Goal: Task Accomplishment & Management: Manage account settings

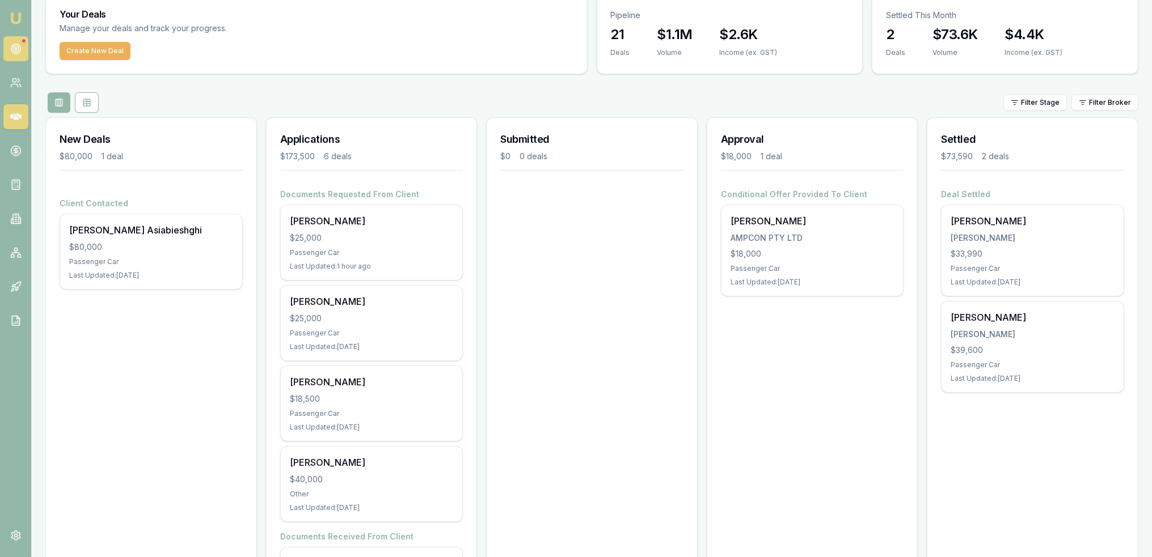
click at [18, 48] on circle at bounding box center [16, 49] width 6 height 6
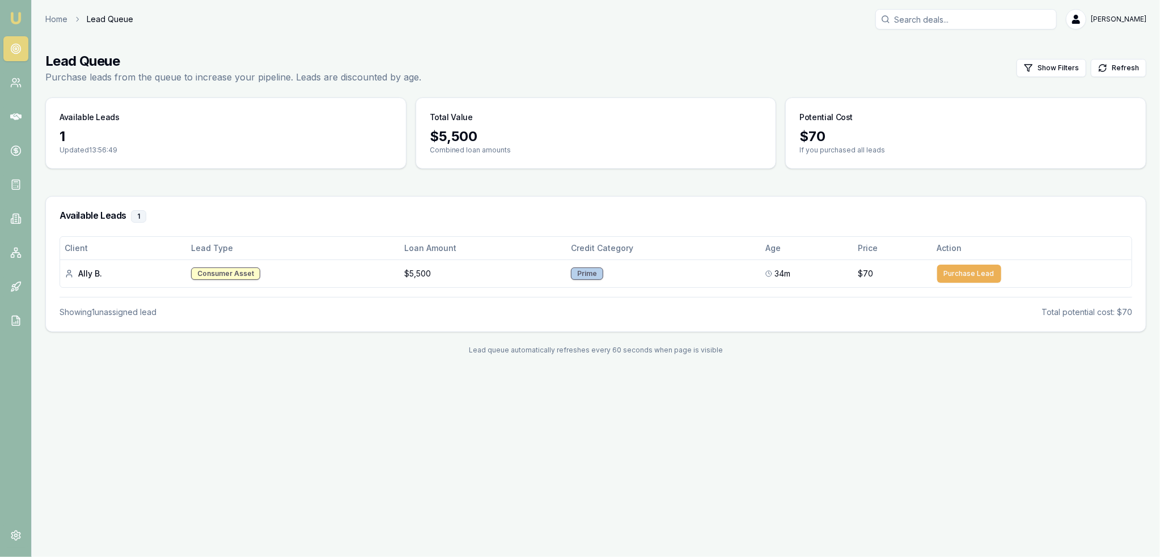
click at [14, 22] on img at bounding box center [16, 18] width 14 height 14
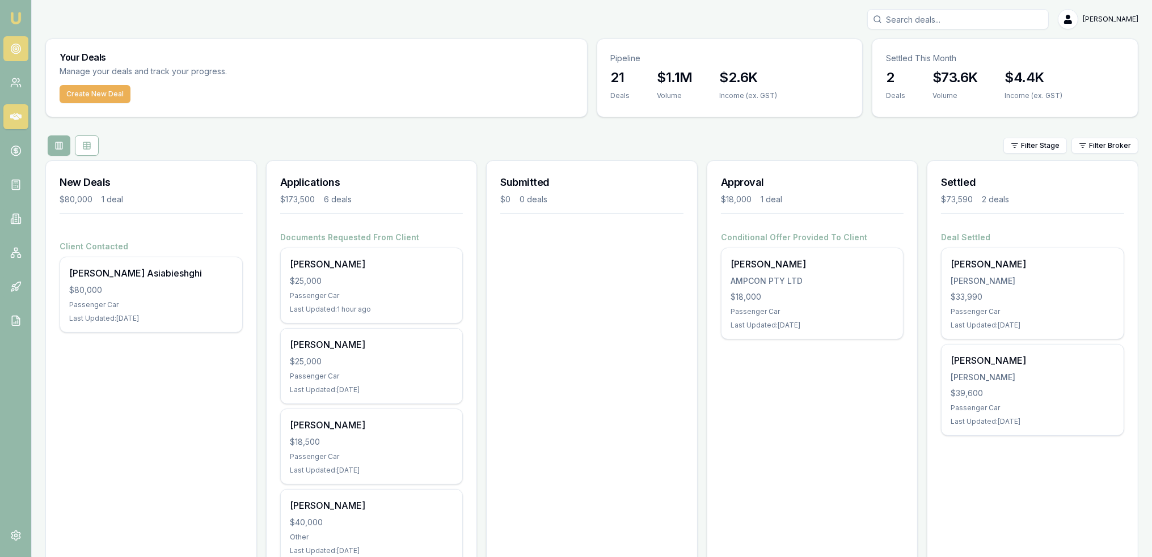
click at [12, 41] on link at bounding box center [15, 48] width 25 height 25
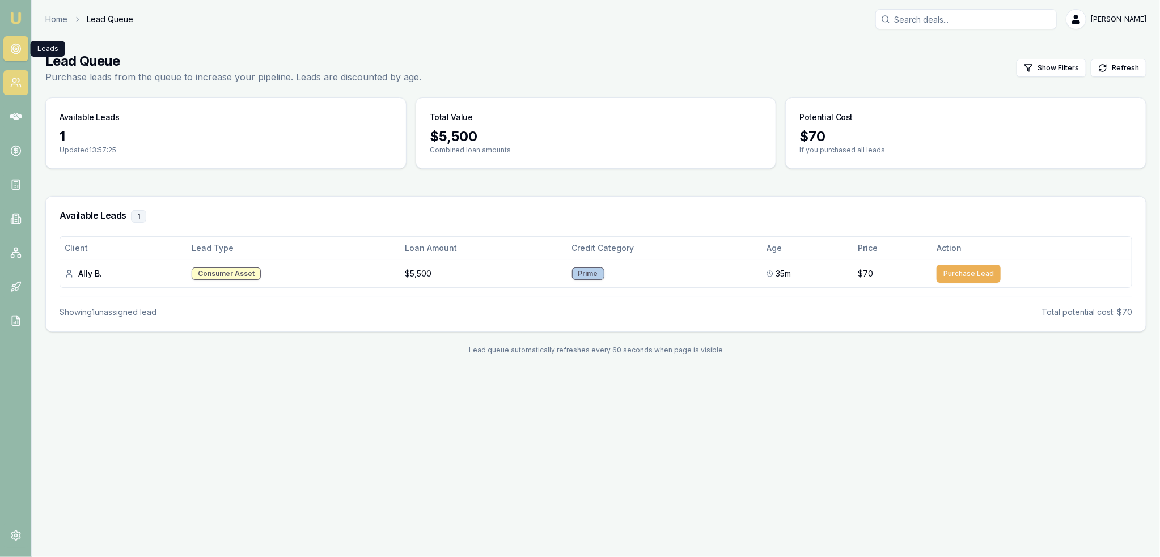
click at [10, 84] on icon at bounding box center [15, 82] width 11 height 11
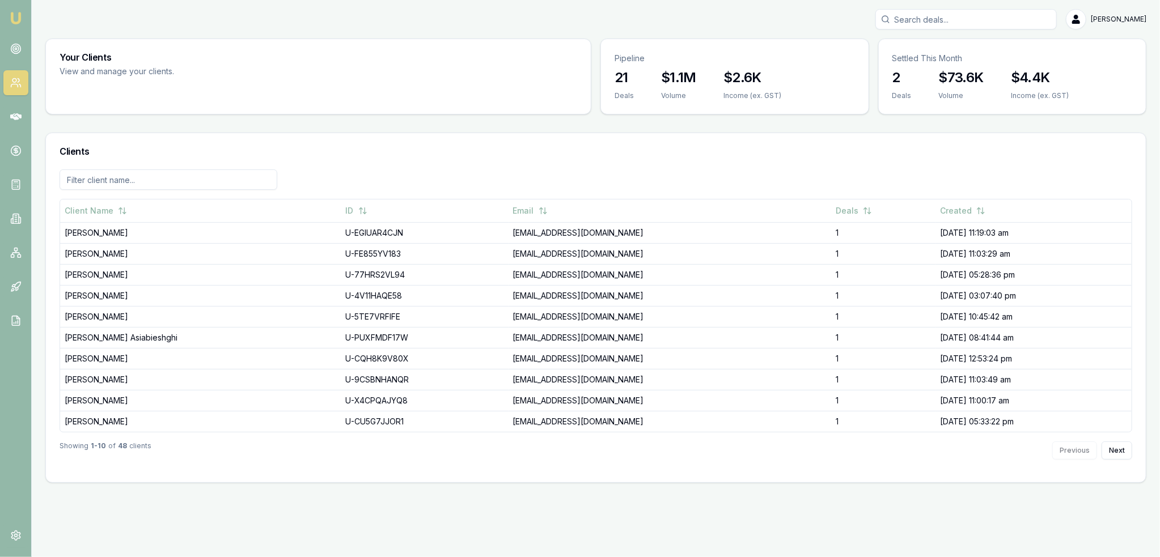
click at [15, 14] on img at bounding box center [16, 18] width 14 height 14
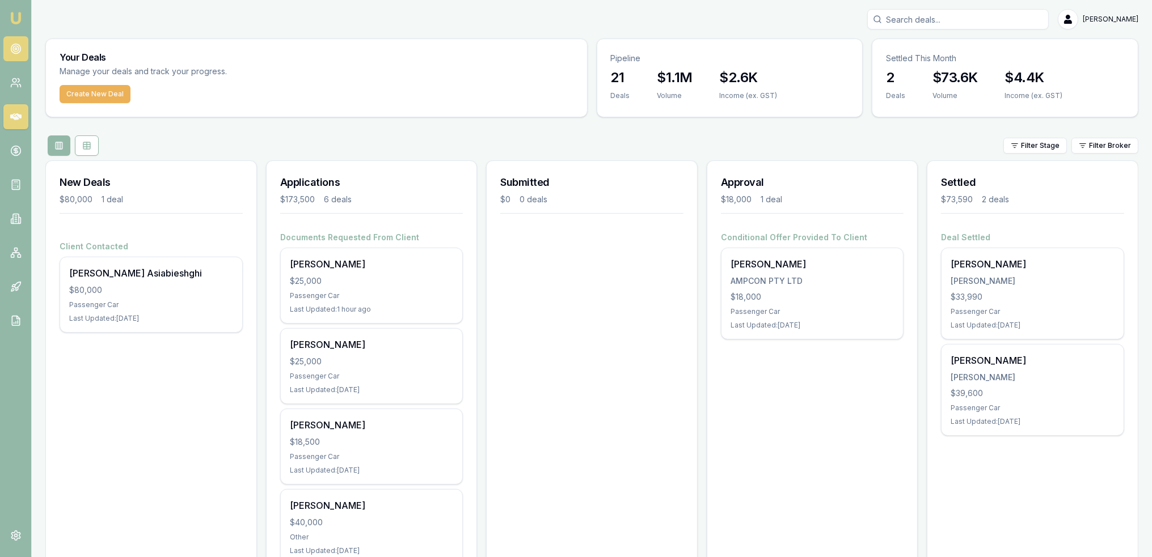
click at [19, 49] on icon at bounding box center [15, 48] width 11 height 11
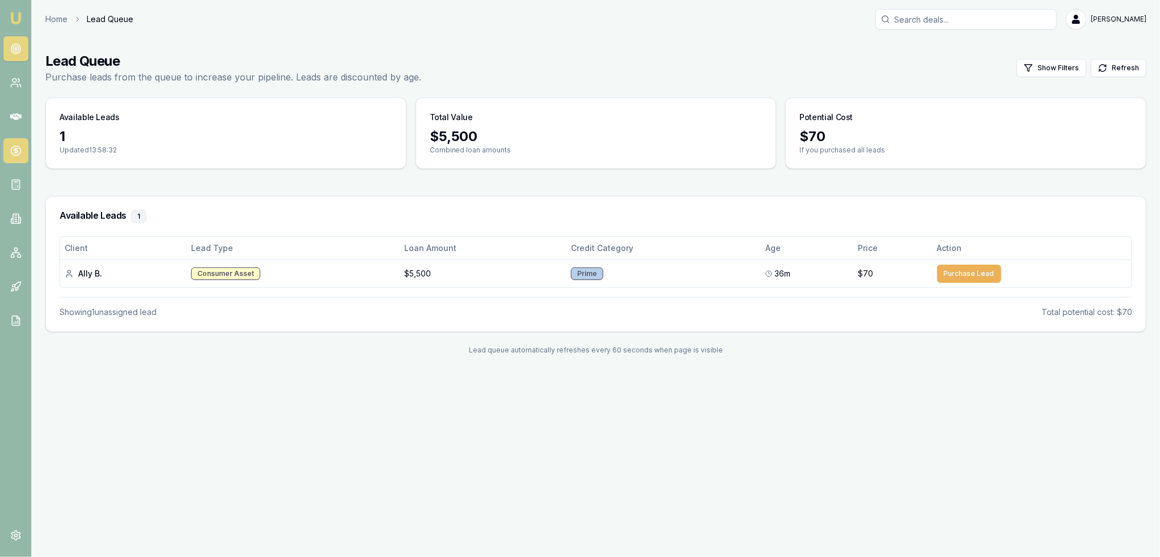
click at [14, 150] on icon at bounding box center [16, 151] width 4 height 4
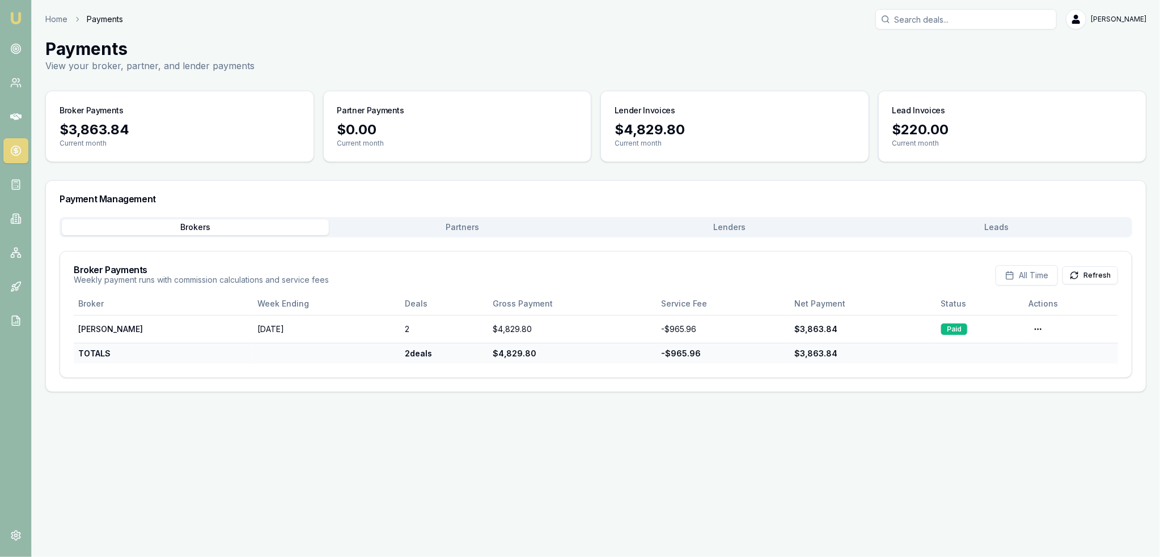
click at [1005, 226] on button "Leads" at bounding box center [996, 227] width 267 height 16
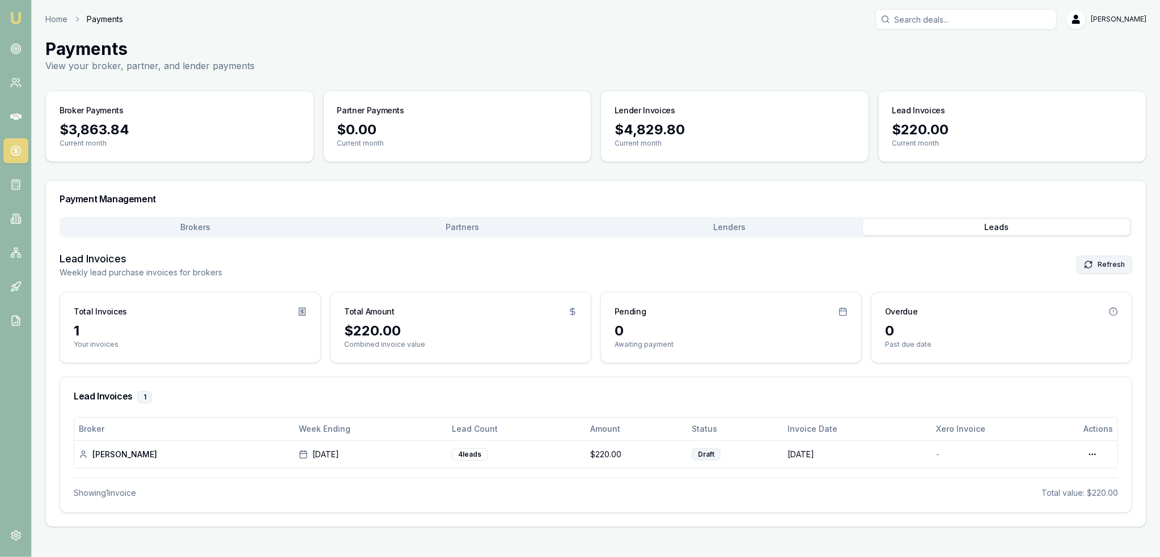
click at [1105, 262] on button "Refresh" at bounding box center [1105, 265] width 56 height 18
click at [1098, 453] on html "Emu Broker Home Payments Robyn Adams Toggle Menu Payments View your broker, par…" at bounding box center [580, 278] width 1160 height 557
click at [15, 50] on html "Emu Broker Home Payments Robyn Adams Toggle Menu Payments View your broker, par…" at bounding box center [580, 278] width 1160 height 557
click at [15, 50] on icon at bounding box center [15, 48] width 11 height 11
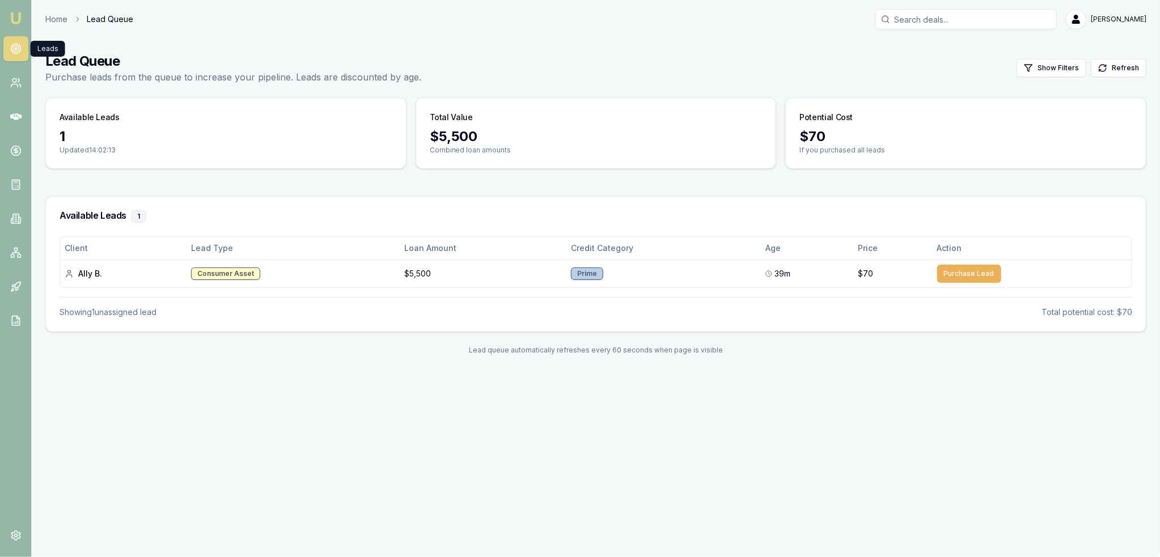
click at [15, 18] on img at bounding box center [16, 18] width 14 height 14
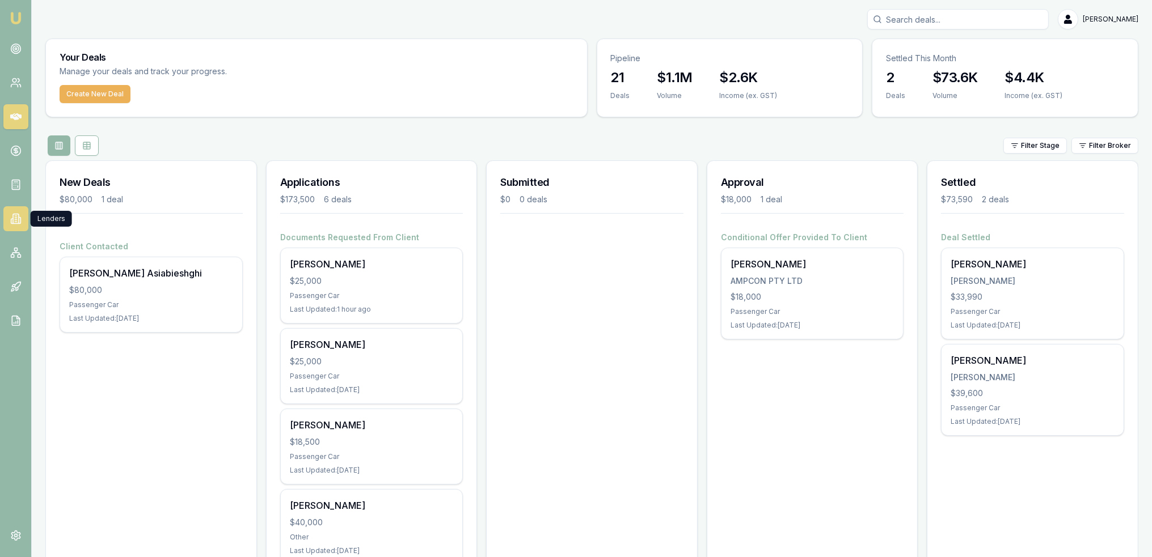
click at [15, 229] on link at bounding box center [15, 218] width 25 height 25
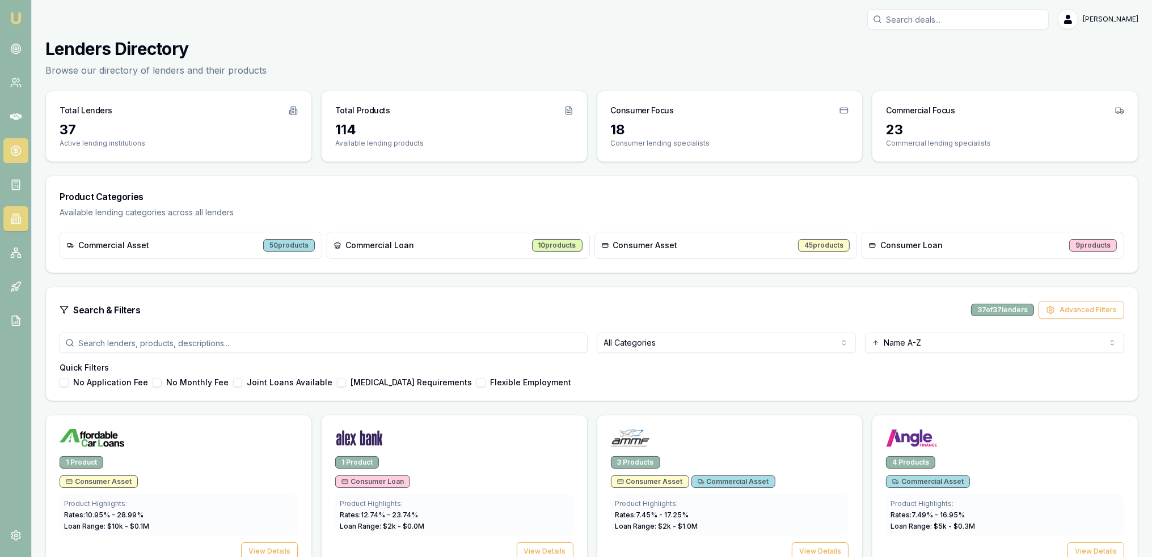
click at [19, 149] on icon at bounding box center [15, 150] width 11 height 11
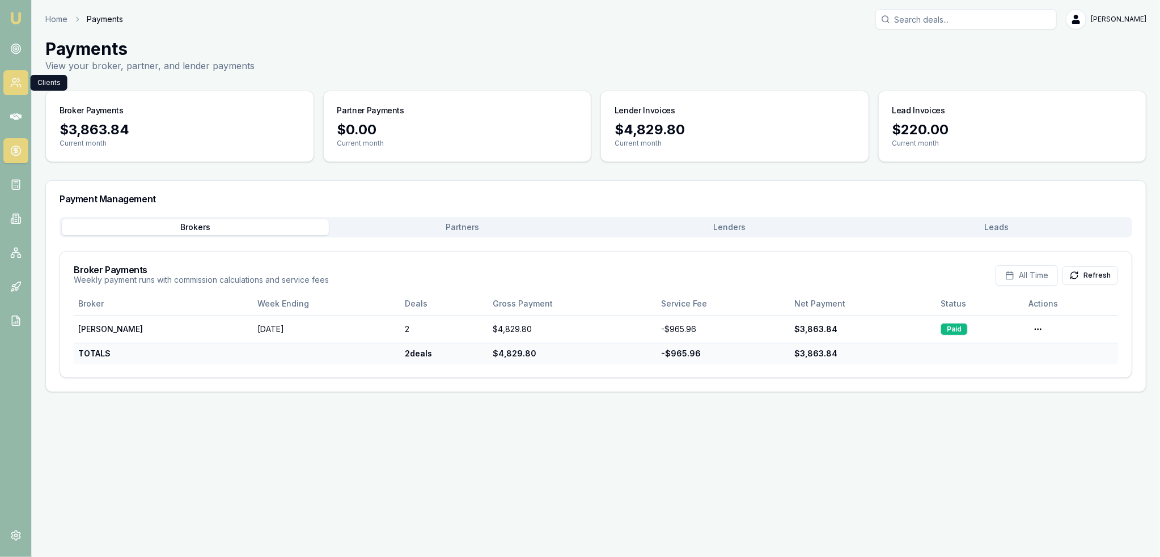
click at [15, 86] on icon at bounding box center [15, 82] width 11 height 11
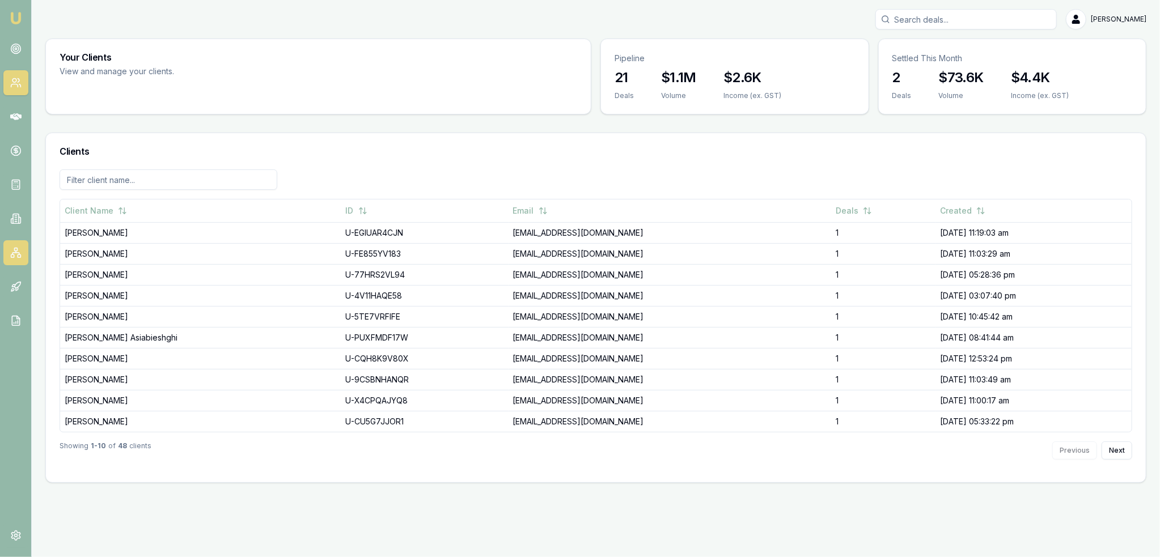
click at [16, 253] on icon at bounding box center [16, 252] width 0 height 2
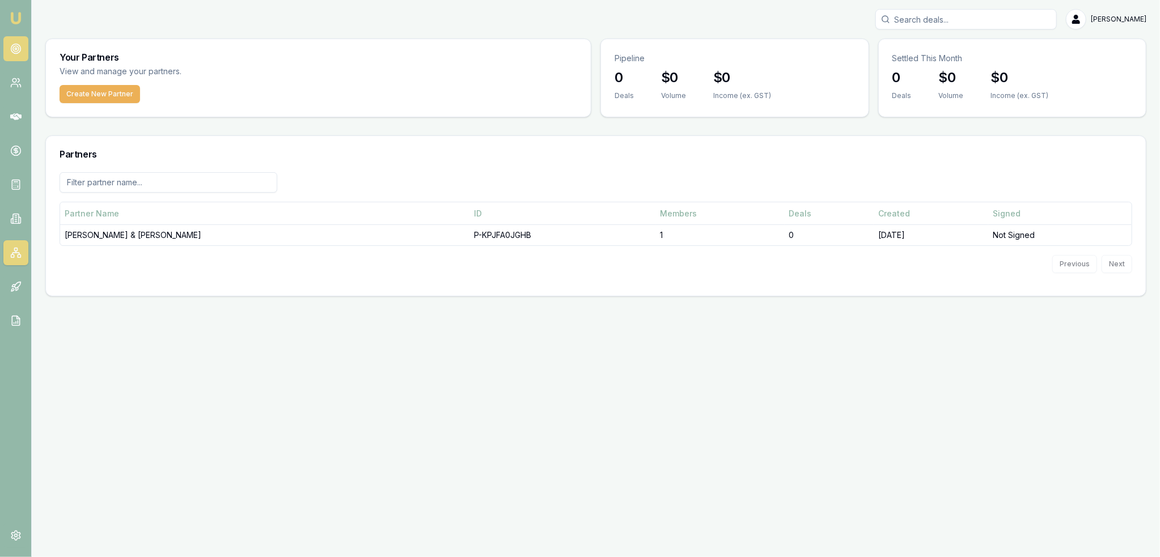
click at [10, 45] on link at bounding box center [15, 48] width 25 height 25
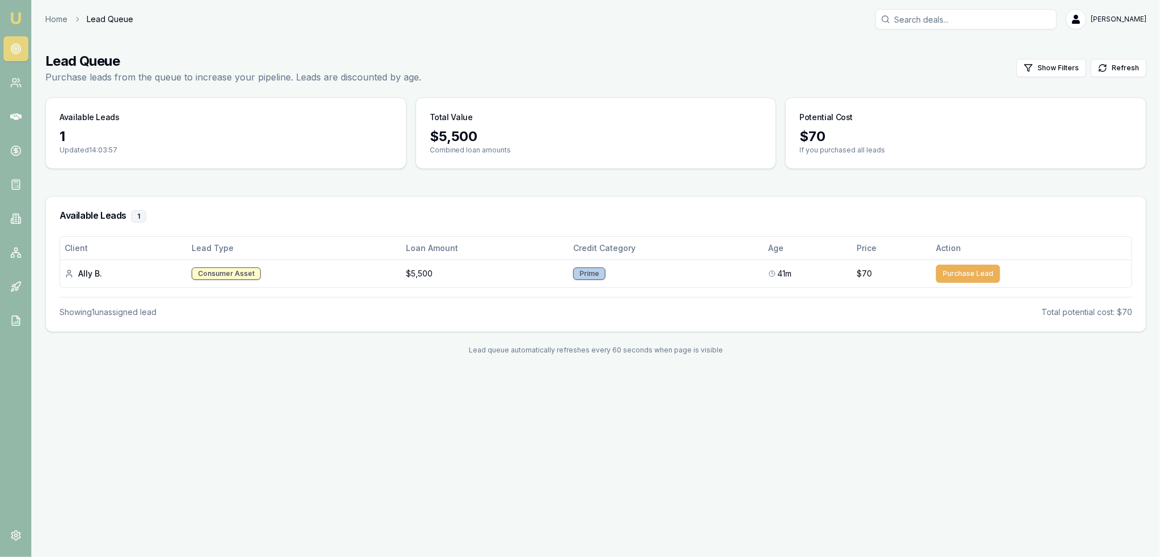
click at [14, 16] on img at bounding box center [16, 18] width 14 height 14
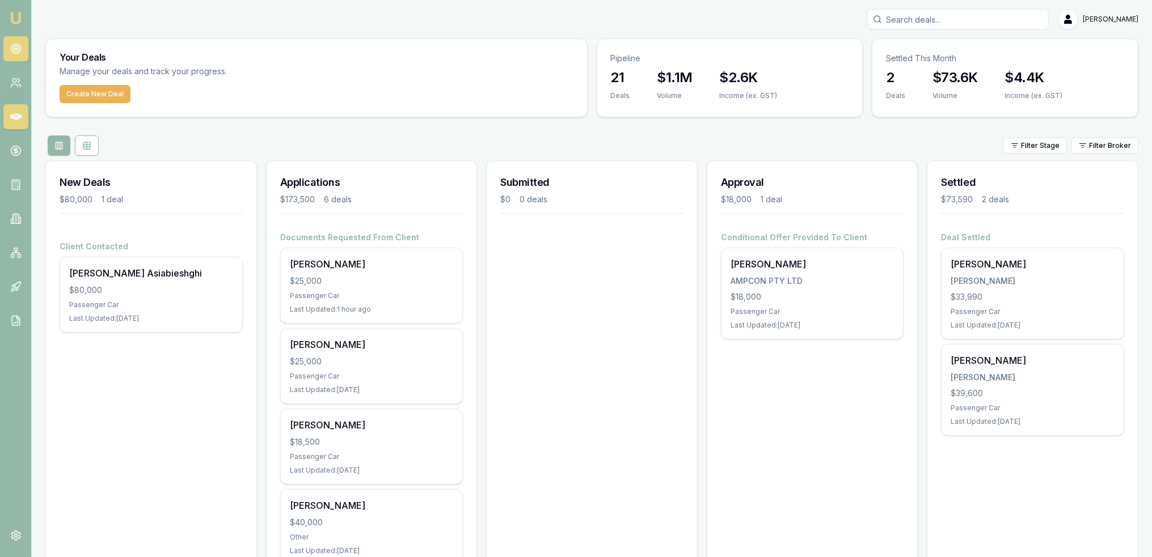
click at [17, 46] on circle at bounding box center [16, 49] width 6 height 6
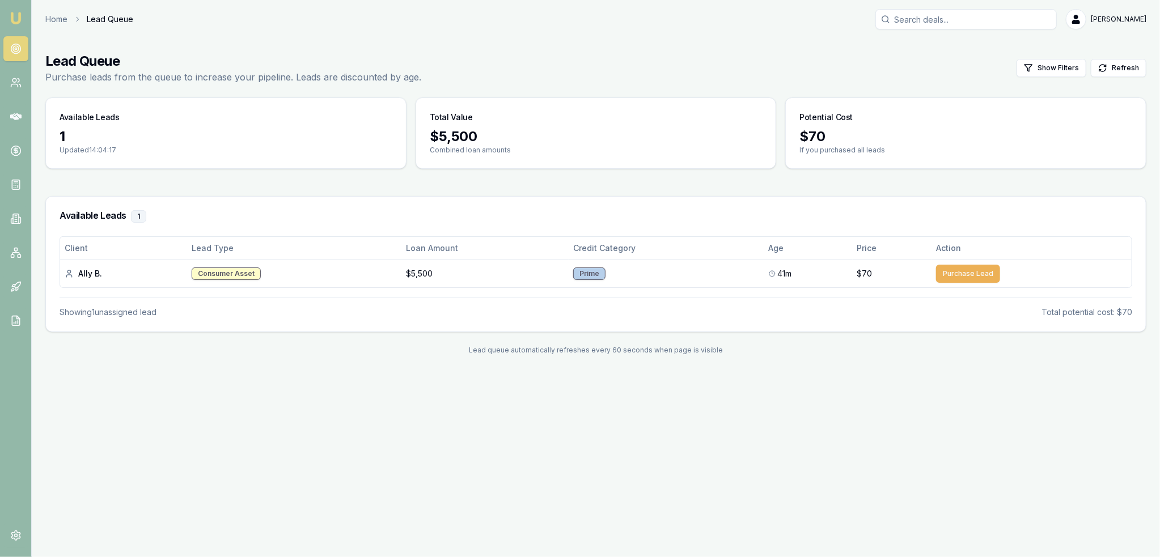
click at [9, 12] on img at bounding box center [16, 18] width 14 height 14
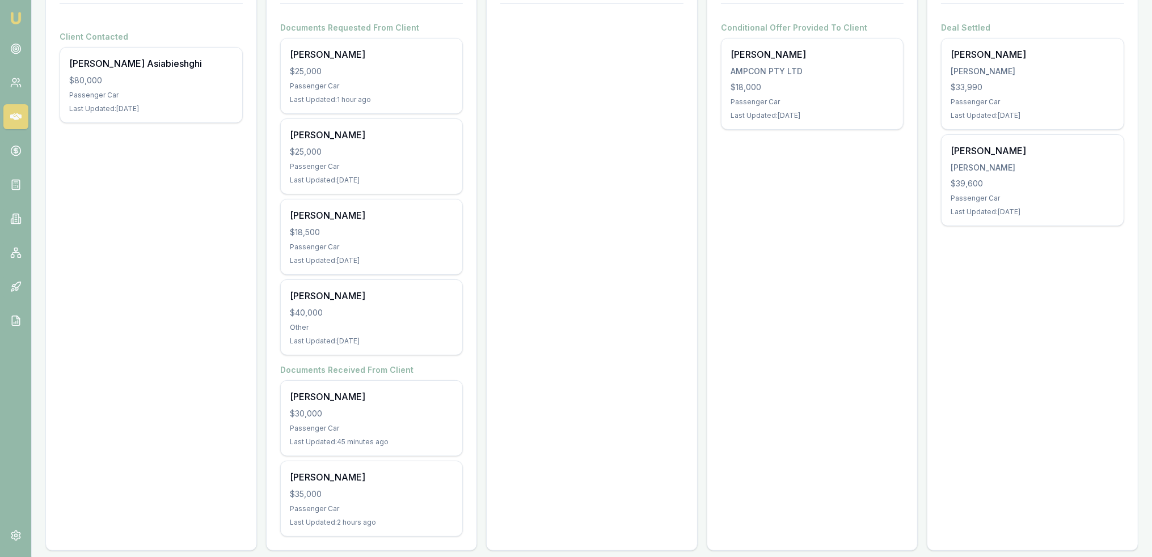
scroll to position [219, 0]
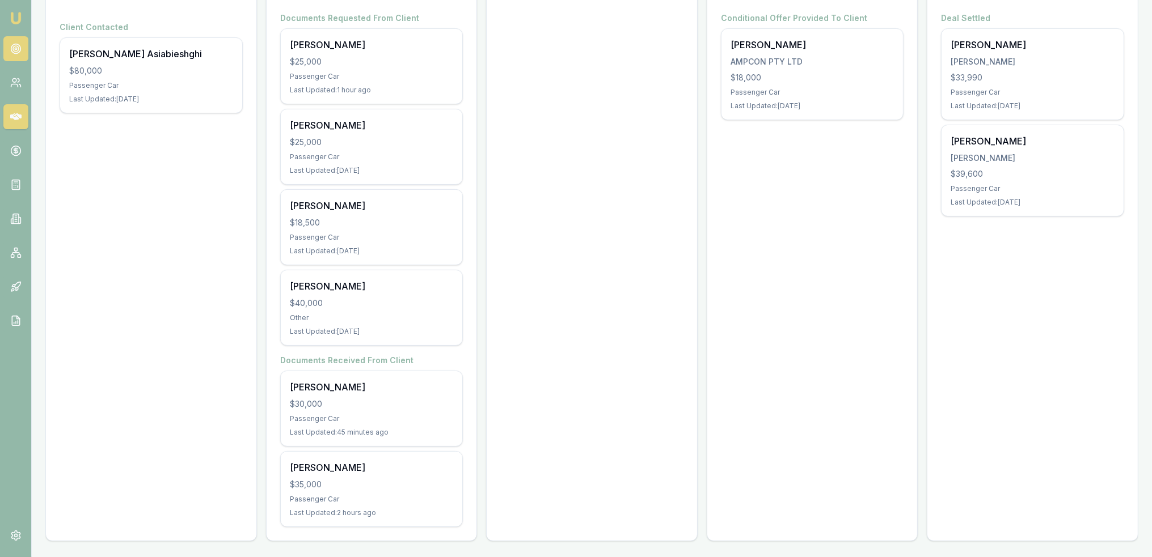
click at [19, 43] on icon at bounding box center [15, 48] width 11 height 11
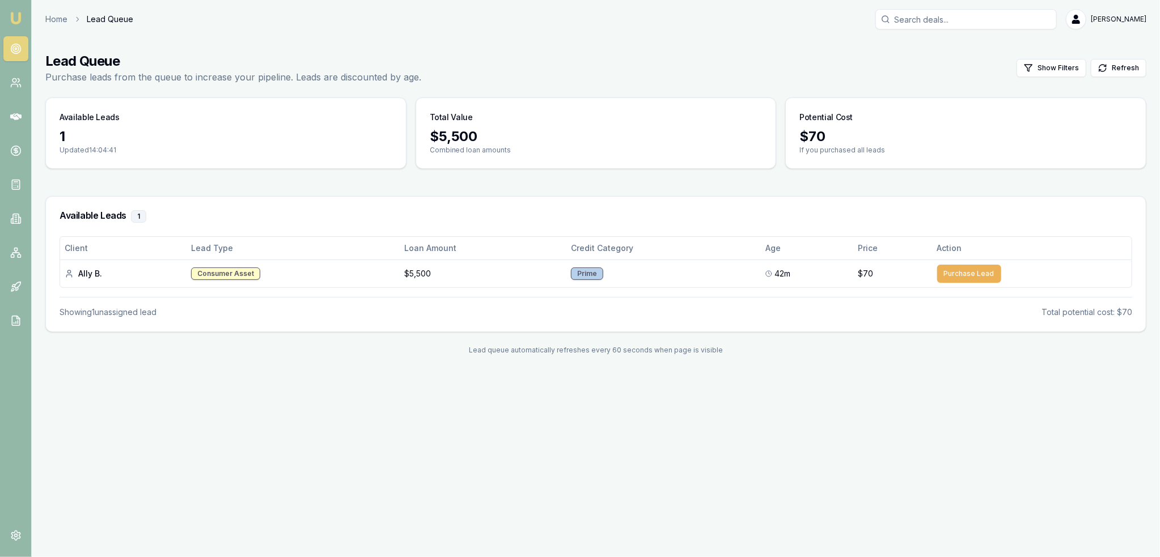
click at [16, 19] on img at bounding box center [16, 18] width 14 height 14
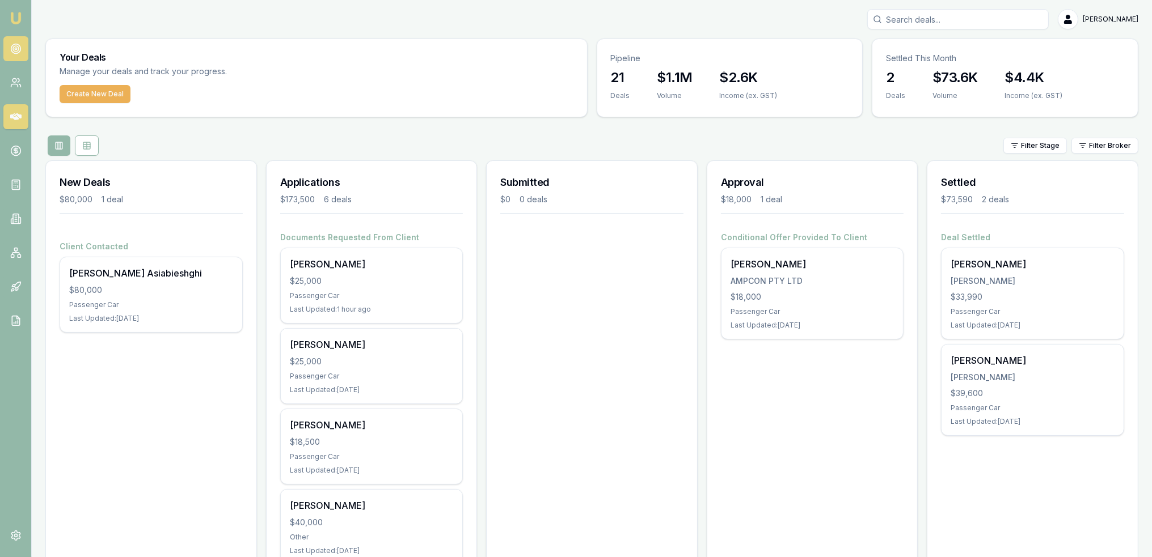
click at [14, 44] on icon at bounding box center [15, 48] width 11 height 11
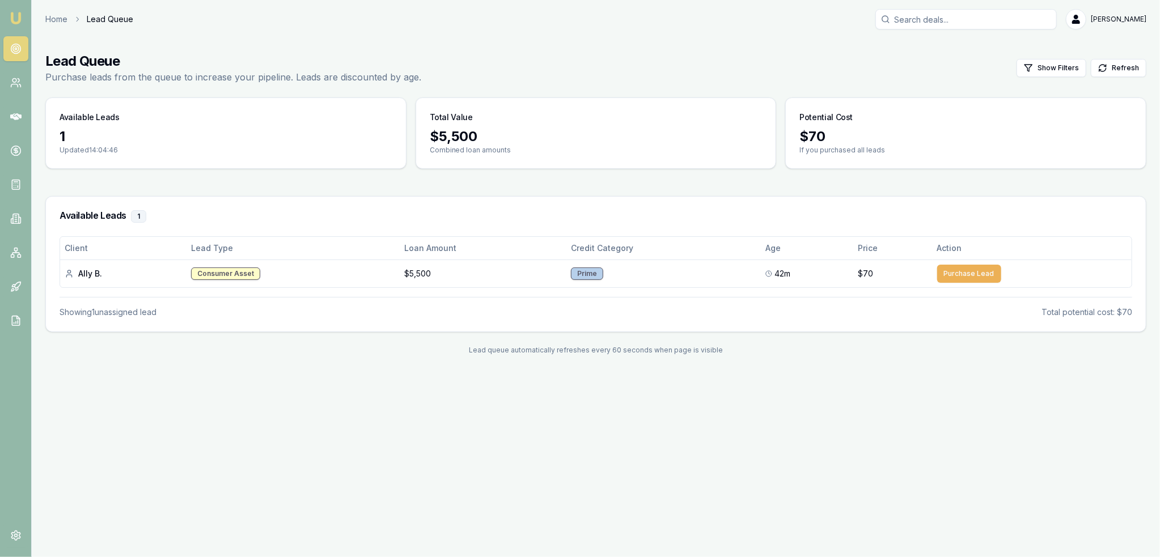
click at [19, 12] on img at bounding box center [16, 18] width 14 height 14
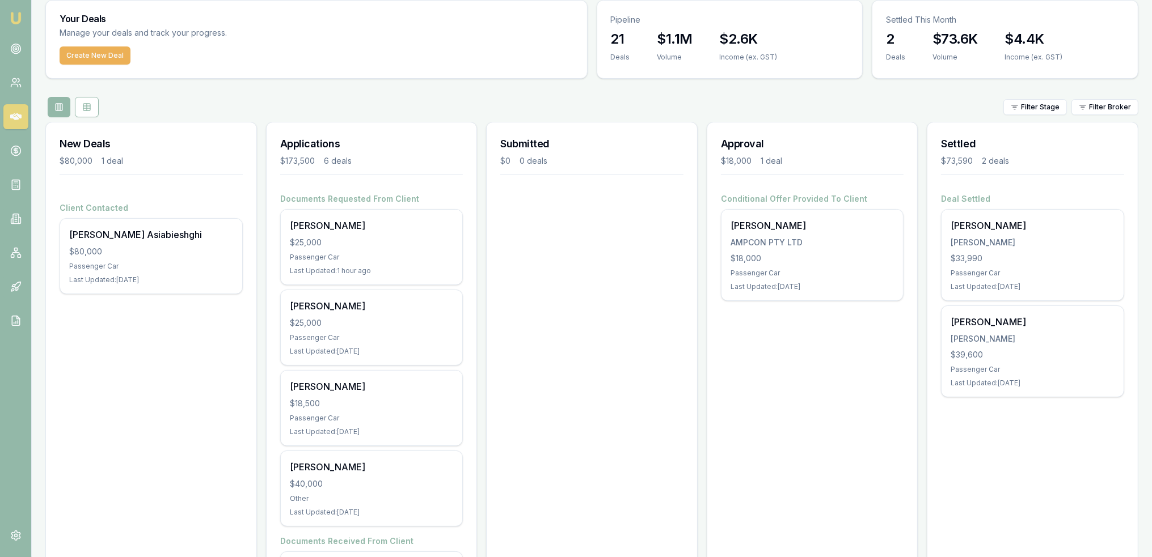
scroll to position [219, 0]
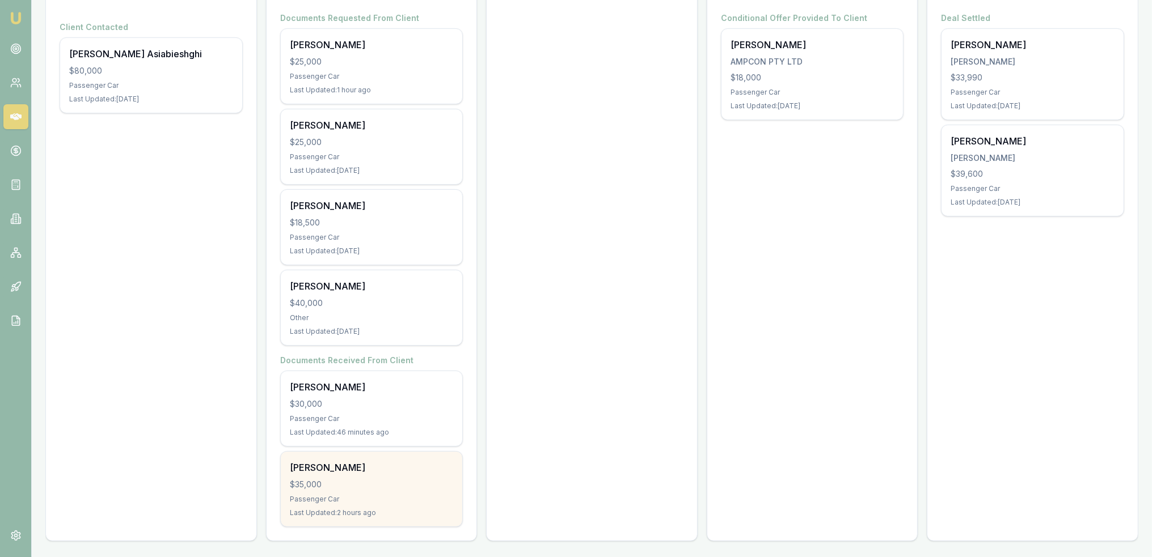
click at [382, 484] on div "$35,000" at bounding box center [372, 484] width 164 height 11
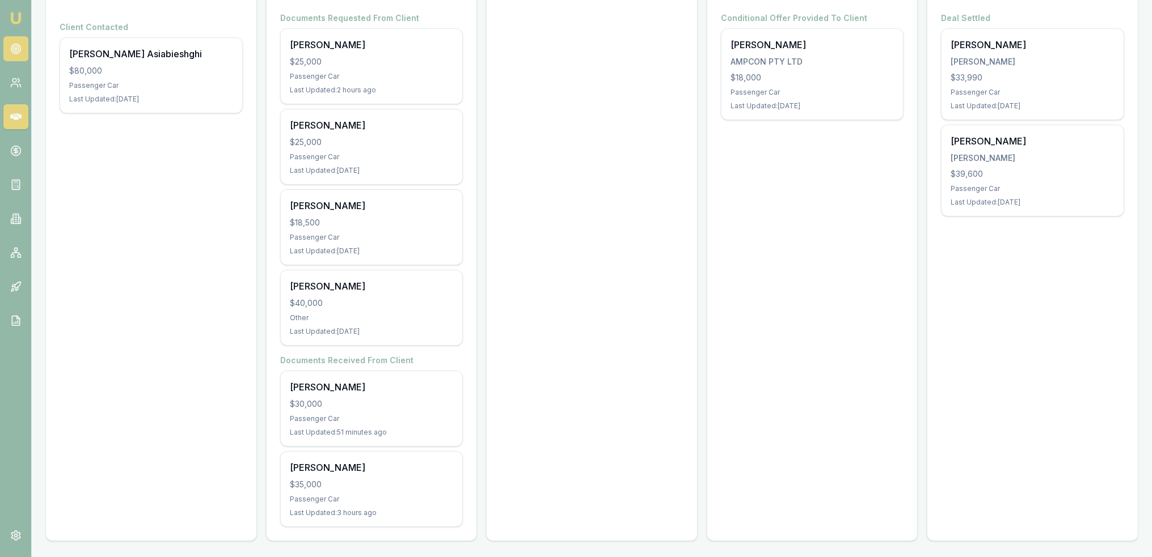
click at [22, 45] on link at bounding box center [15, 48] width 25 height 25
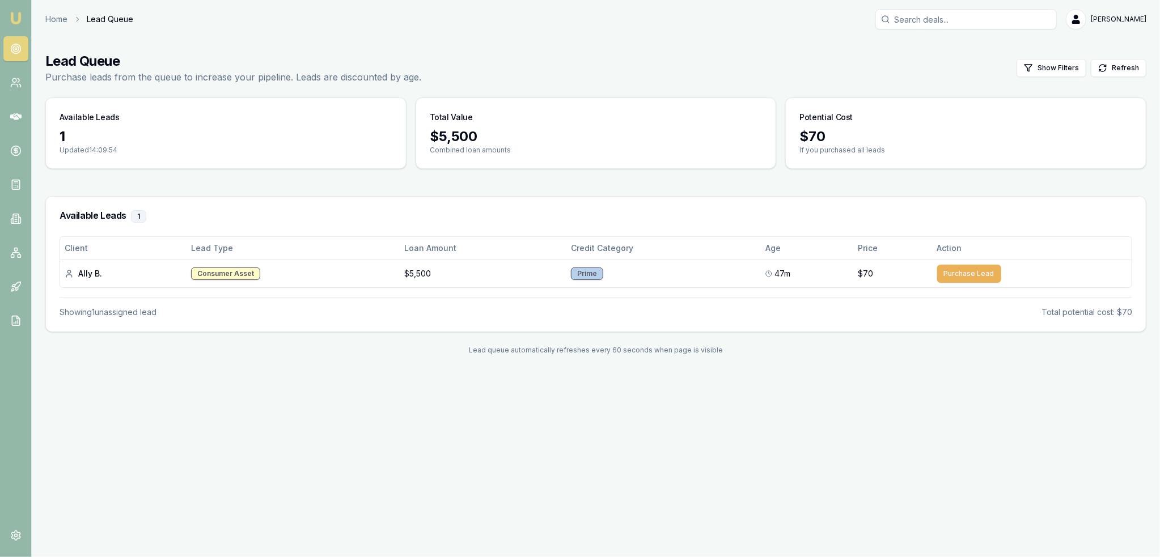
click at [17, 16] on img at bounding box center [16, 18] width 14 height 14
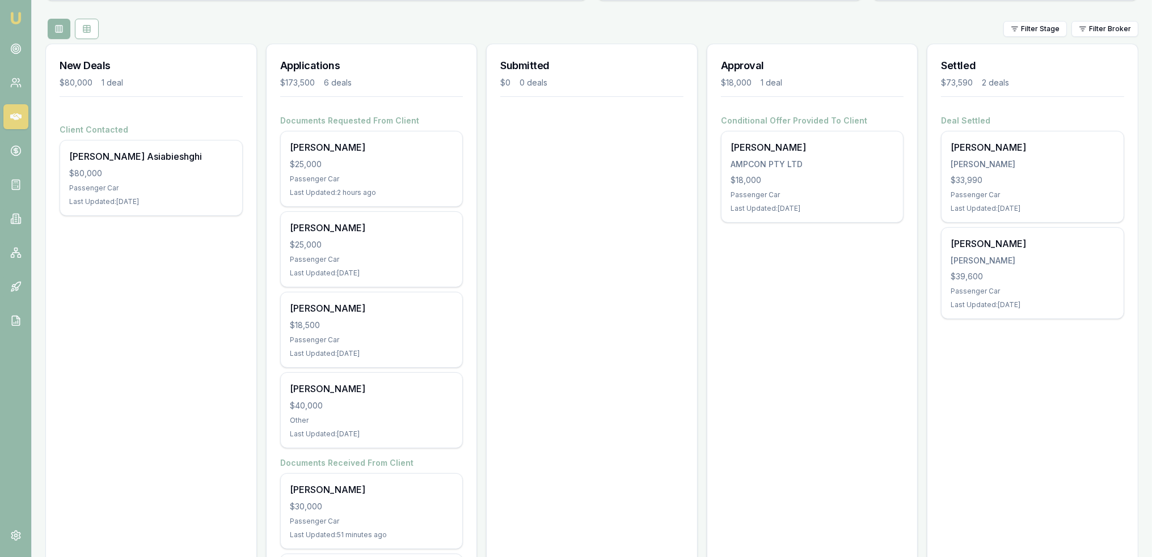
scroll to position [219, 0]
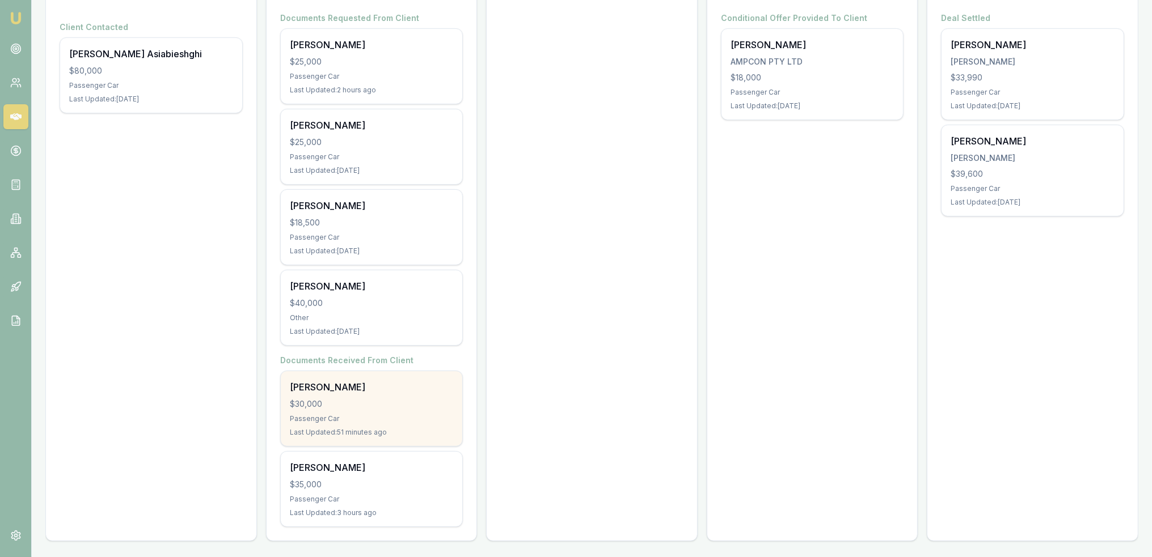
click at [374, 424] on div "Victor Dixon $30,000 Passenger Car Last Updated: 51 minutes ago" at bounding box center [372, 408] width 182 height 75
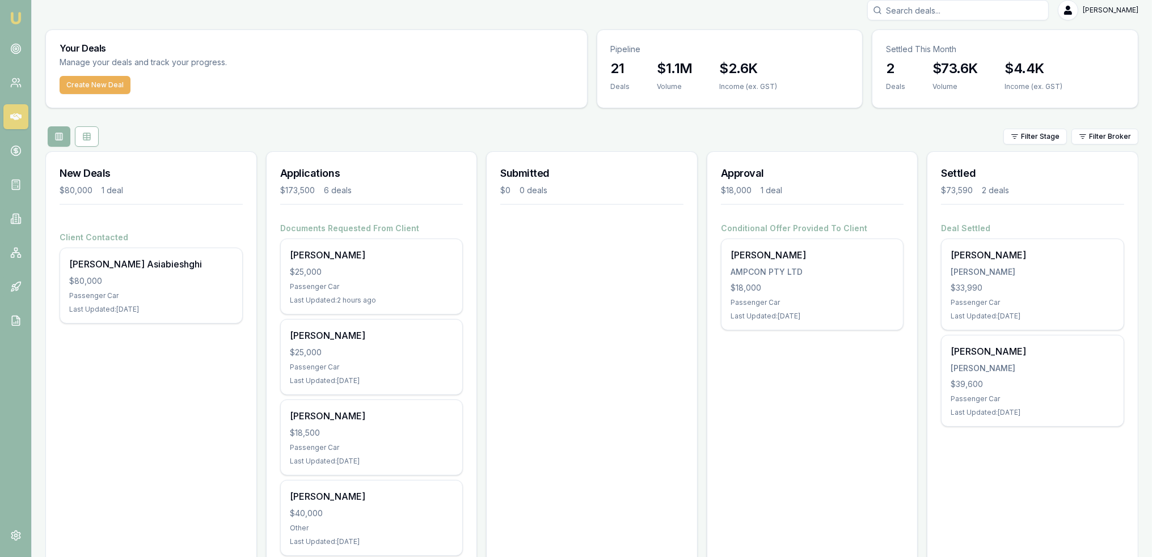
scroll to position [0, 0]
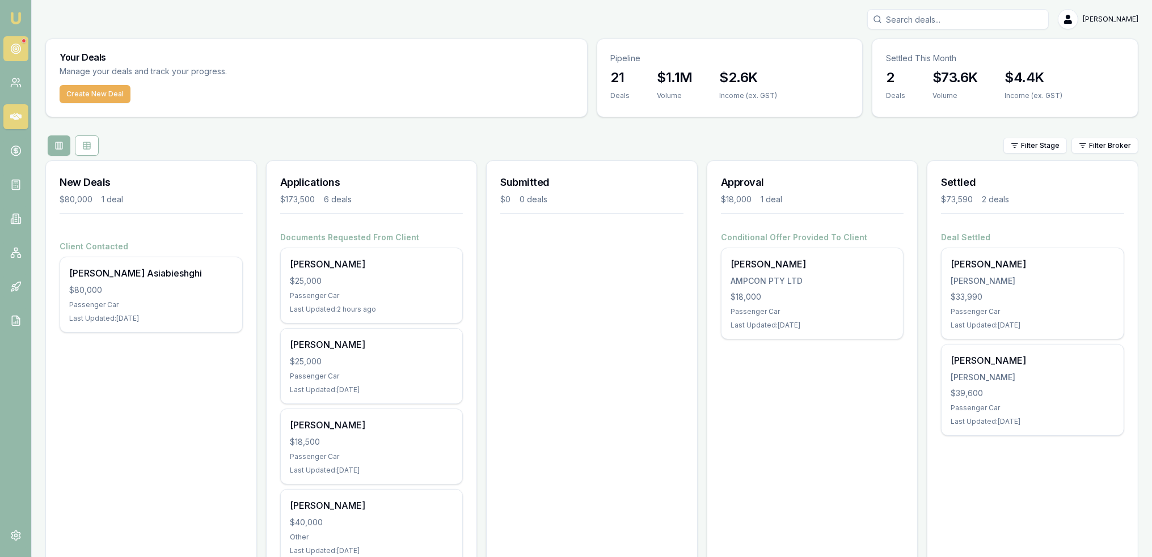
click at [15, 48] on circle at bounding box center [16, 49] width 2 height 2
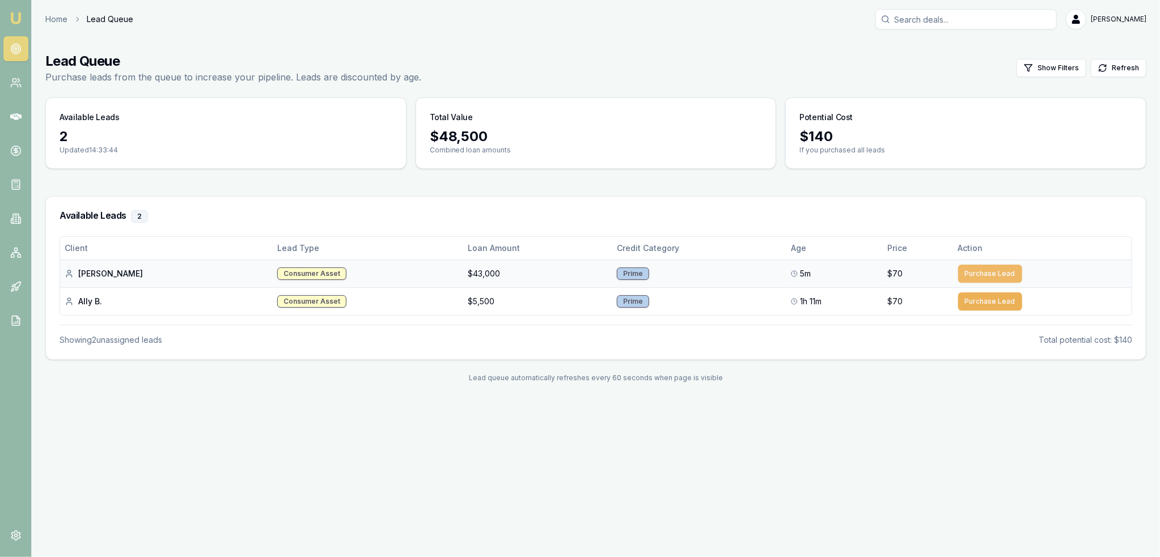
click at [1004, 272] on button "Purchase Lead" at bounding box center [990, 274] width 64 height 18
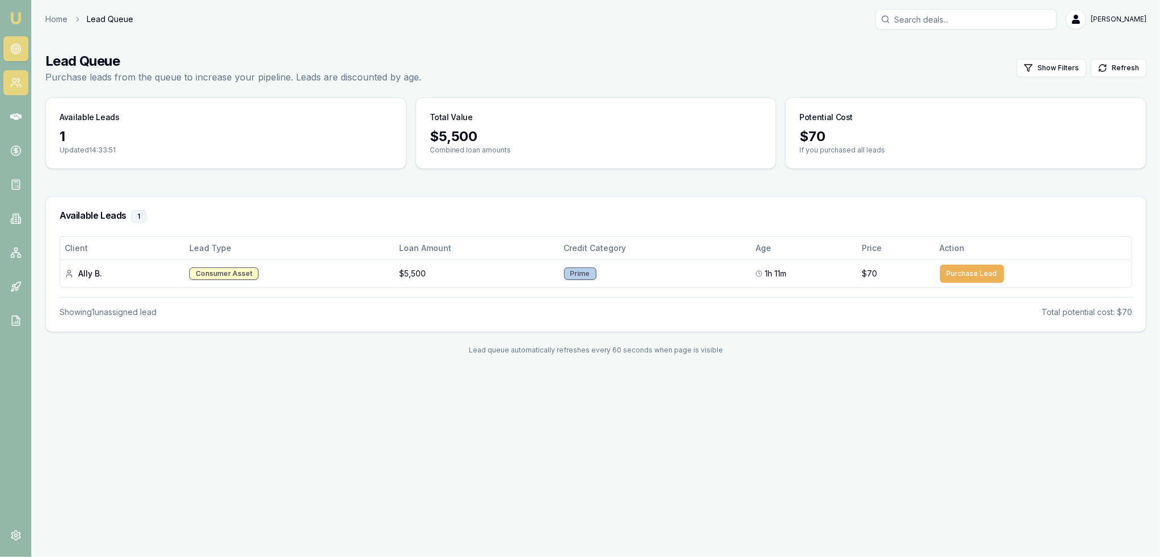
click at [18, 79] on icon at bounding box center [15, 82] width 11 height 11
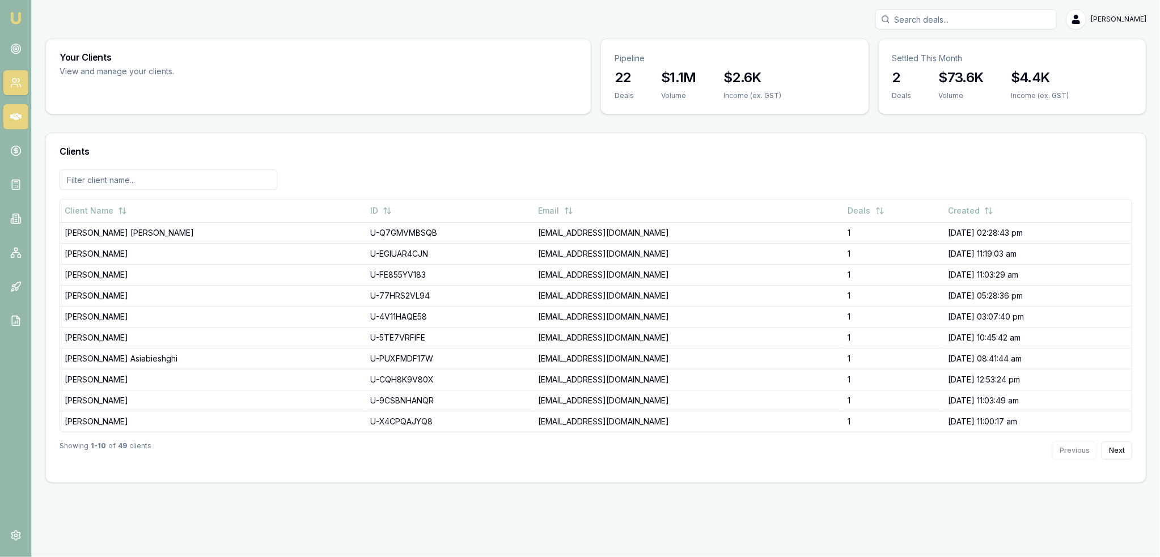
click at [18, 113] on icon at bounding box center [15, 116] width 11 height 11
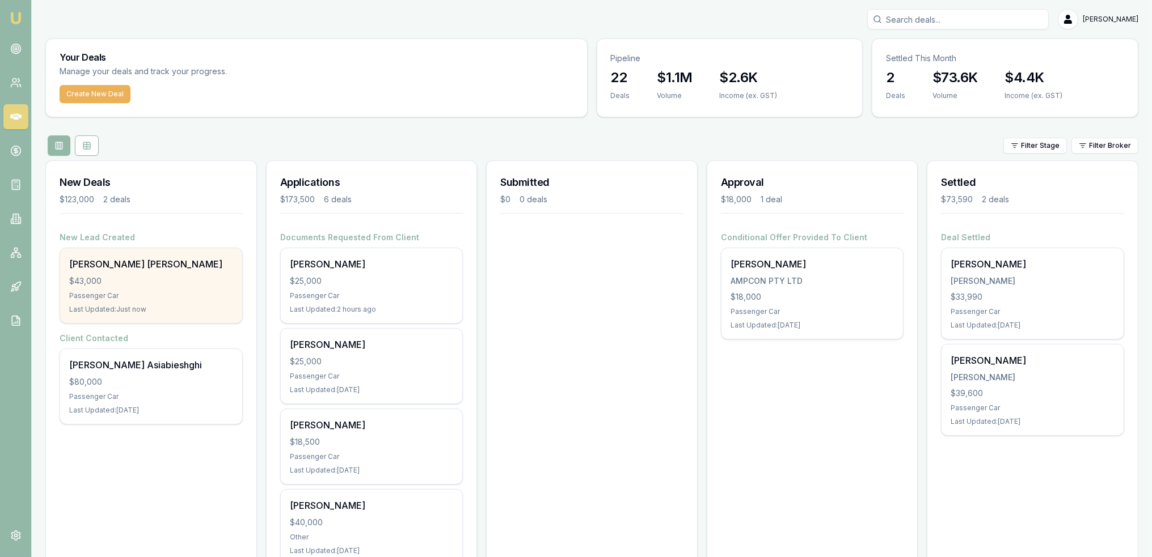
click at [146, 262] on div "[PERSON_NAME] [PERSON_NAME]" at bounding box center [151, 264] width 164 height 14
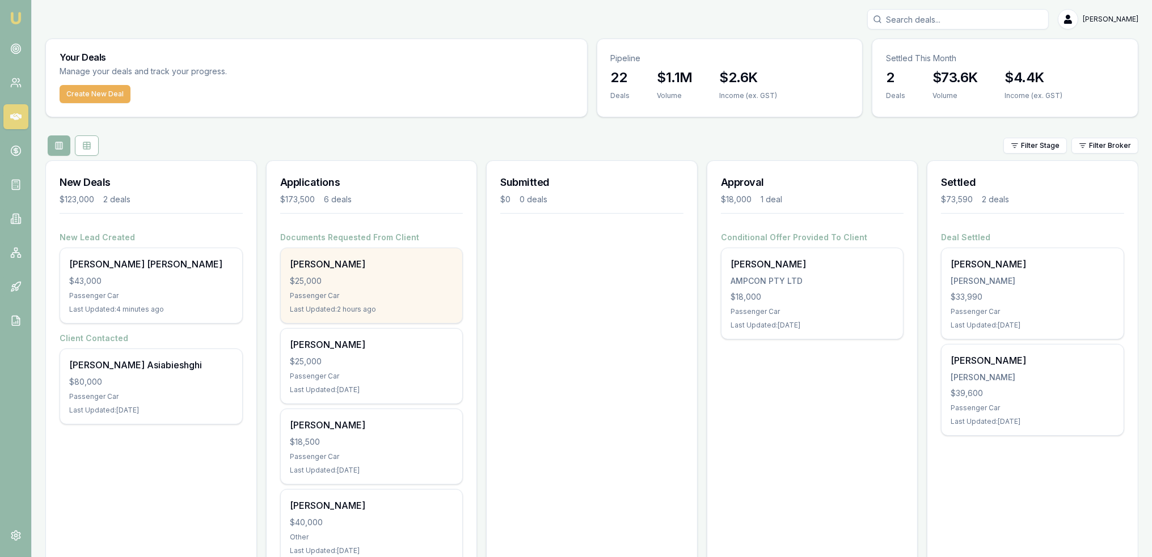
click at [383, 268] on div "[PERSON_NAME]" at bounding box center [372, 264] width 164 height 14
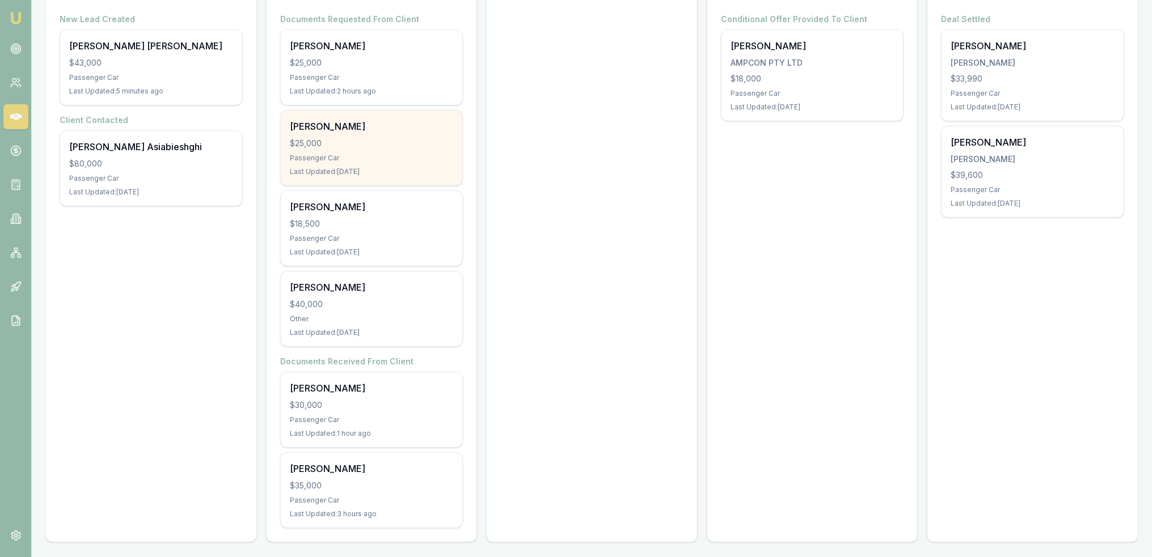
scroll to position [219, 0]
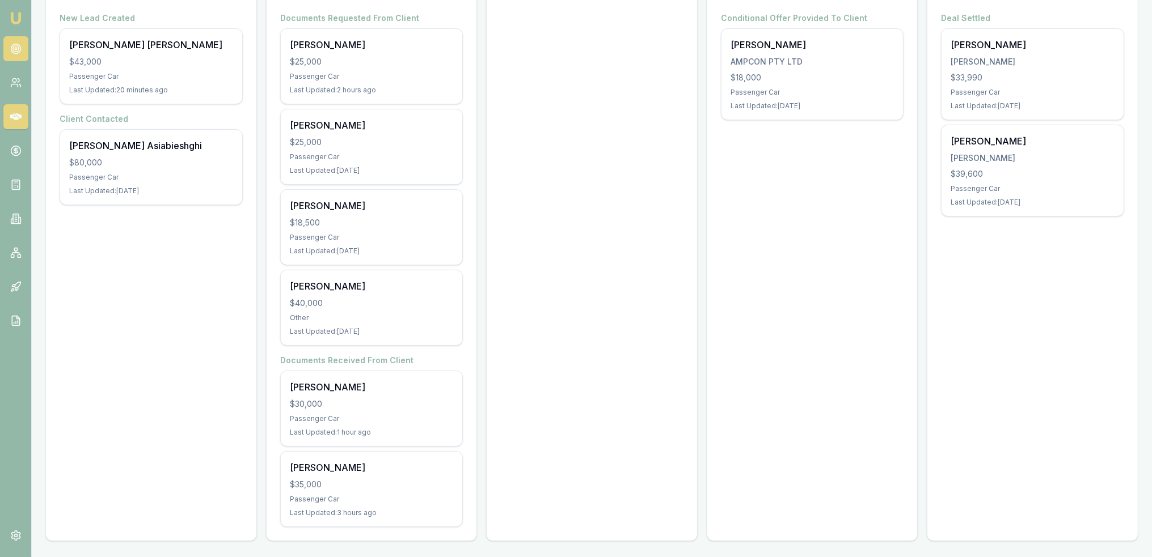
click at [19, 49] on icon at bounding box center [15, 48] width 11 height 11
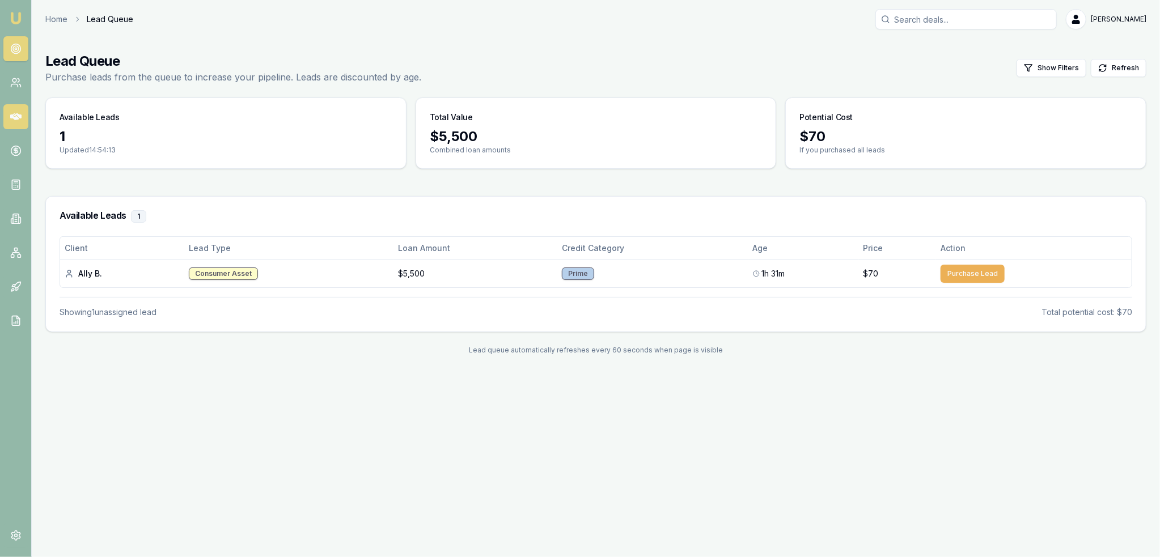
click at [9, 118] on link at bounding box center [15, 116] width 25 height 25
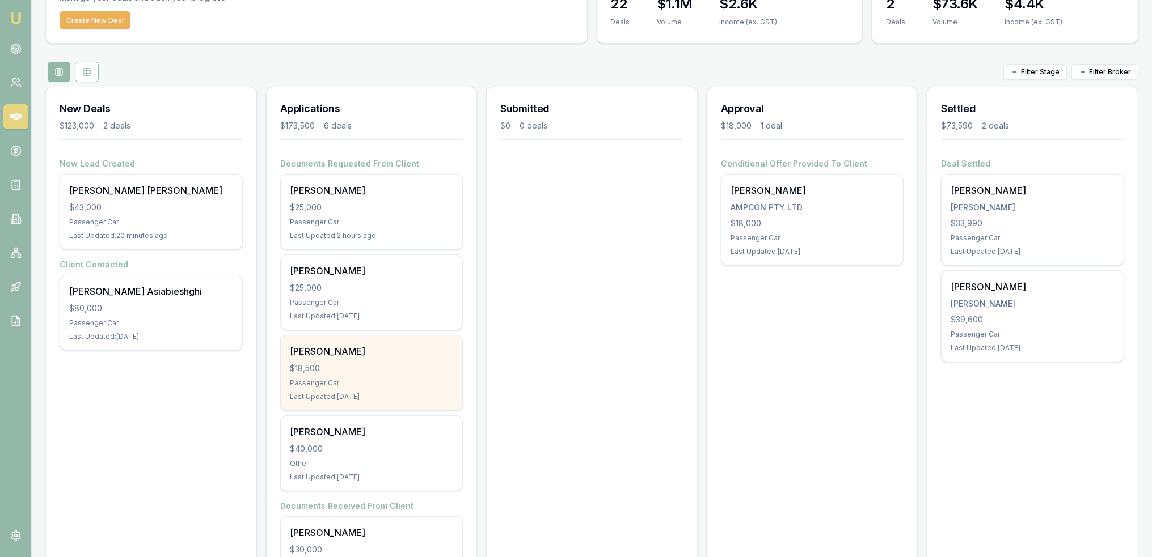
scroll to position [57, 0]
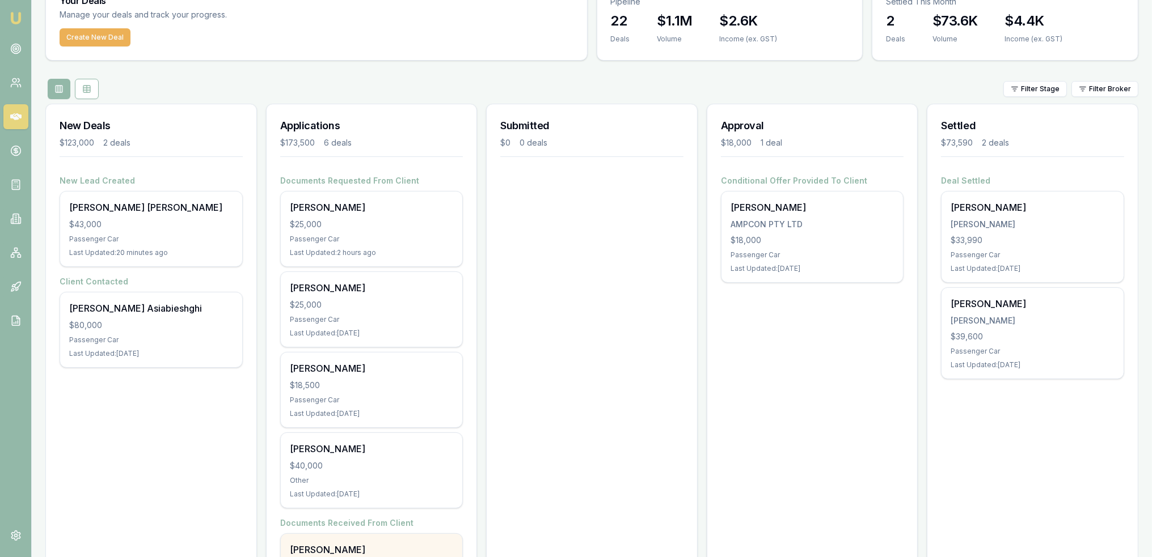
click at [12, 16] on img at bounding box center [16, 18] width 14 height 14
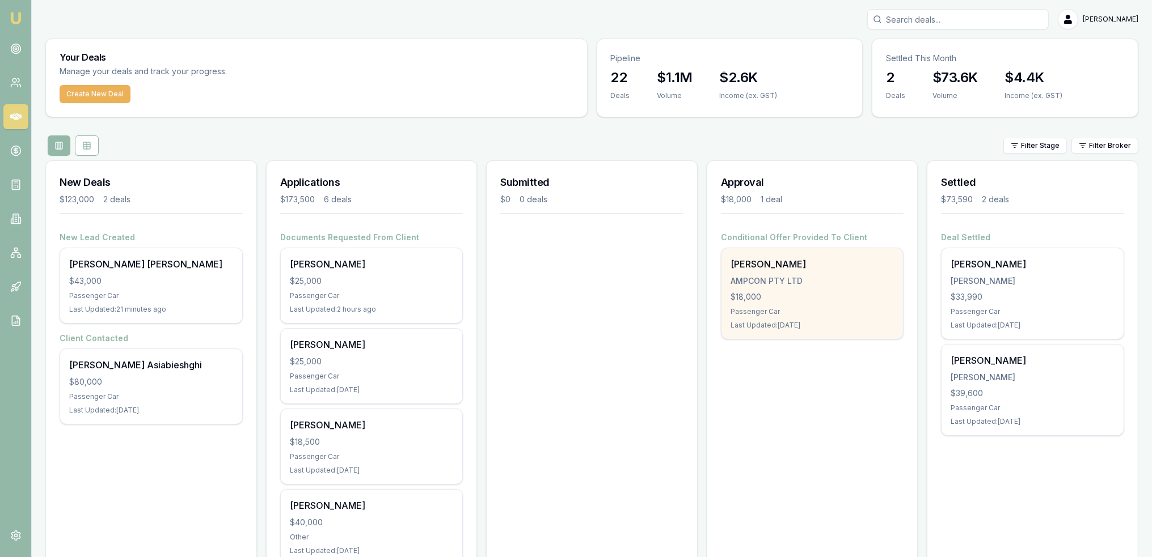
click at [802, 273] on div "Marc Phillips AMPCON PTY LTD $18,000 Passenger Car Last Updated: 14 days ago" at bounding box center [812, 293] width 182 height 91
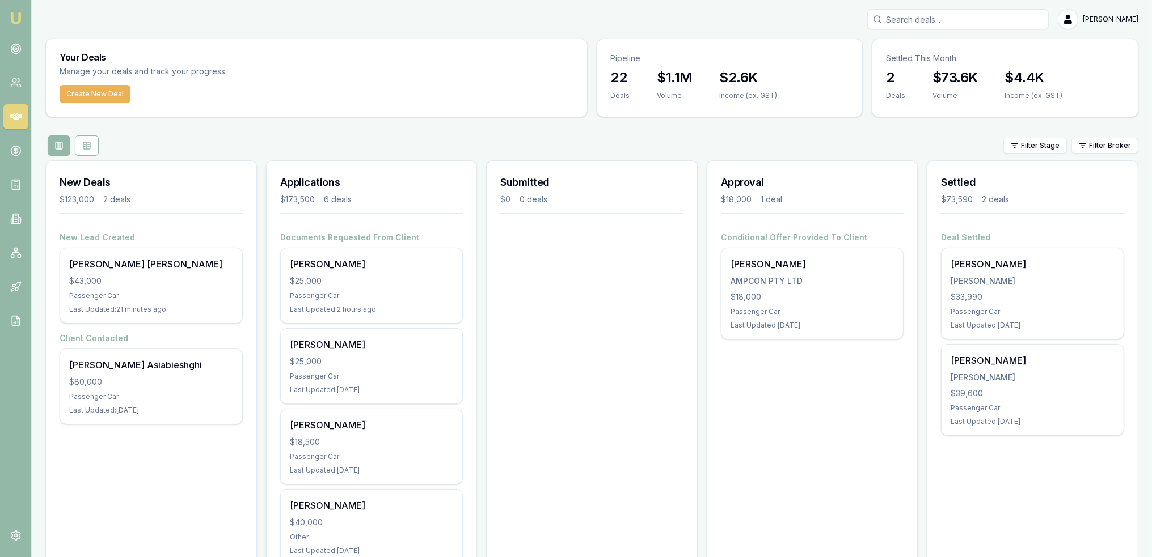
click at [948, 22] on input "Search deals" at bounding box center [957, 19] width 181 height 20
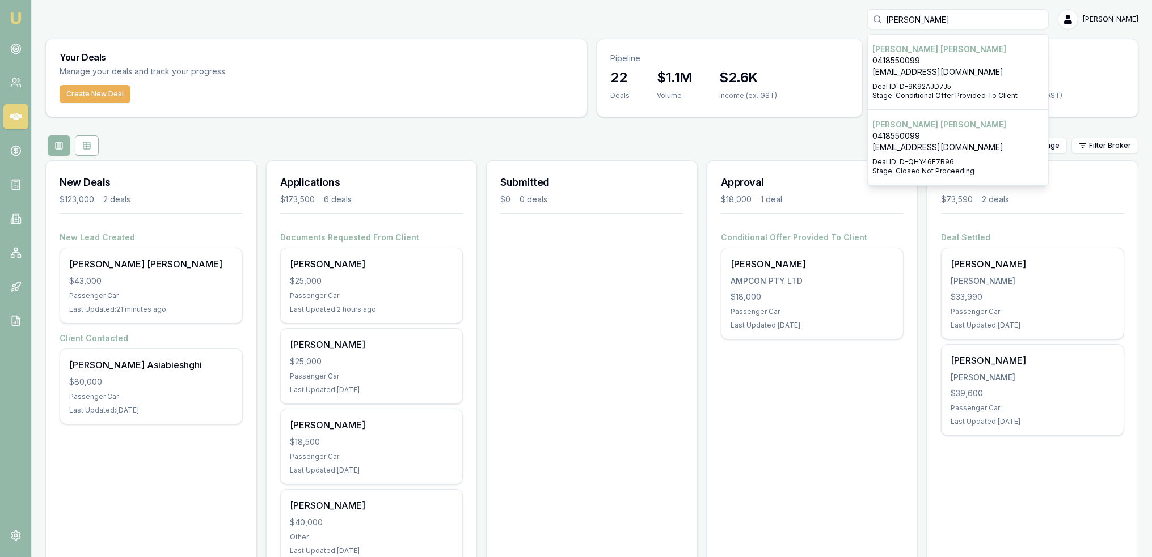
type input "mark philli"
click at [970, 85] on p "Deal ID: D-9K92AJD7J5" at bounding box center [957, 86] width 171 height 9
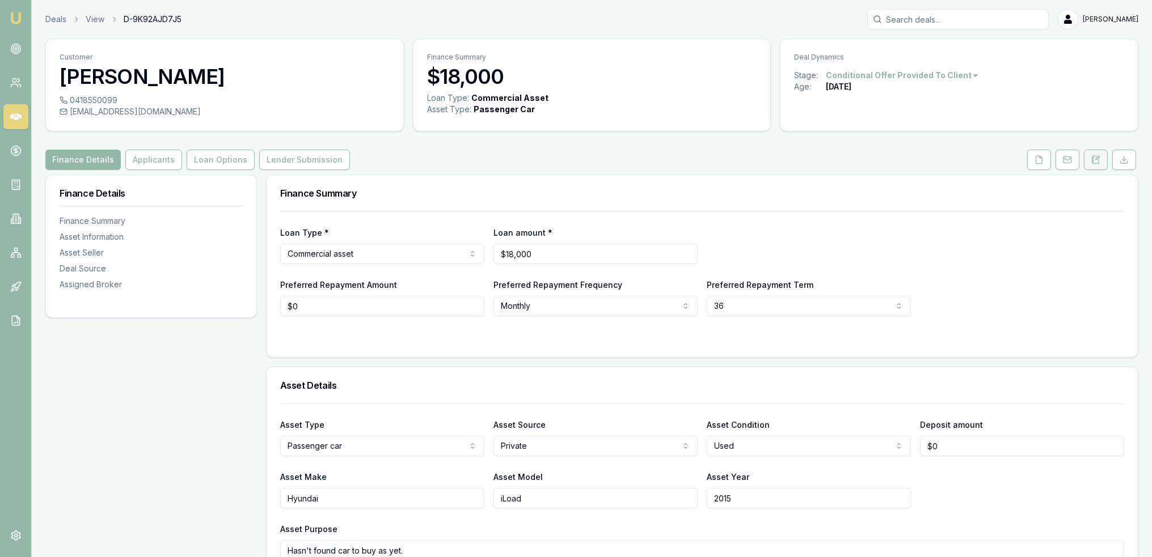
click at [1098, 161] on icon at bounding box center [1096, 159] width 6 height 7
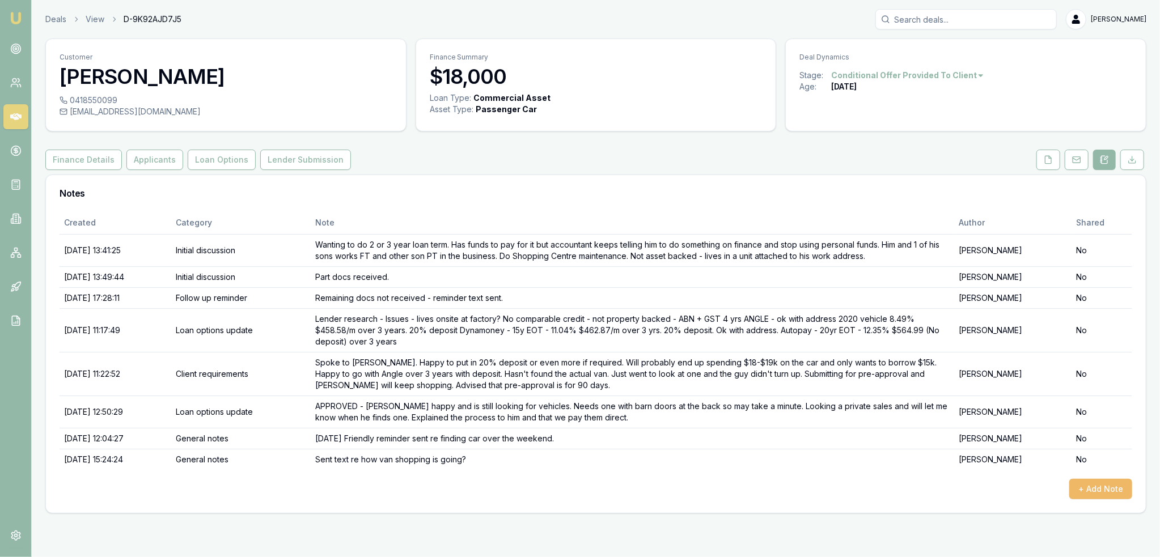
click at [1099, 489] on button "+ Add Note" at bounding box center [1100, 489] width 63 height 20
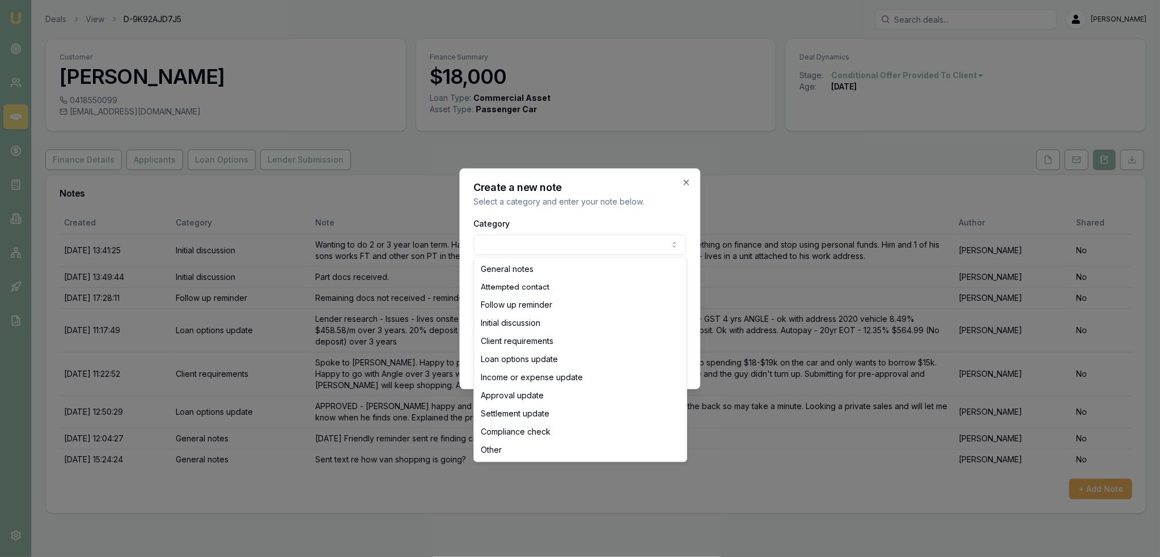
click at [522, 244] on body "Emu Broker Deals View D-9K92AJD7J5 Robyn Adams Toggle Menu Customer Marc Philli…" at bounding box center [580, 278] width 1160 height 557
select select "ATTEMPTED_CONTACT"
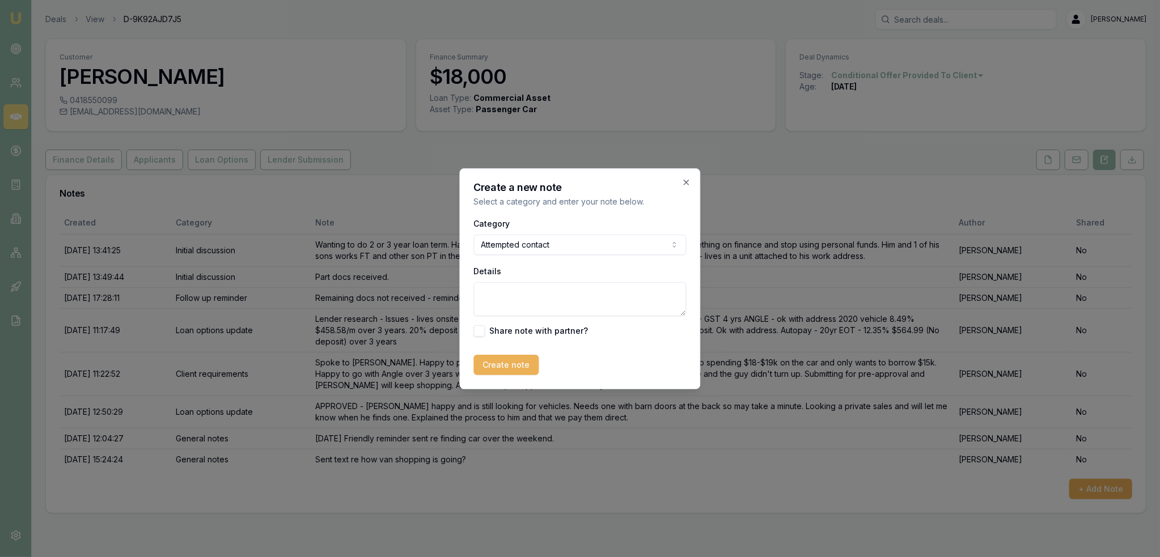
click at [513, 291] on textarea "Details" at bounding box center [580, 299] width 213 height 34
drag, startPoint x: 533, startPoint y: 294, endPoint x: 445, endPoint y: 295, distance: 87.9
click at [445, 295] on body "Emu Broker Deals View D-9K92AJD7J5 Robyn Adams Toggle Menu Customer Marc Philli…" at bounding box center [580, 278] width 1160 height 557
type textarea "V2T - LM"
click at [511, 361] on button "Create note" at bounding box center [506, 365] width 65 height 20
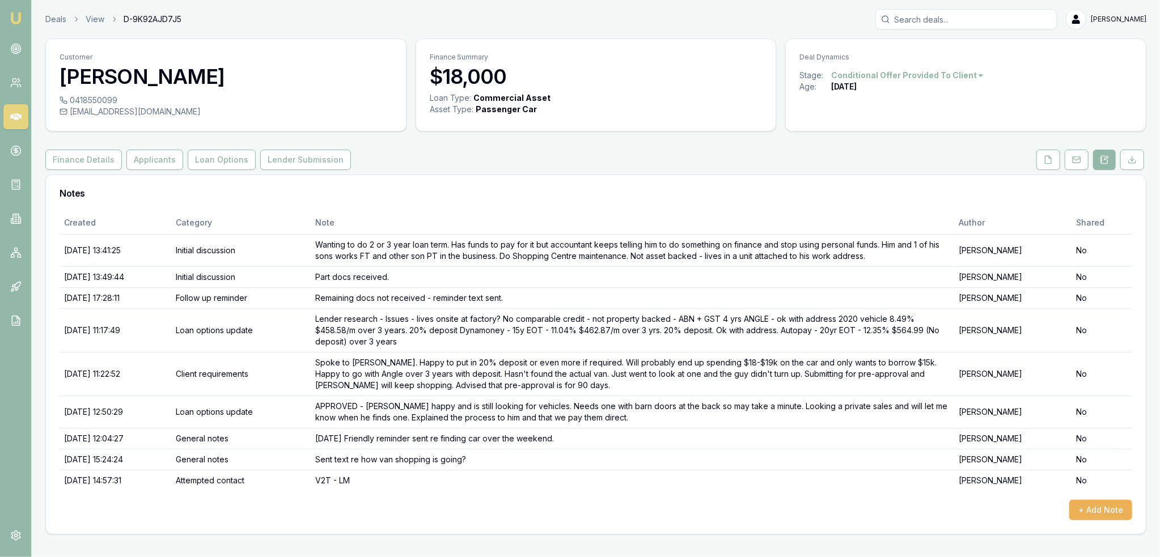
click at [14, 11] on img at bounding box center [16, 18] width 14 height 14
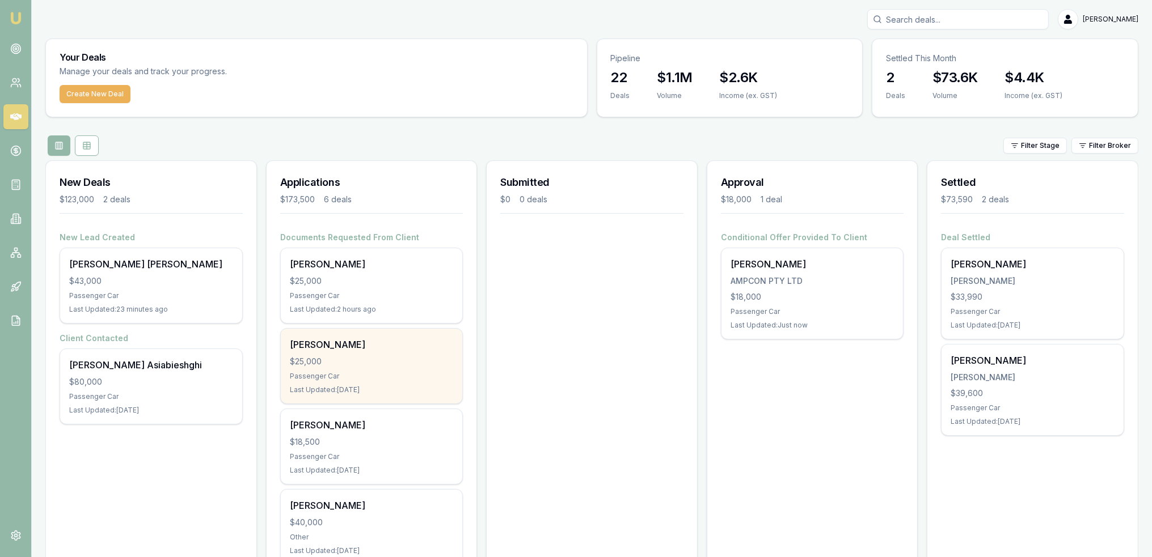
click at [307, 365] on div "$25,000" at bounding box center [372, 361] width 164 height 11
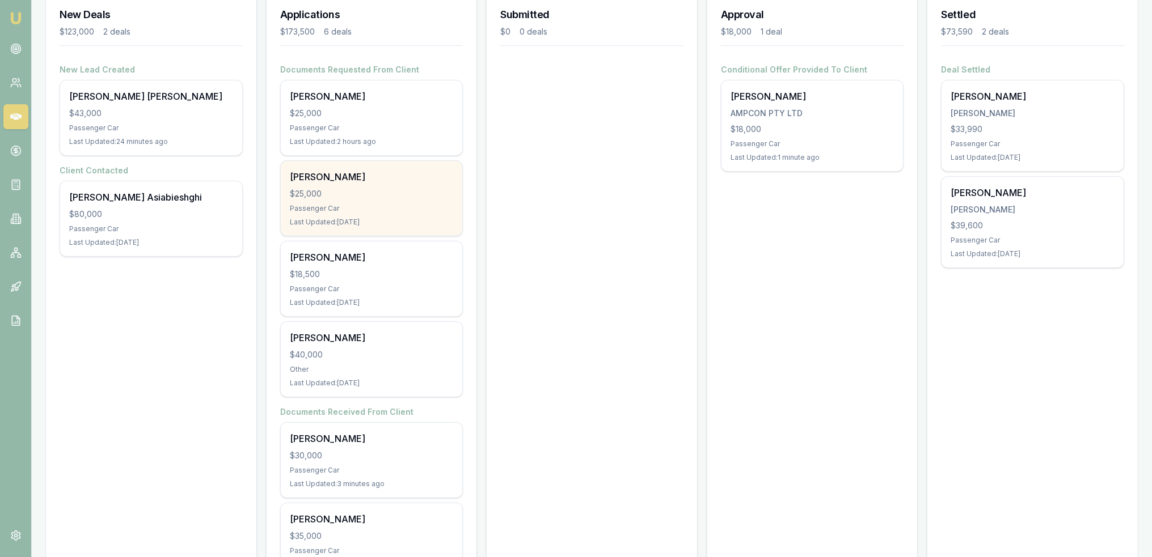
scroll to position [170, 0]
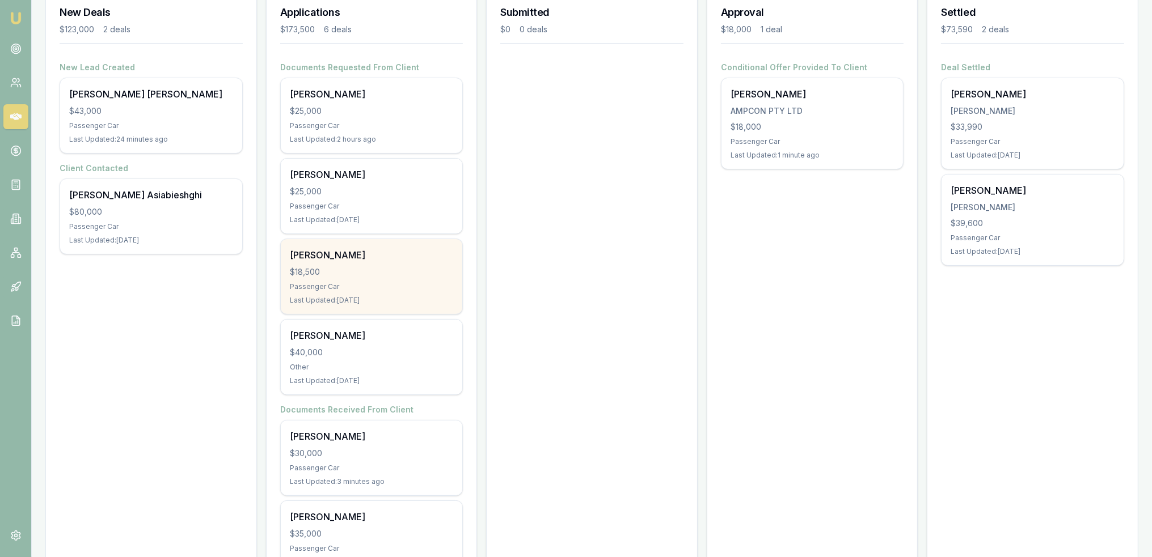
click at [333, 272] on div "$18,500" at bounding box center [372, 272] width 164 height 11
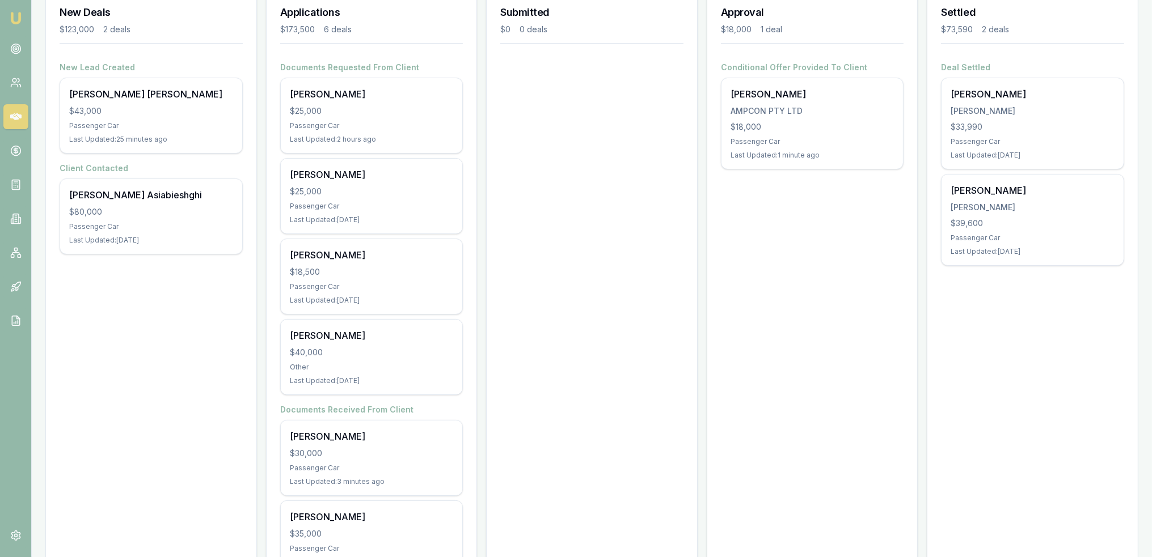
click at [12, 18] on img at bounding box center [16, 18] width 14 height 14
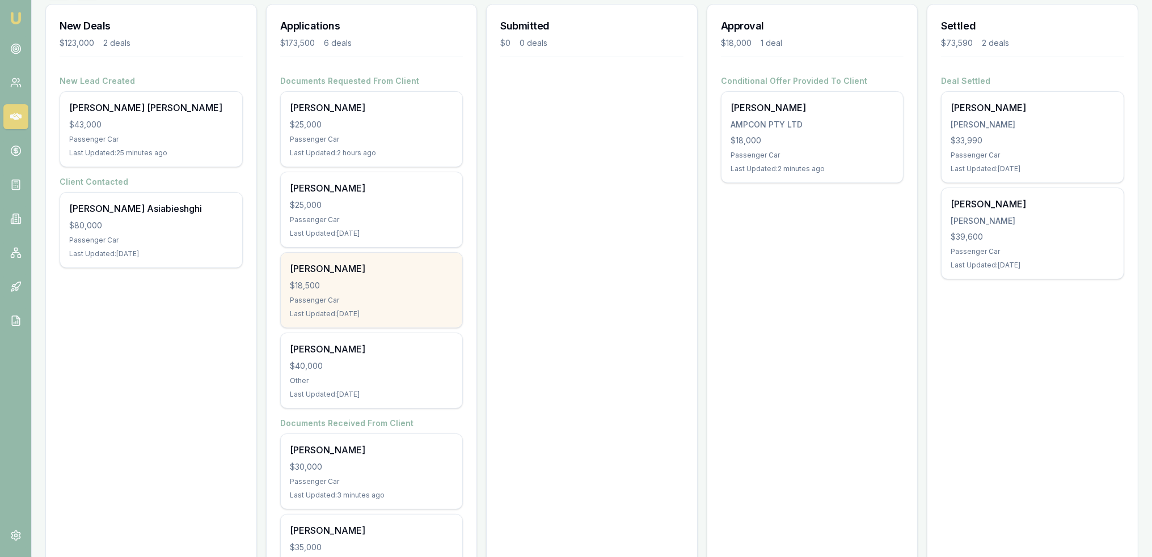
scroll to position [163, 0]
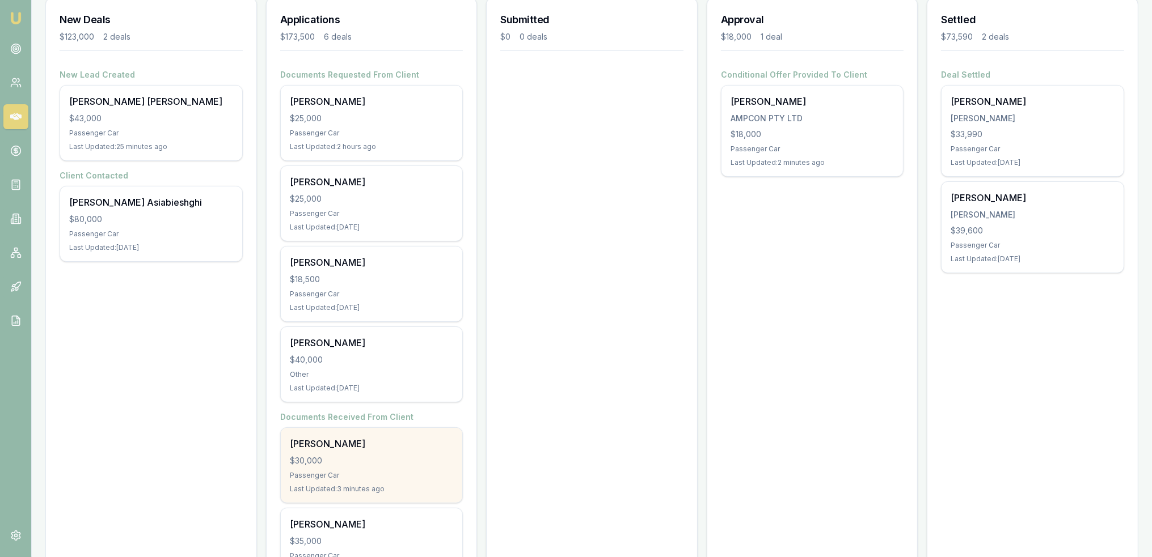
click at [347, 455] on div "$30,000" at bounding box center [372, 460] width 164 height 11
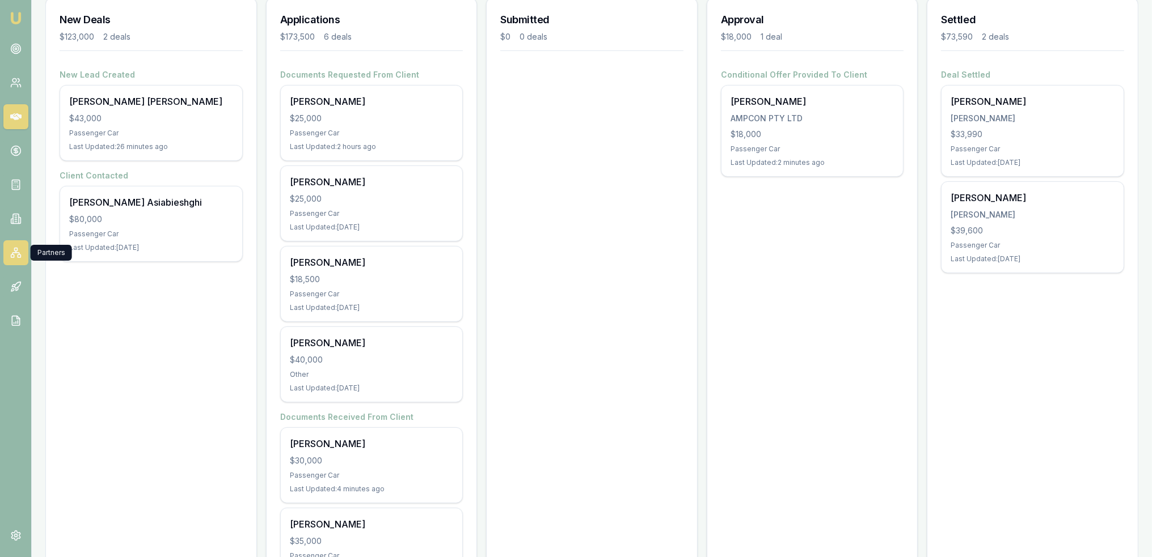
click at [8, 255] on link at bounding box center [15, 252] width 25 height 25
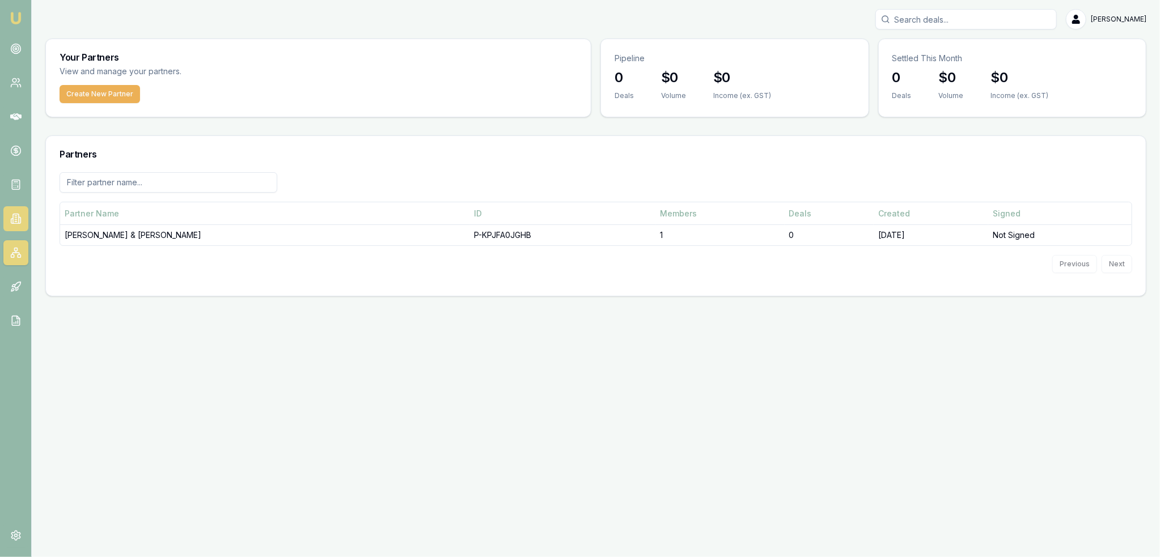
click at [16, 218] on icon at bounding box center [16, 218] width 2 height 0
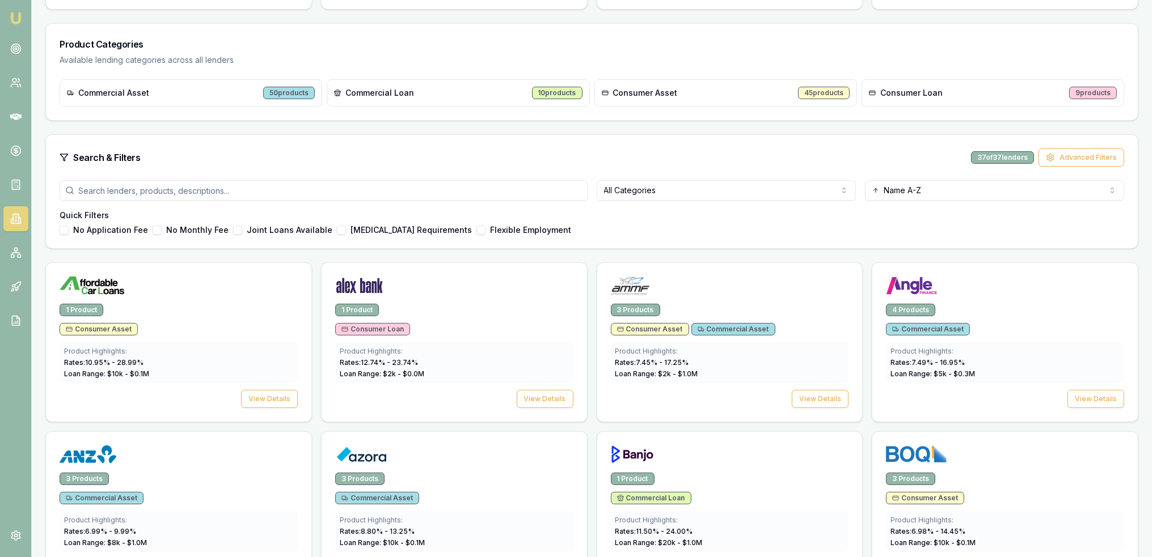
scroll to position [170, 0]
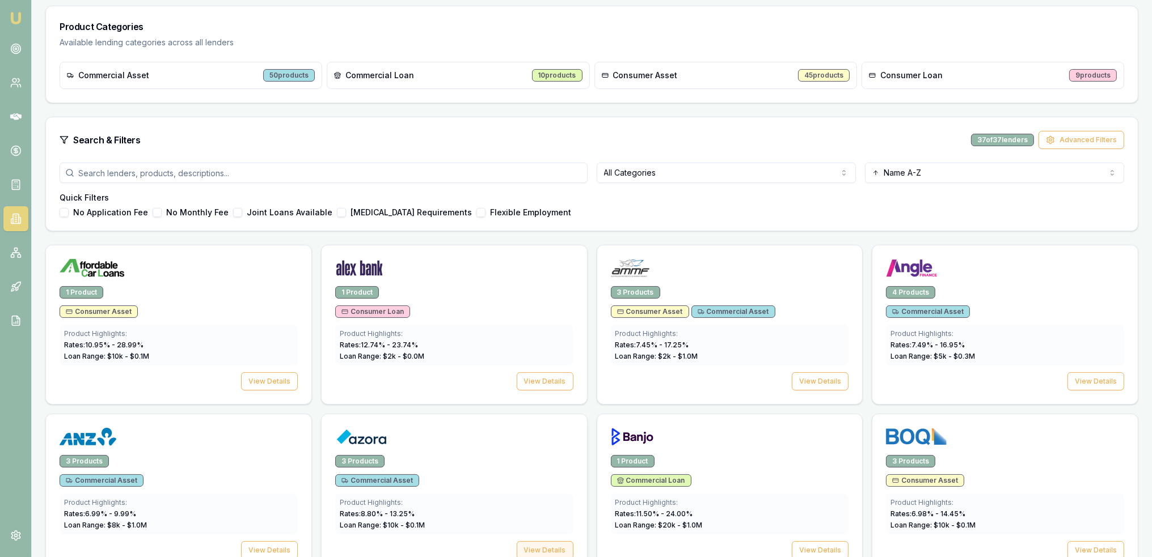
click at [553, 547] on button "View Details" at bounding box center [545, 551] width 57 height 18
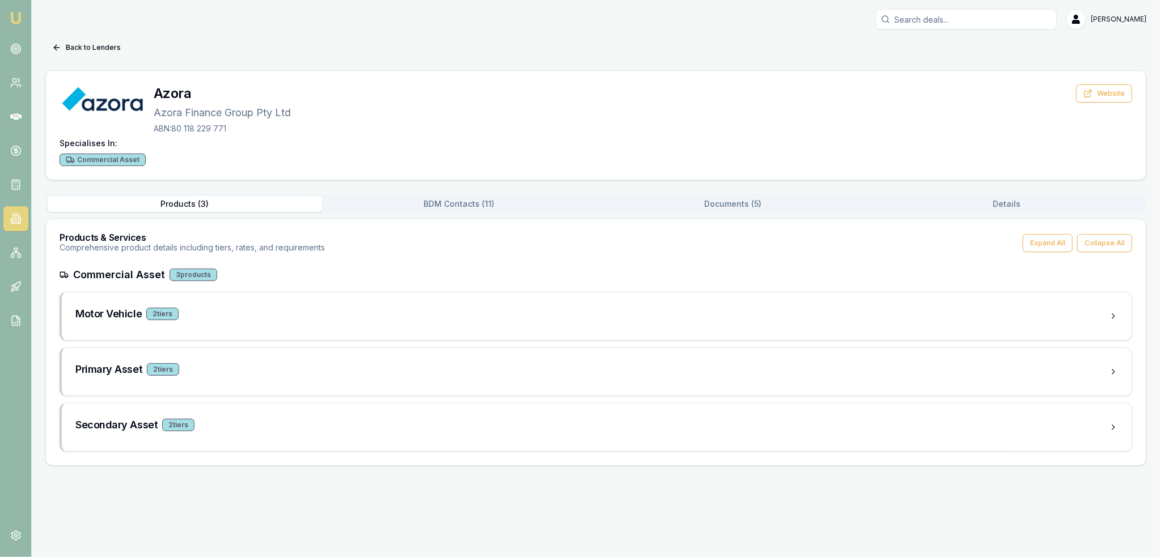
click at [741, 210] on button "Documents ( 5 )" at bounding box center [733, 204] width 274 height 16
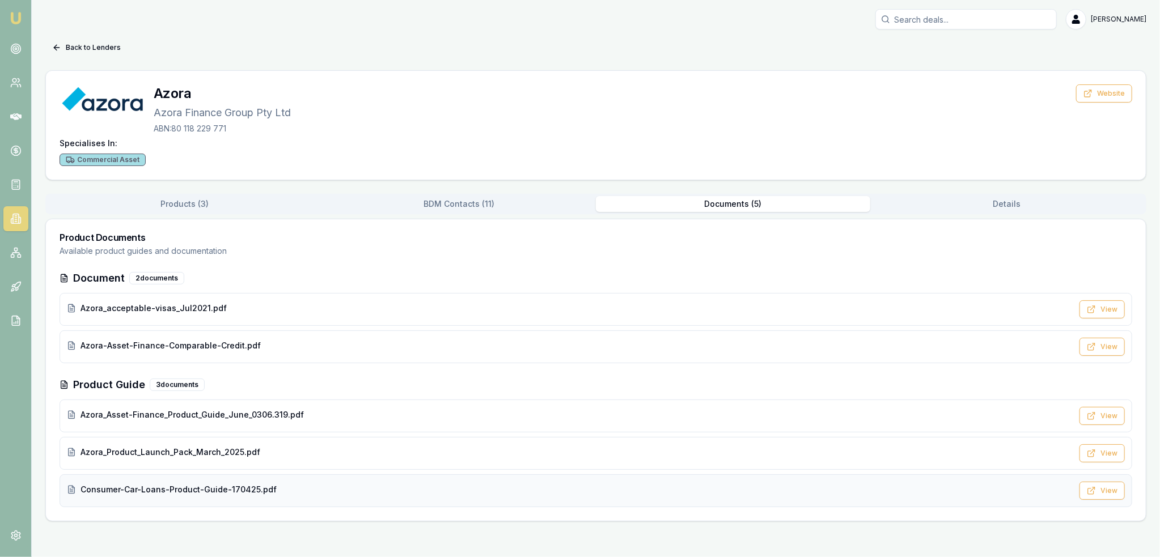
click at [145, 490] on span "Consumer-Car-Loans-Product-Guide-170425.pdf" at bounding box center [179, 489] width 196 height 11
click at [16, 16] on img at bounding box center [16, 18] width 14 height 14
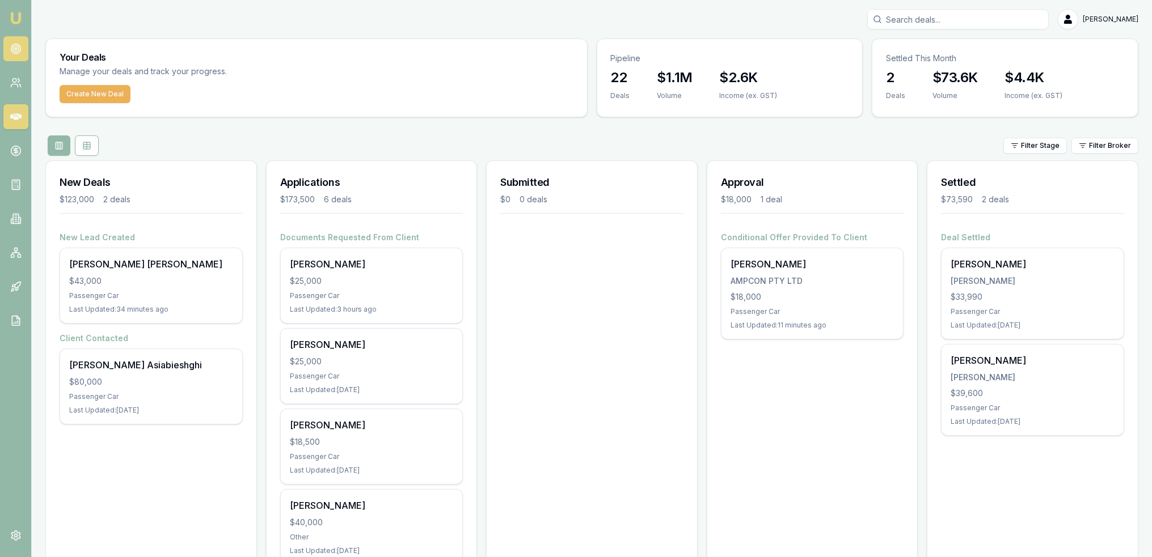
click at [14, 51] on circle at bounding box center [16, 49] width 6 height 6
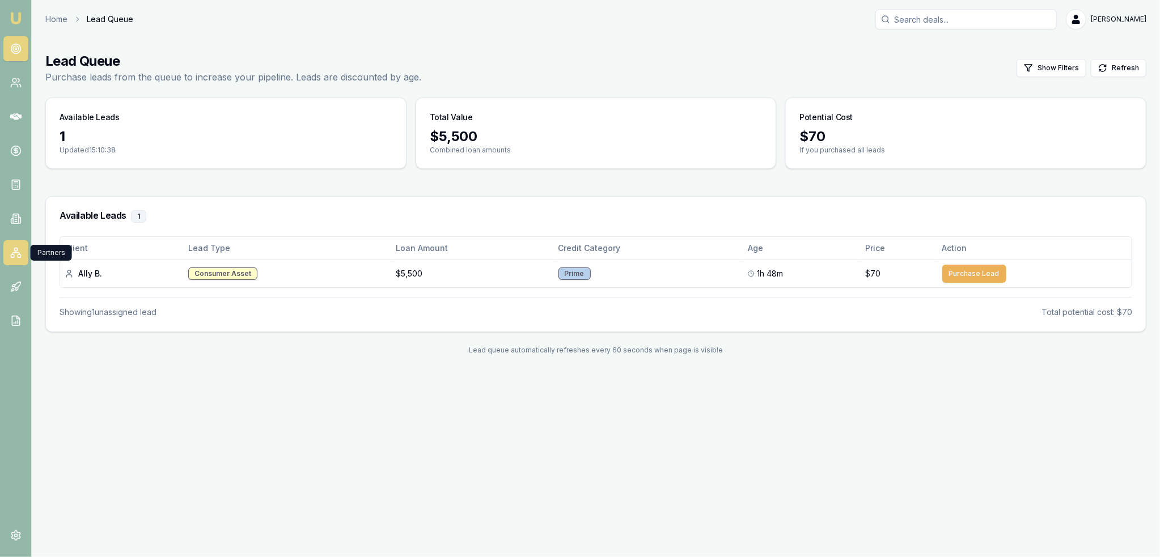
click at [10, 256] on icon at bounding box center [15, 252] width 11 height 11
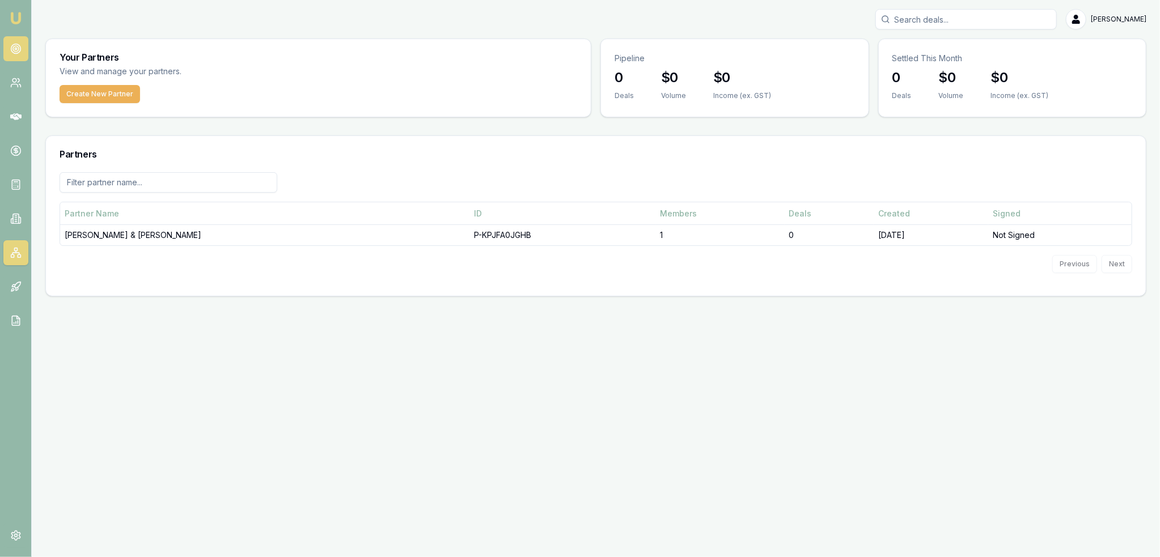
click at [9, 45] on link at bounding box center [15, 48] width 25 height 25
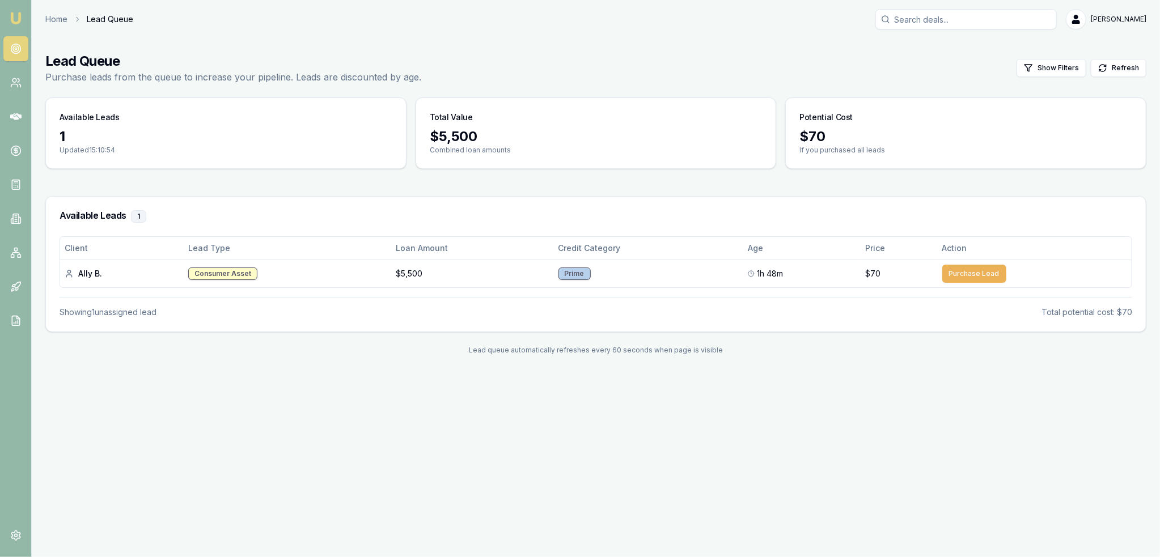
click at [14, 17] on img at bounding box center [16, 18] width 14 height 14
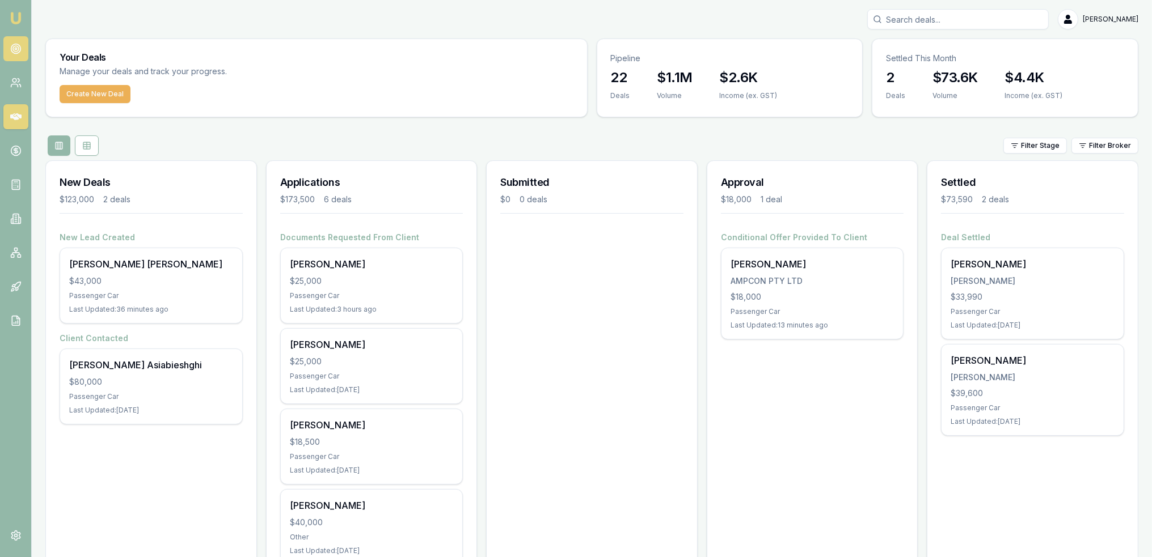
click at [14, 50] on icon at bounding box center [15, 48] width 11 height 11
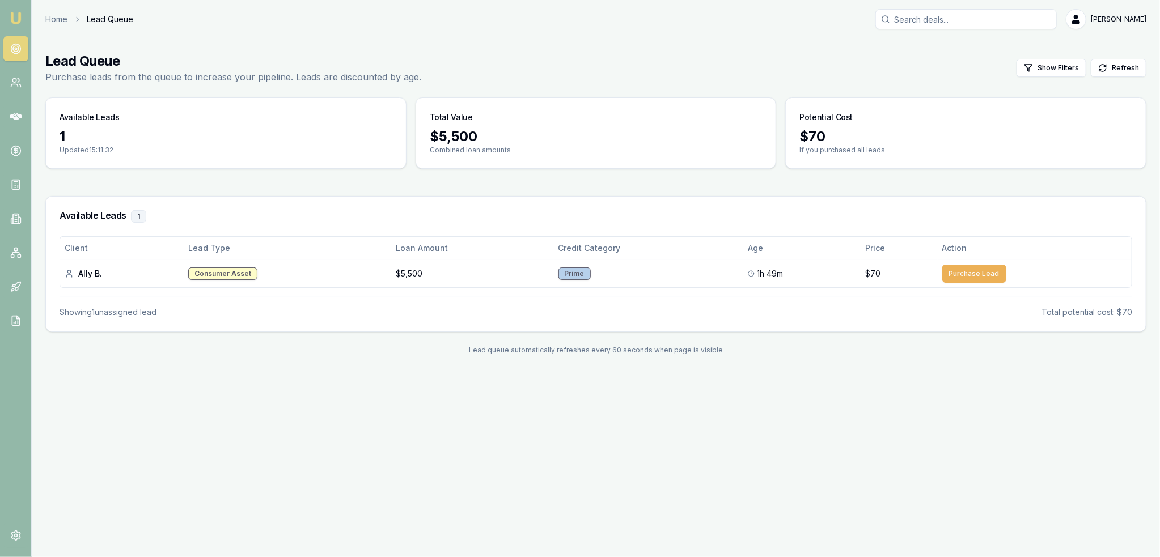
click at [15, 18] on img at bounding box center [16, 18] width 14 height 14
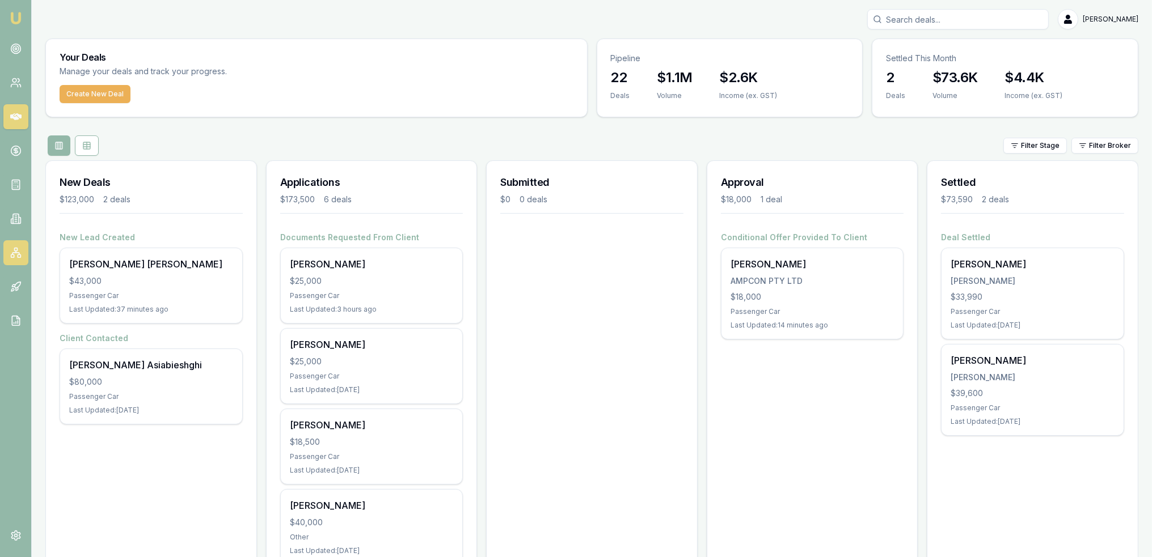
click at [14, 245] on link at bounding box center [15, 252] width 25 height 25
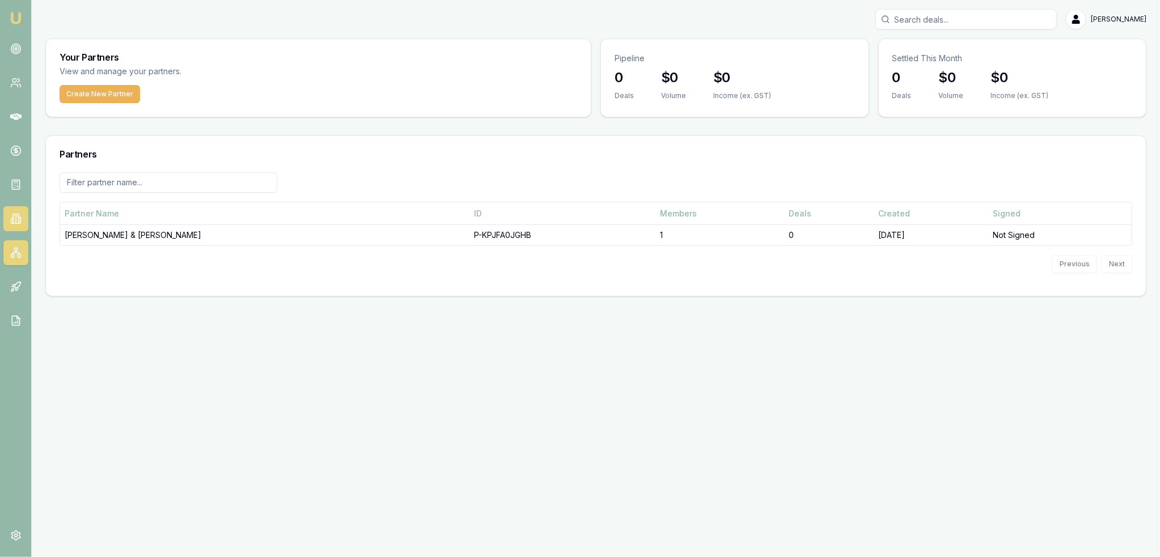
click at [14, 212] on link at bounding box center [15, 218] width 25 height 25
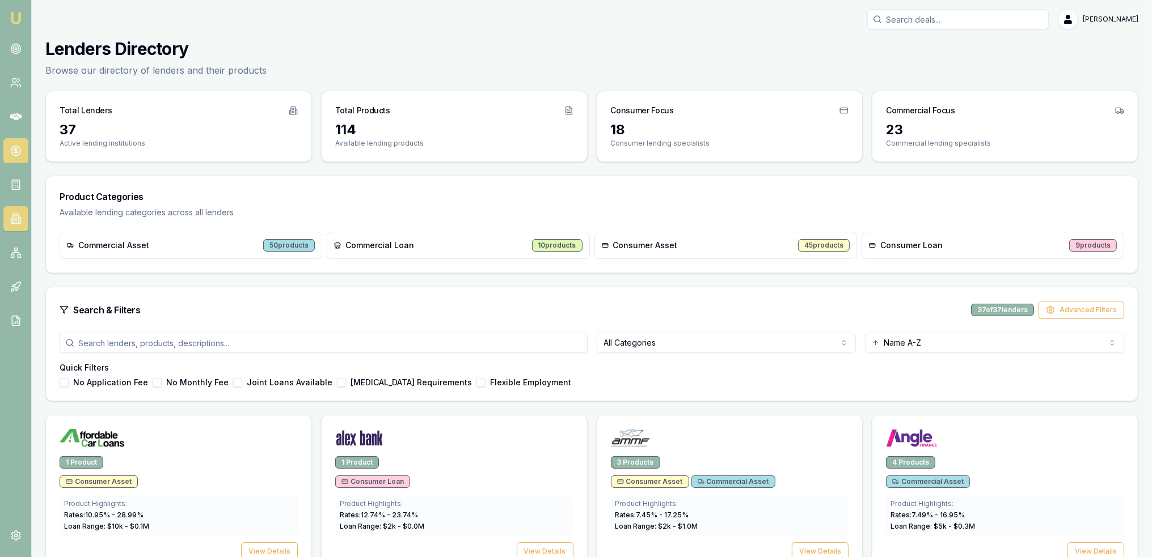
click at [16, 147] on icon at bounding box center [15, 150] width 11 height 11
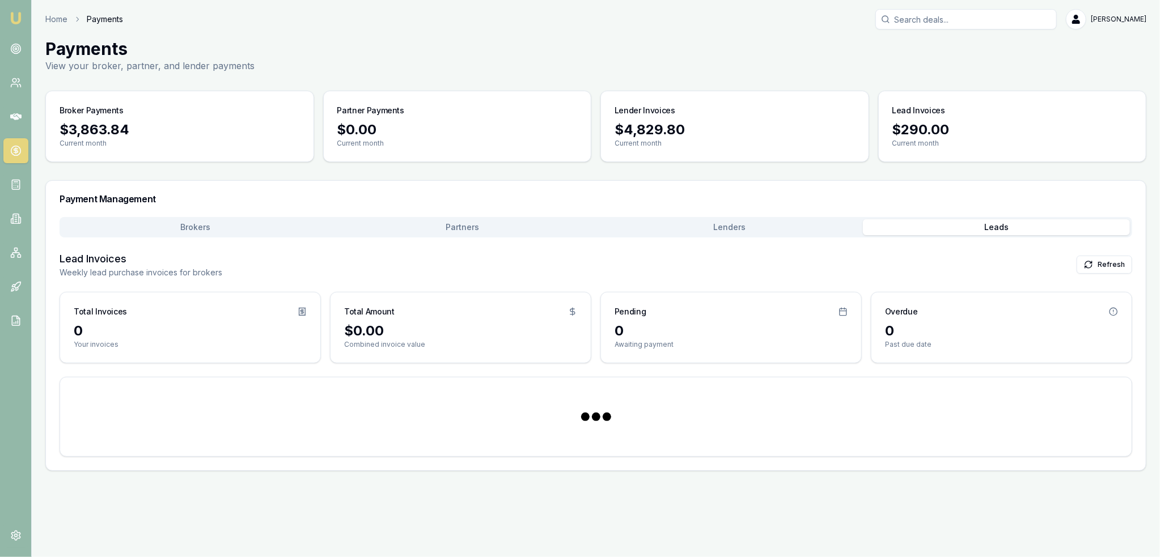
click at [1010, 222] on button "Leads" at bounding box center [996, 227] width 267 height 16
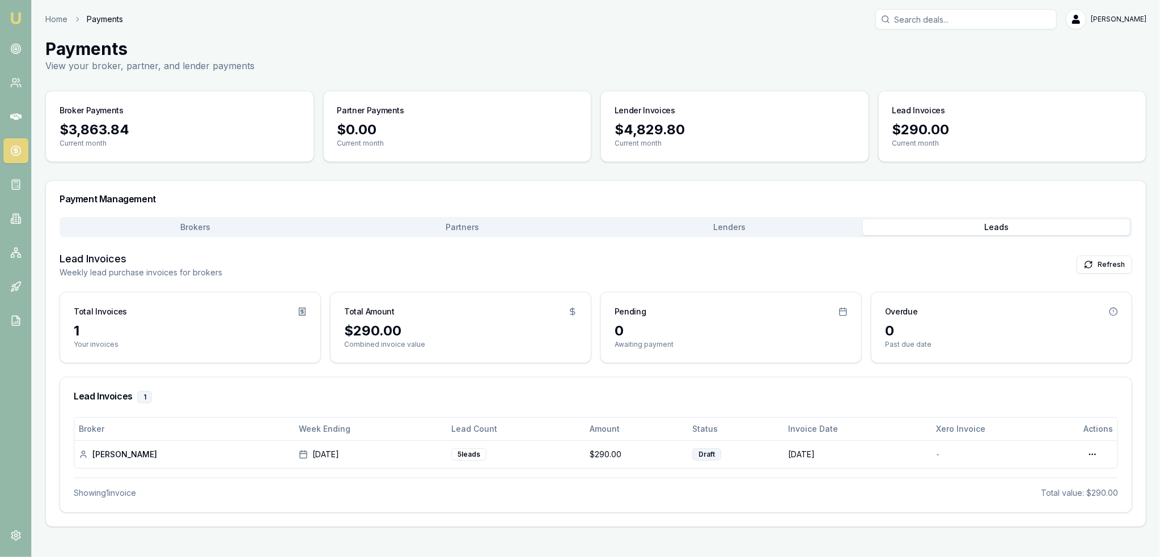
click at [16, 22] on img at bounding box center [16, 18] width 14 height 14
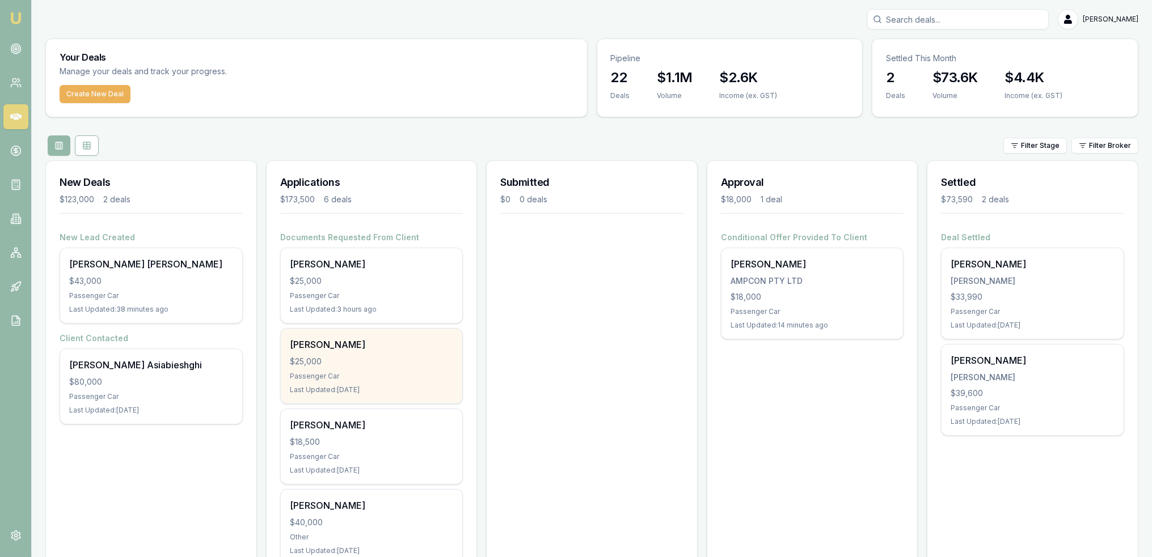
scroll to position [219, 0]
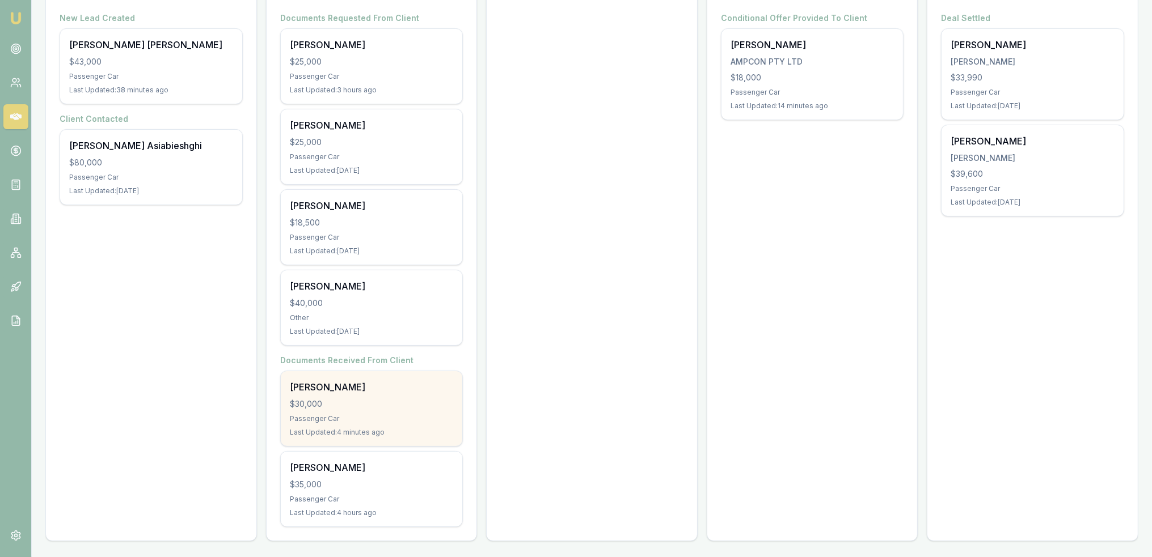
click at [350, 411] on div "Victor Dixon $30,000 Passenger Car Last Updated: 4 minutes ago" at bounding box center [372, 408] width 182 height 75
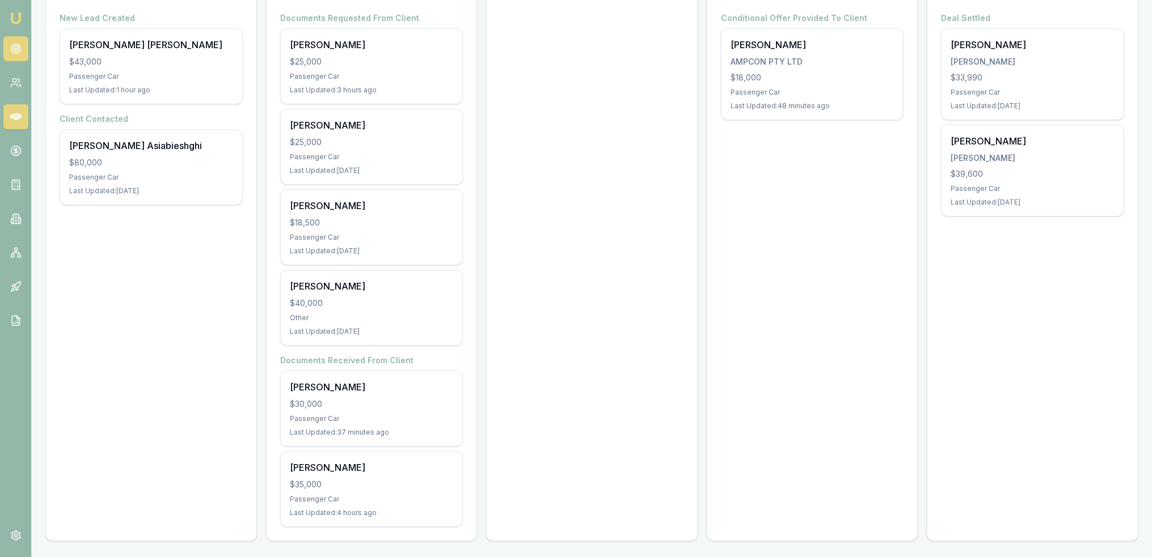
click at [17, 45] on circle at bounding box center [16, 49] width 10 height 10
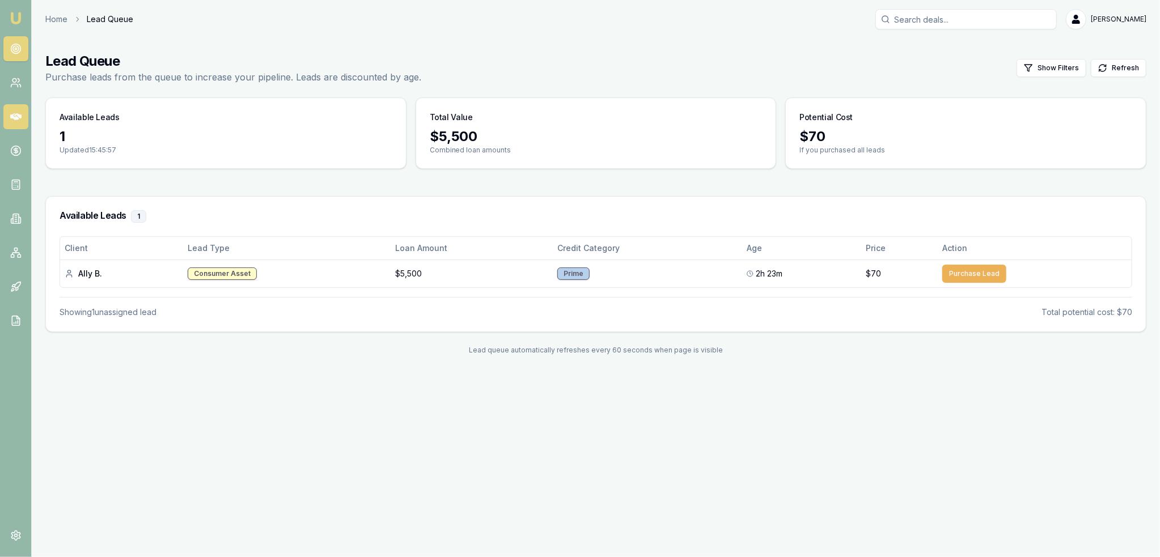
click at [15, 113] on icon at bounding box center [15, 116] width 11 height 11
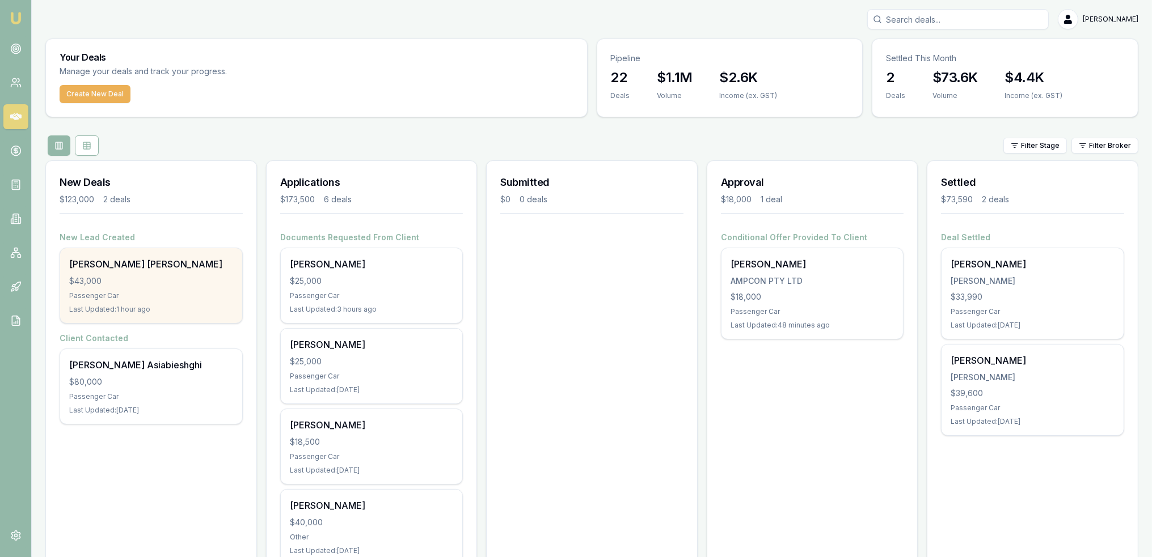
click at [79, 269] on div "[PERSON_NAME] [PERSON_NAME]" at bounding box center [151, 264] width 164 height 14
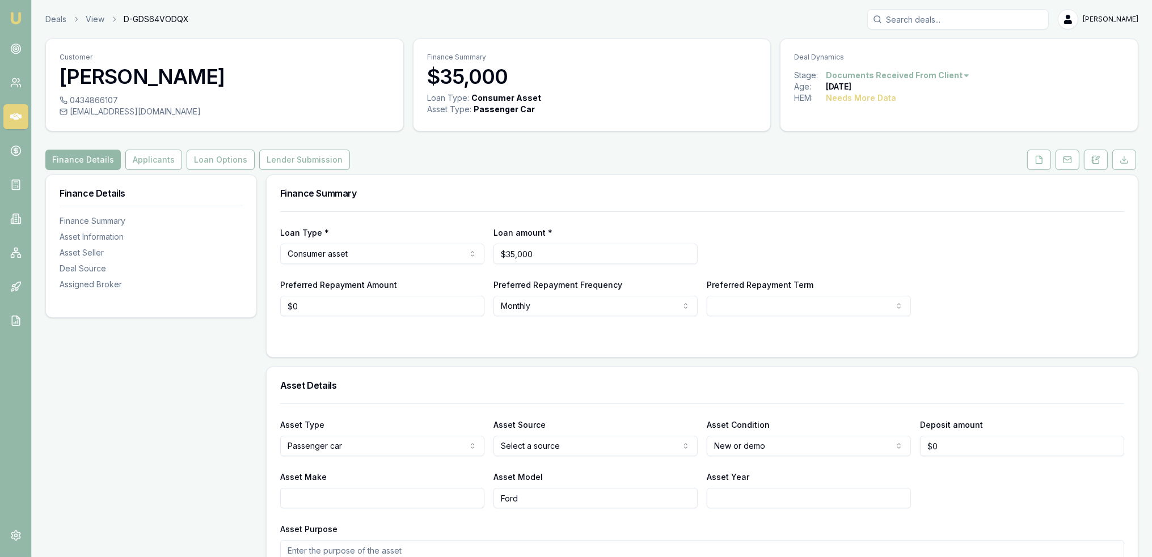
click at [1093, 156] on icon at bounding box center [1095, 159] width 9 height 9
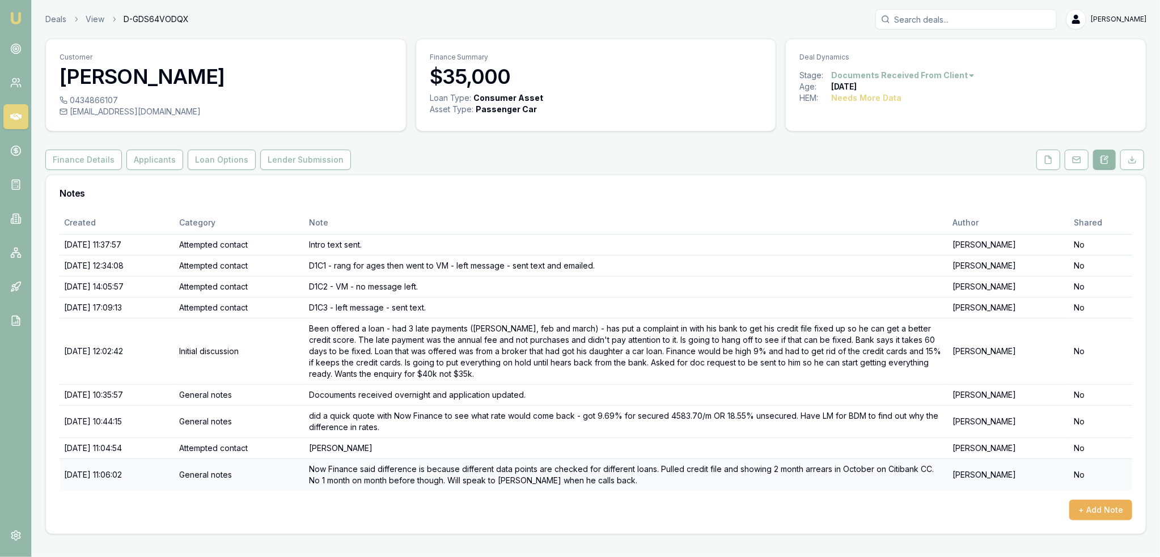
click at [340, 468] on td "Now Finance said difference is because different data points are checked for di…" at bounding box center [627, 475] width 644 height 32
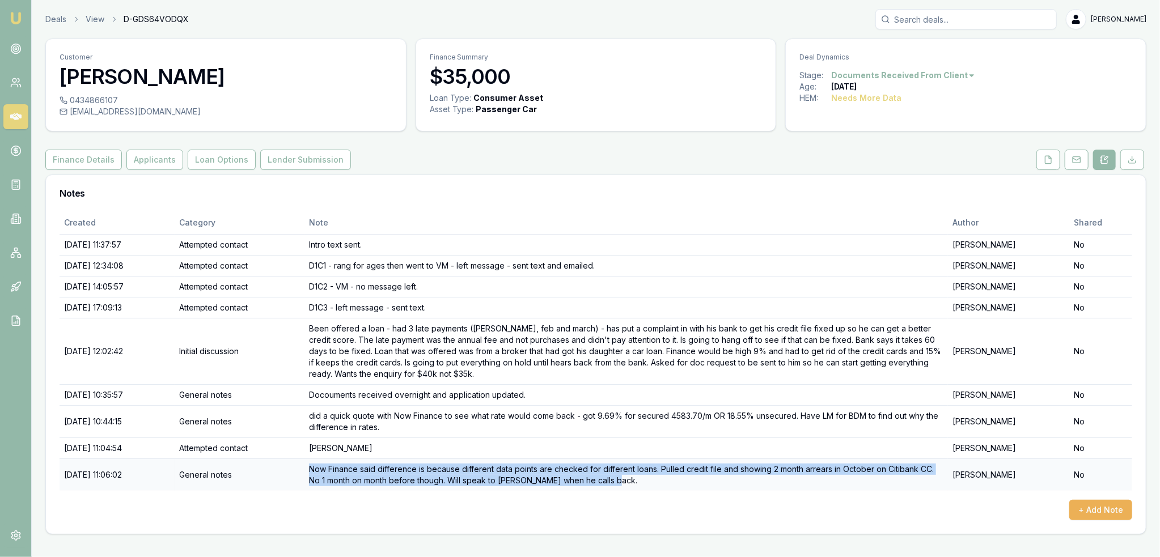
drag, startPoint x: 338, startPoint y: 468, endPoint x: 657, endPoint y: 488, distance: 319.9
click at [657, 488] on td "Now Finance said difference is because different data points are checked for di…" at bounding box center [627, 475] width 644 height 32
click at [636, 470] on td "Now Finance said difference is because different data points are checked for di…" at bounding box center [627, 475] width 644 height 32
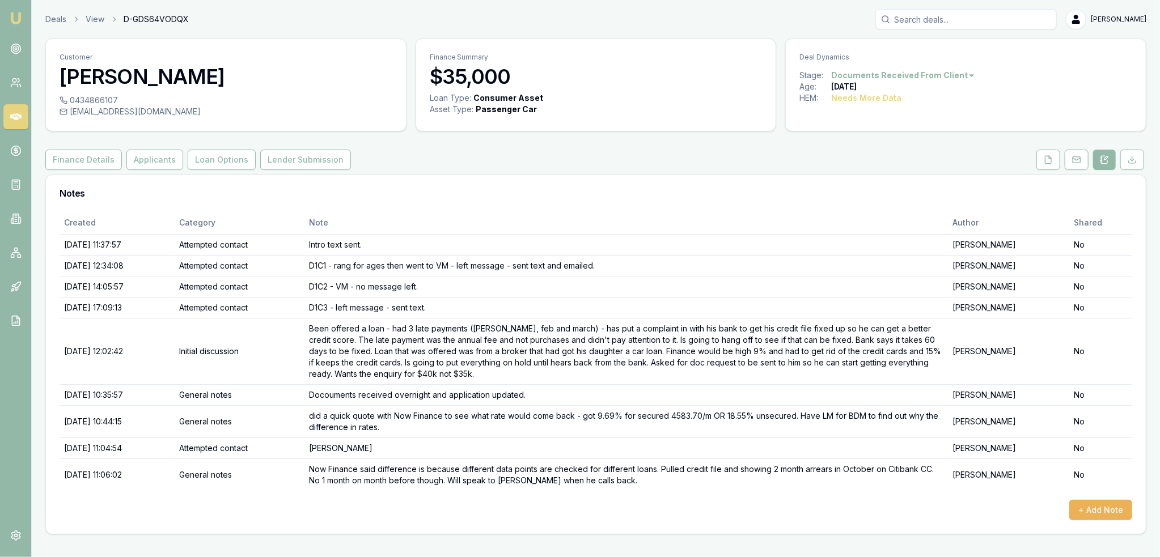
click at [424, 497] on div "Created Category Note Author Shared 06/08/2025, 11:37:57 Attempted contact Intr…" at bounding box center [596, 366] width 1073 height 309
click at [336, 469] on td "Now Finance said difference is because different data points are checked for di…" at bounding box center [627, 475] width 644 height 32
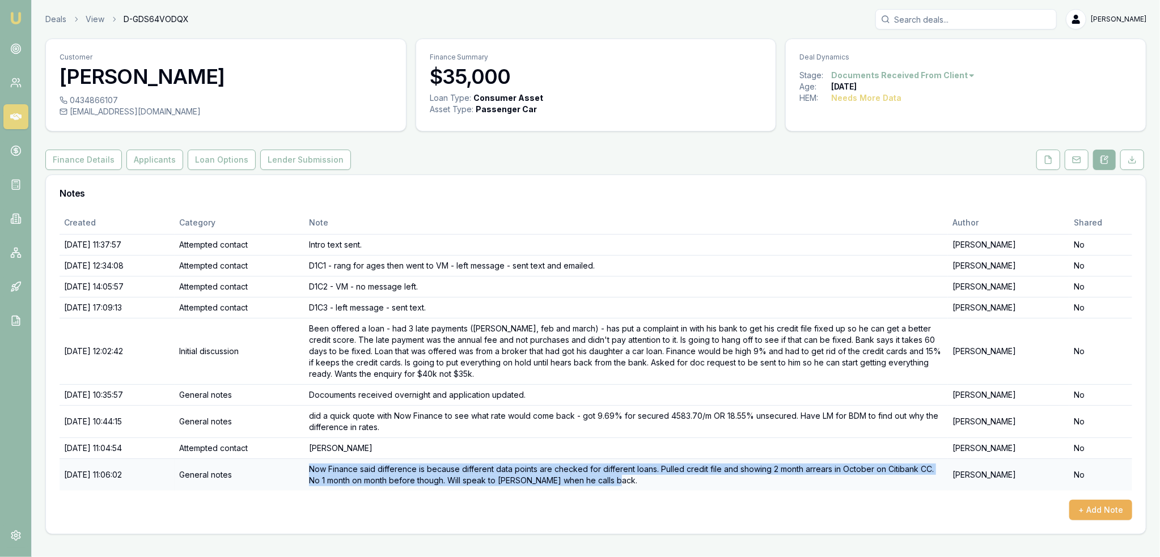
drag, startPoint x: 337, startPoint y: 468, endPoint x: 652, endPoint y: 480, distance: 314.9
click at [652, 480] on td "Now Finance said difference is because different data points are checked for di…" at bounding box center [627, 475] width 644 height 32
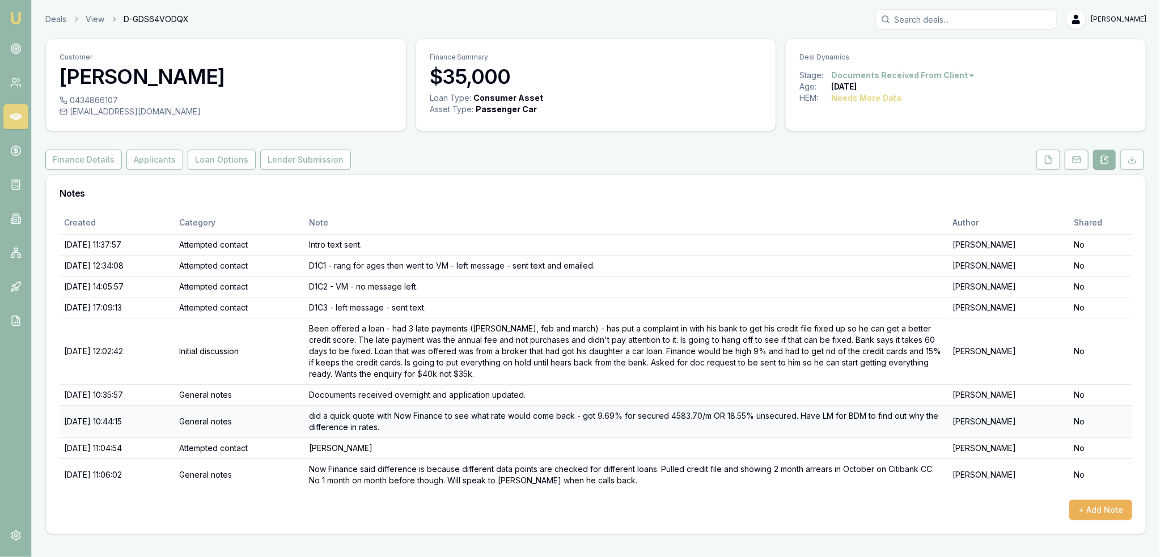
click at [597, 417] on td "did a quick quote with Now Finance to see what rate would come back - got 9.69%…" at bounding box center [627, 421] width 644 height 32
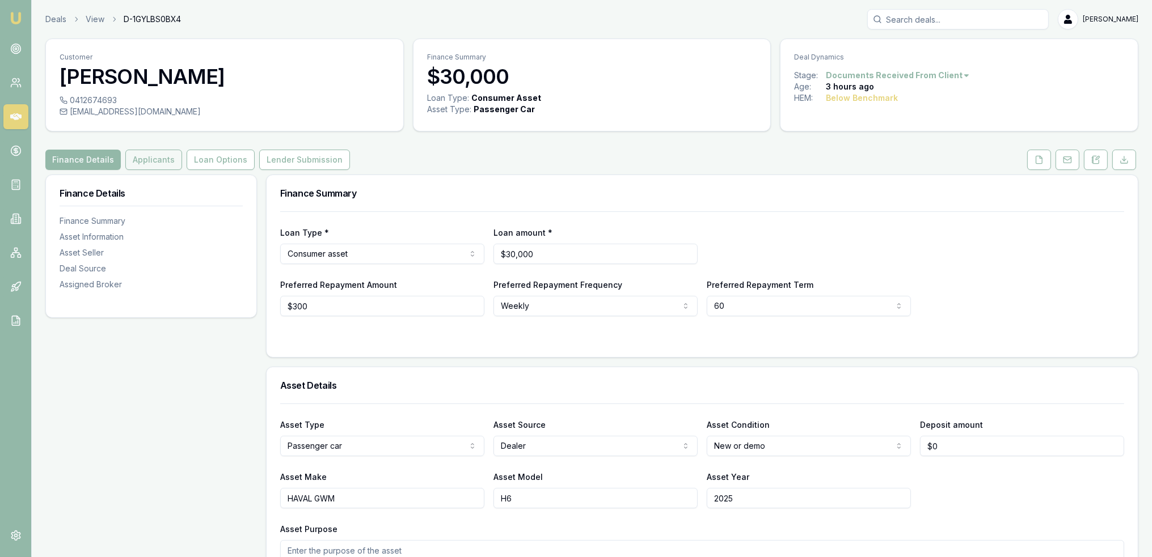
click at [132, 165] on button "Applicants" at bounding box center [153, 160] width 57 height 20
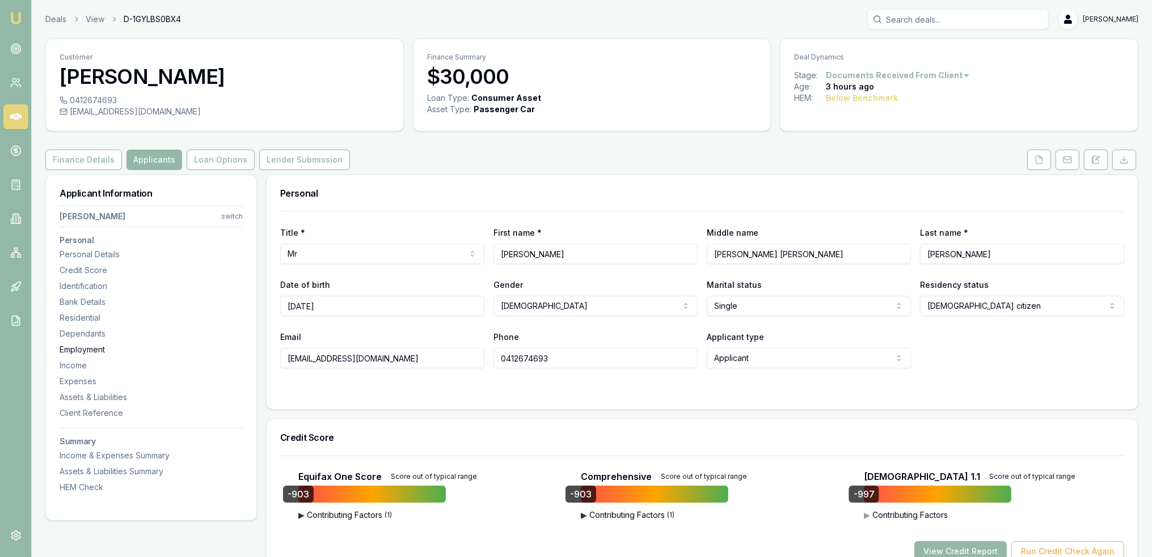
click at [70, 345] on div "Employment" at bounding box center [151, 349] width 183 height 11
click at [1093, 159] on icon at bounding box center [1096, 159] width 6 height 7
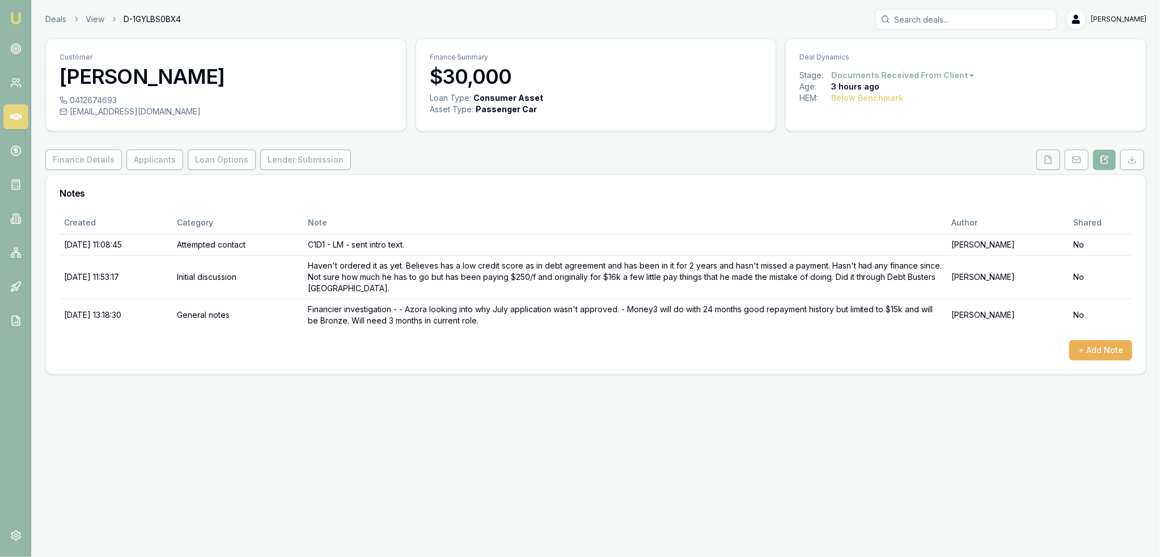
click at [1043, 158] on button at bounding box center [1049, 160] width 24 height 20
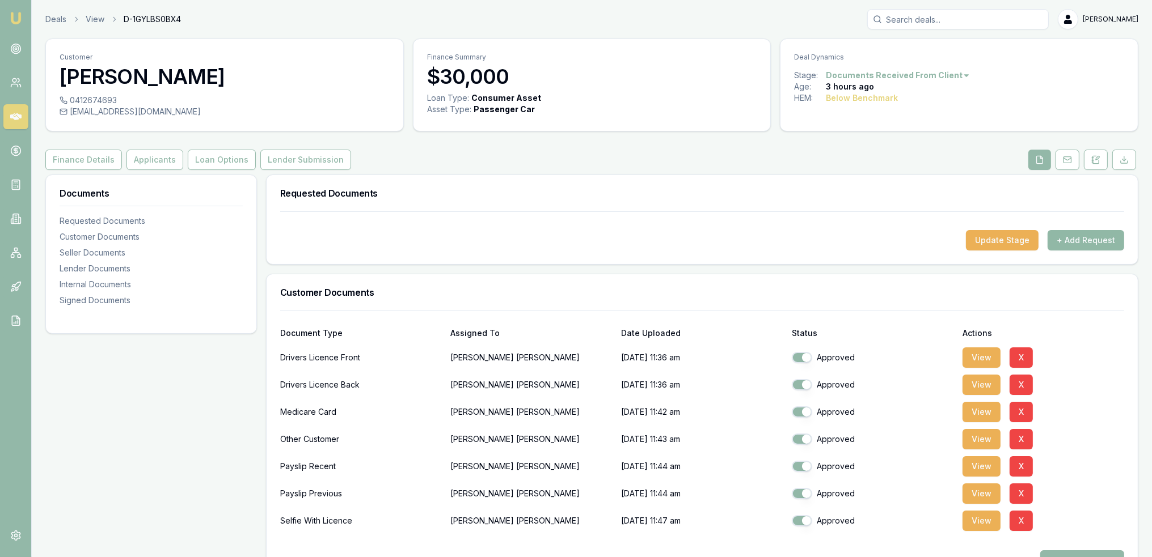
click at [1080, 238] on button "+ Add Request" at bounding box center [1085, 240] width 77 height 20
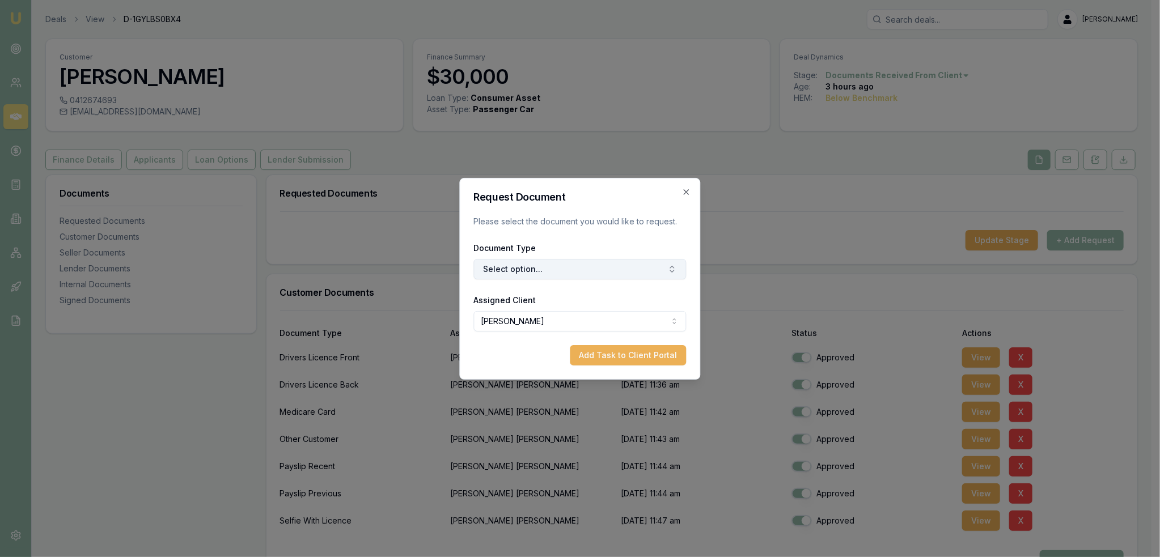
click at [542, 260] on button "Select option..." at bounding box center [580, 269] width 213 height 20
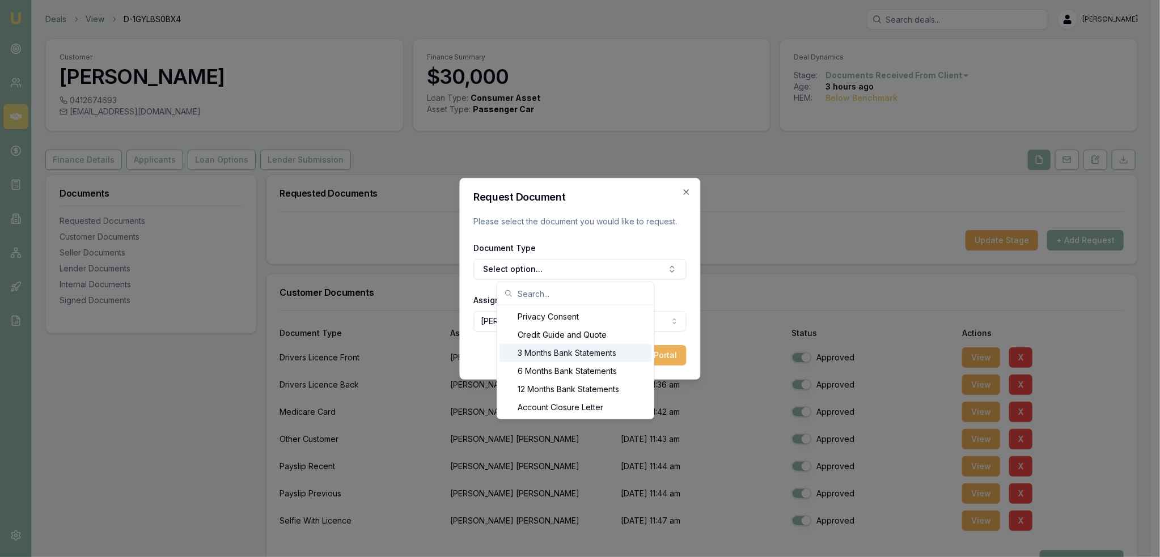
click at [570, 346] on div "3 Months Bank Statements" at bounding box center [576, 353] width 152 height 18
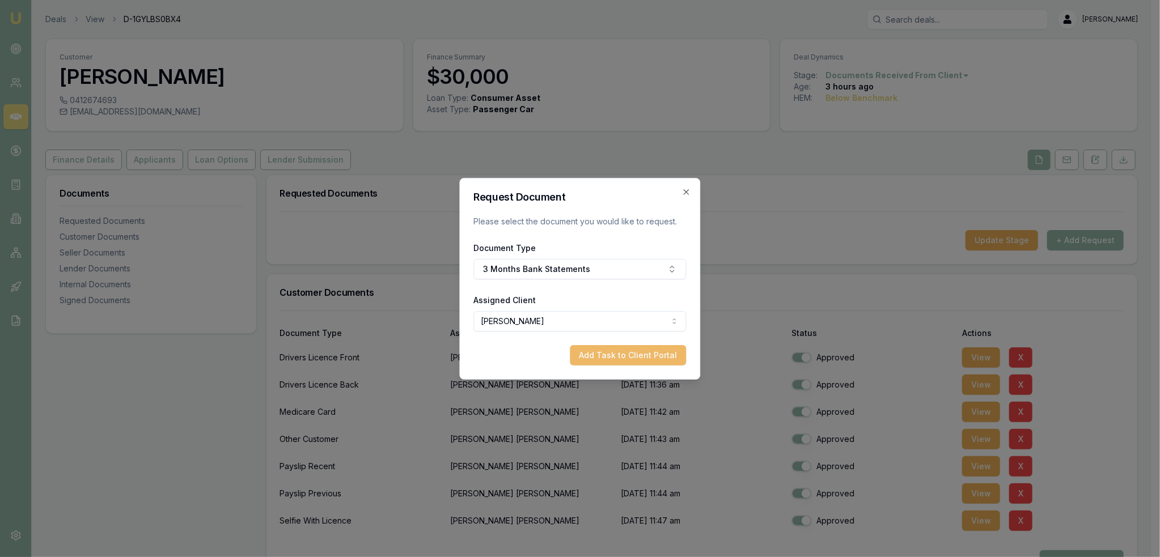
click at [601, 352] on button "Add Task to Client Portal" at bounding box center [628, 355] width 116 height 20
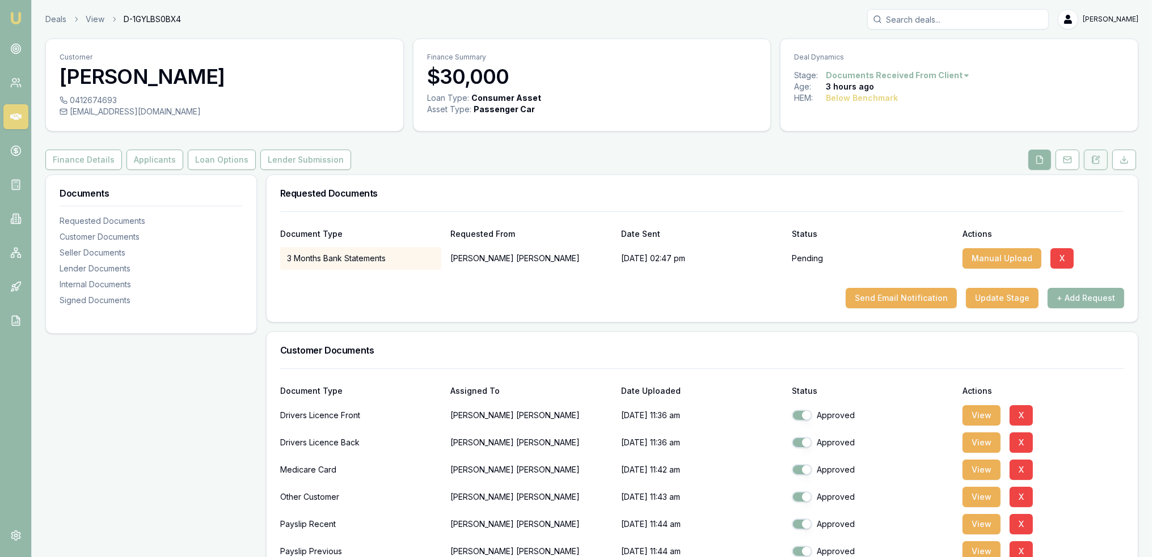
click at [1091, 158] on icon at bounding box center [1095, 159] width 9 height 9
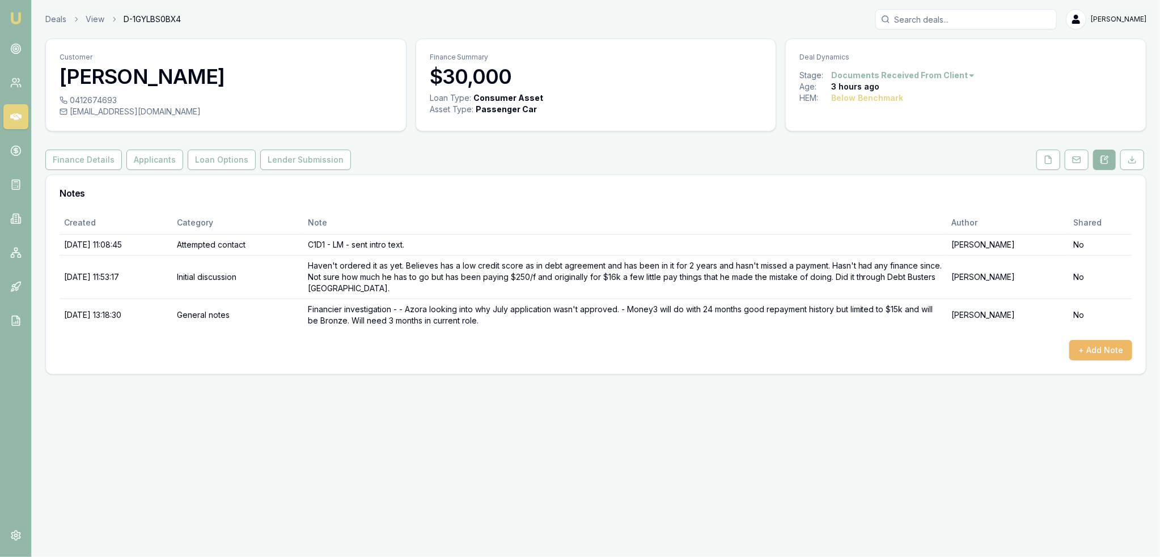
click at [1098, 351] on button "+ Add Note" at bounding box center [1100, 350] width 63 height 20
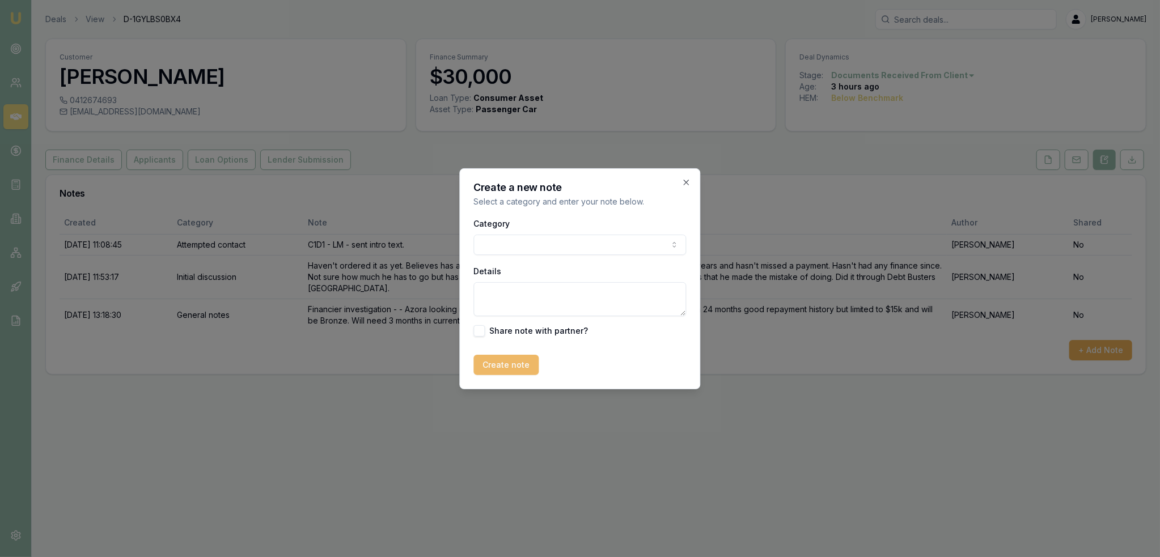
click at [516, 362] on button "Create note" at bounding box center [506, 365] width 65 height 20
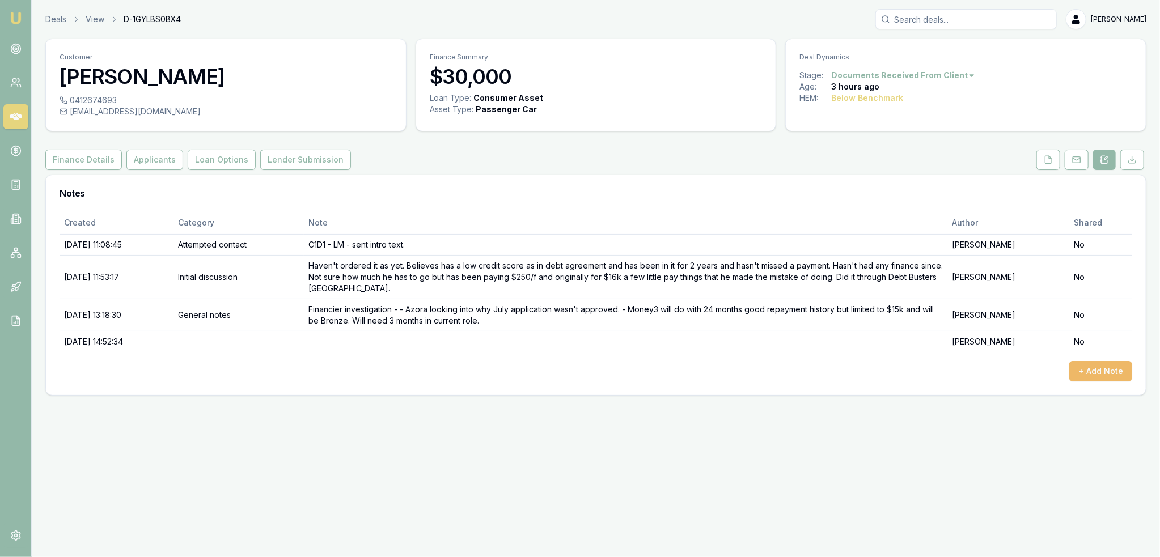
click at [1096, 368] on button "+ Add Note" at bounding box center [1100, 371] width 63 height 20
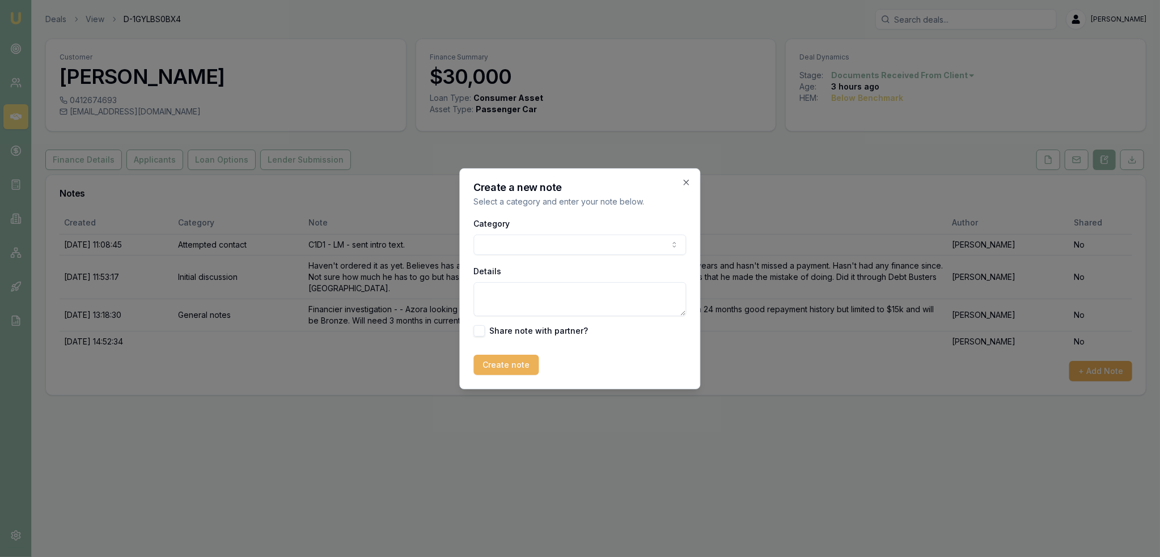
click at [628, 240] on body "Emu Broker Deals View D-1GYLBS0BX4 Robyn Adams Toggle Menu Customer Victor Dixo…" at bounding box center [580, 278] width 1160 height 557
click at [527, 294] on textarea "Details" at bounding box center [580, 299] width 213 height 34
type textarea "Azora will do up to $75k at 18.99% with 90 days bank statements while in Part I…"
drag, startPoint x: 510, startPoint y: 360, endPoint x: 518, endPoint y: 367, distance: 10.8
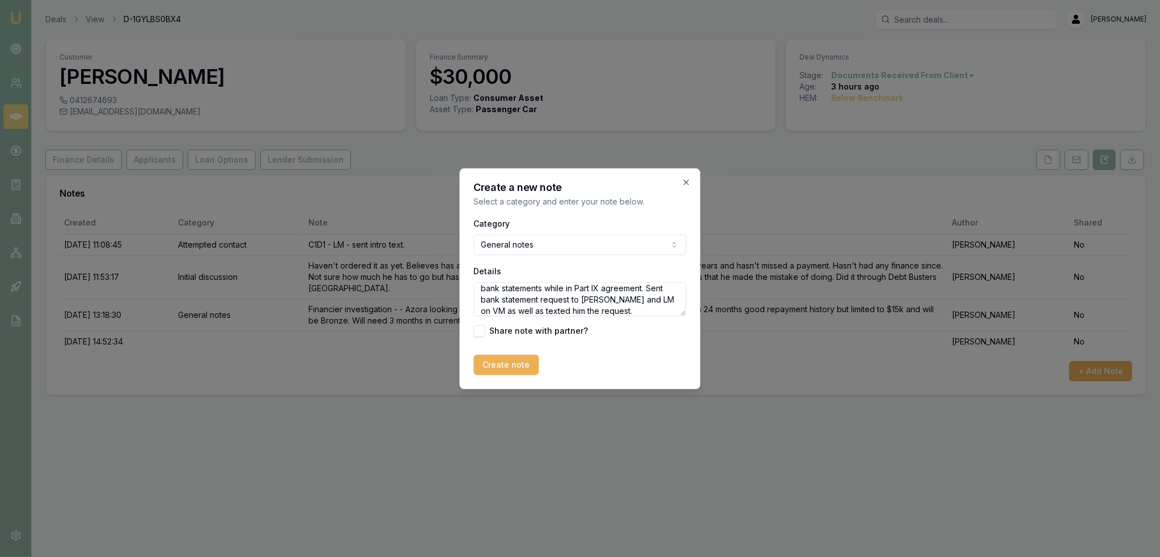
click at [510, 360] on button "Create note" at bounding box center [506, 365] width 65 height 20
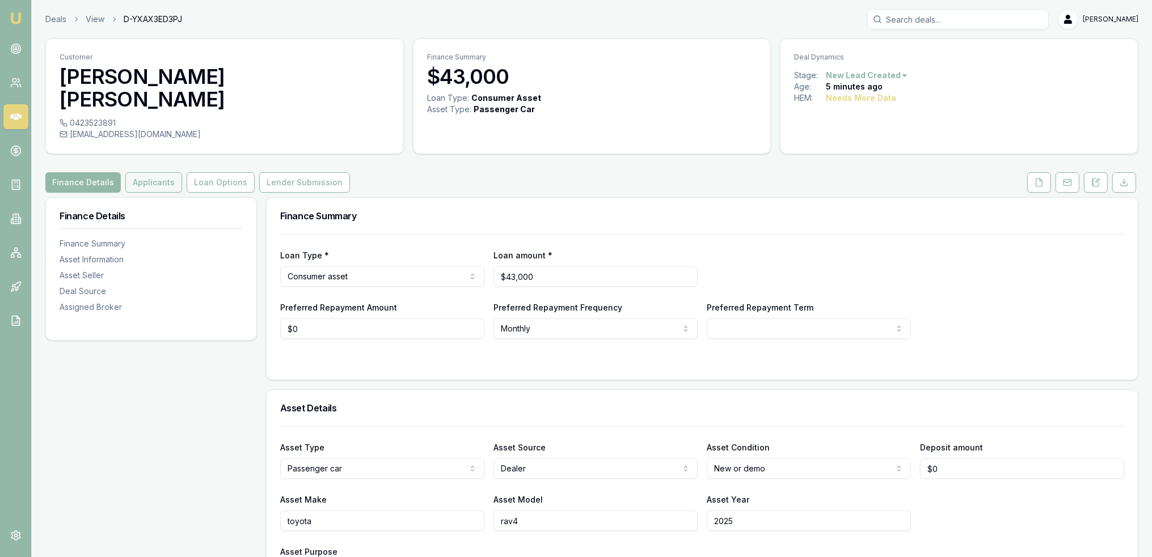
click at [138, 172] on button "Applicants" at bounding box center [153, 182] width 57 height 20
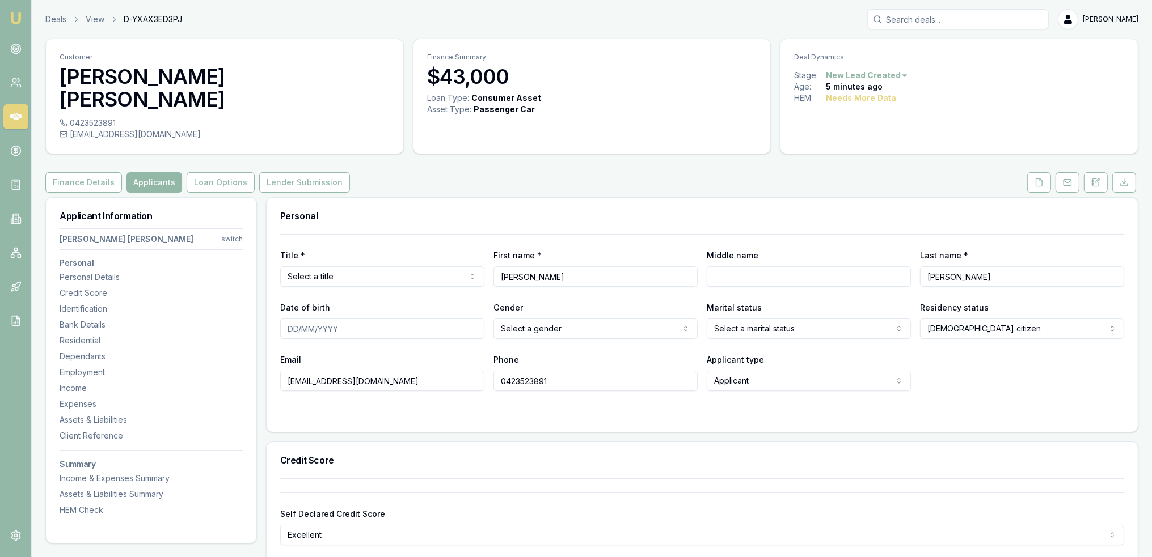
drag, startPoint x: 570, startPoint y: 358, endPoint x: 478, endPoint y: 358, distance: 91.9
click at [478, 358] on div "Email [EMAIL_ADDRESS][DOMAIN_NAME] Phone [PHONE_NUMBER] Applicant type Applican…" at bounding box center [702, 372] width 844 height 39
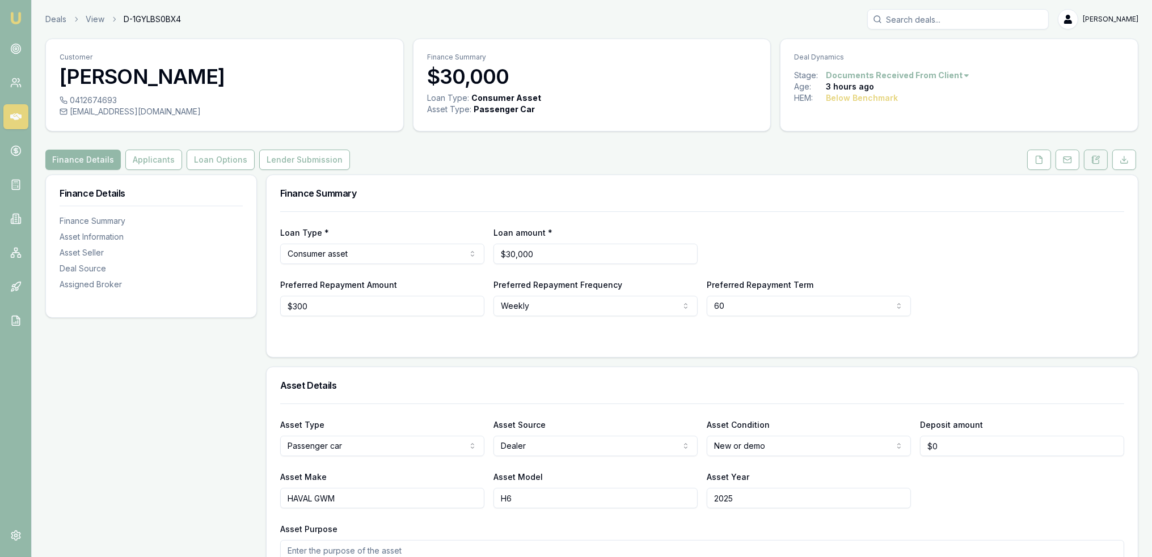
click at [1093, 159] on icon at bounding box center [1093, 159] width 2 height 0
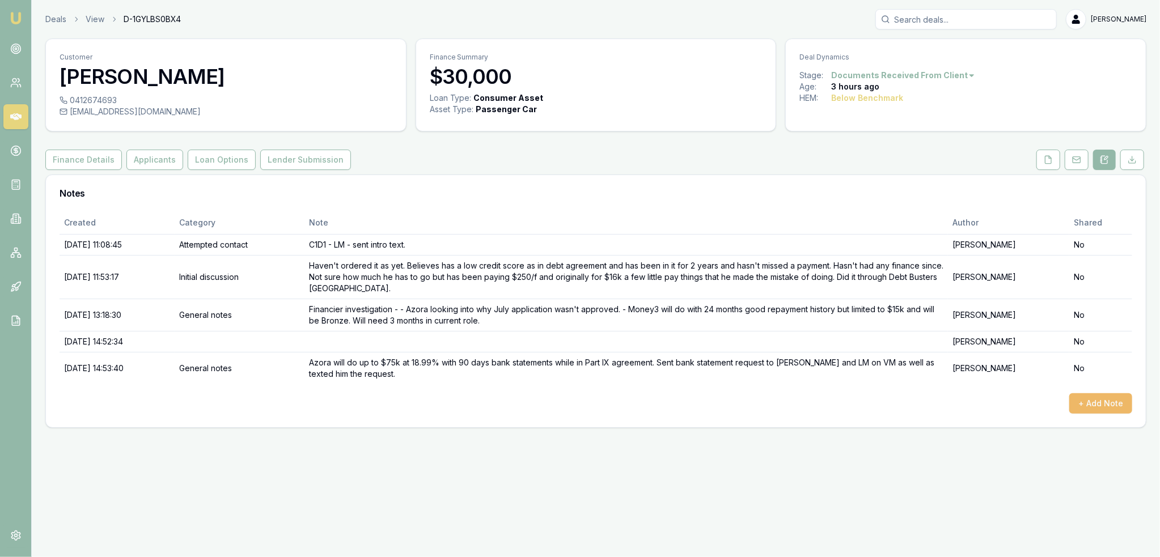
click at [1105, 403] on button "+ Add Note" at bounding box center [1100, 404] width 63 height 20
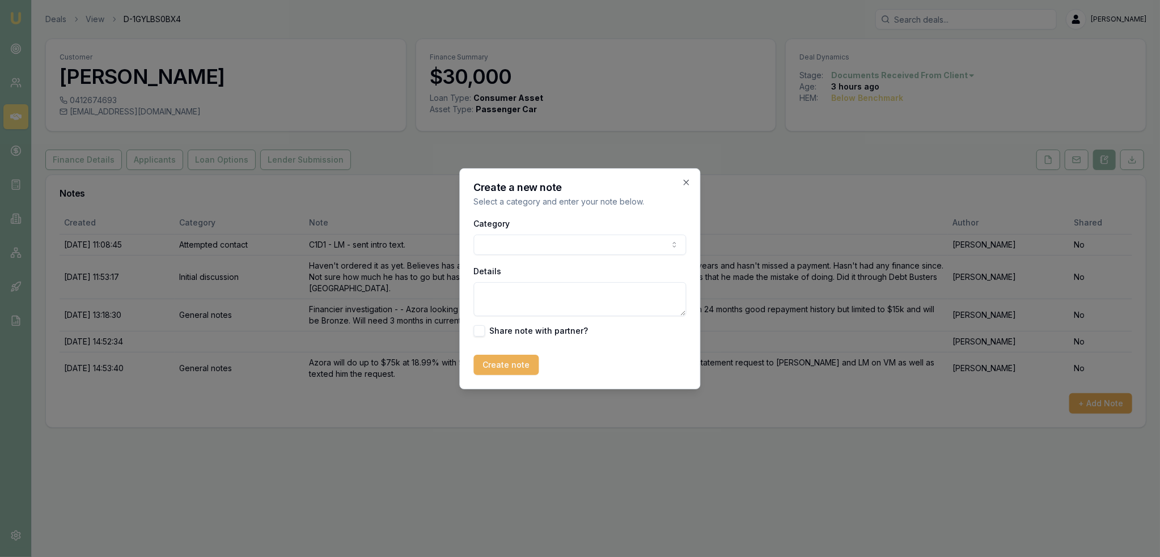
click at [586, 233] on div "Category General notes Attempted contact Follow up reminder Initial discussion …" at bounding box center [580, 236] width 213 height 39
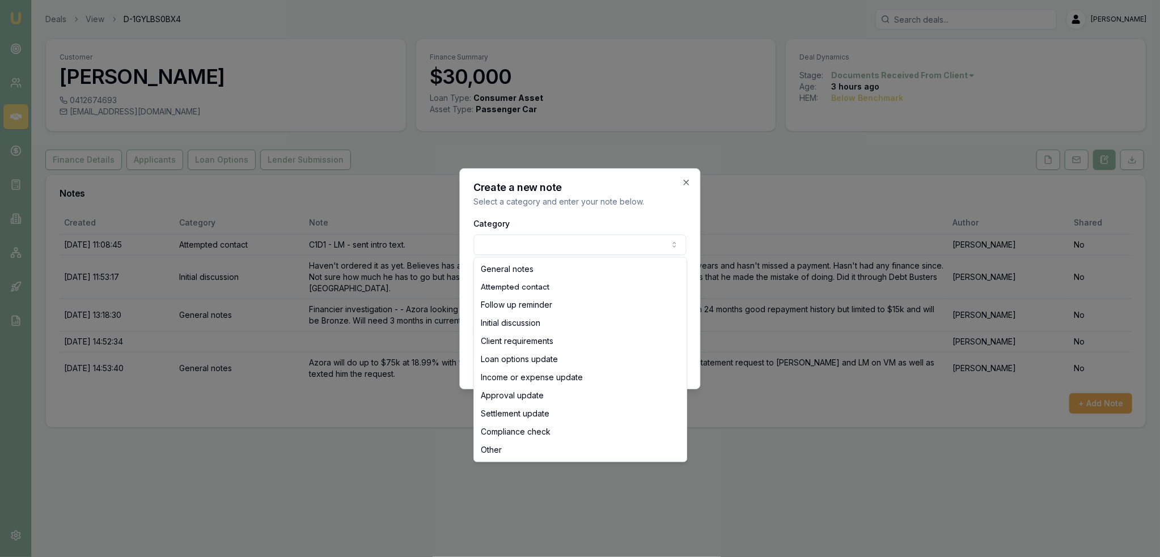
click at [586, 236] on body "Emu Broker Deals View D-1GYLBS0BX4 [PERSON_NAME] Toggle Menu Customer [PERSON_N…" at bounding box center [580, 278] width 1160 height 557
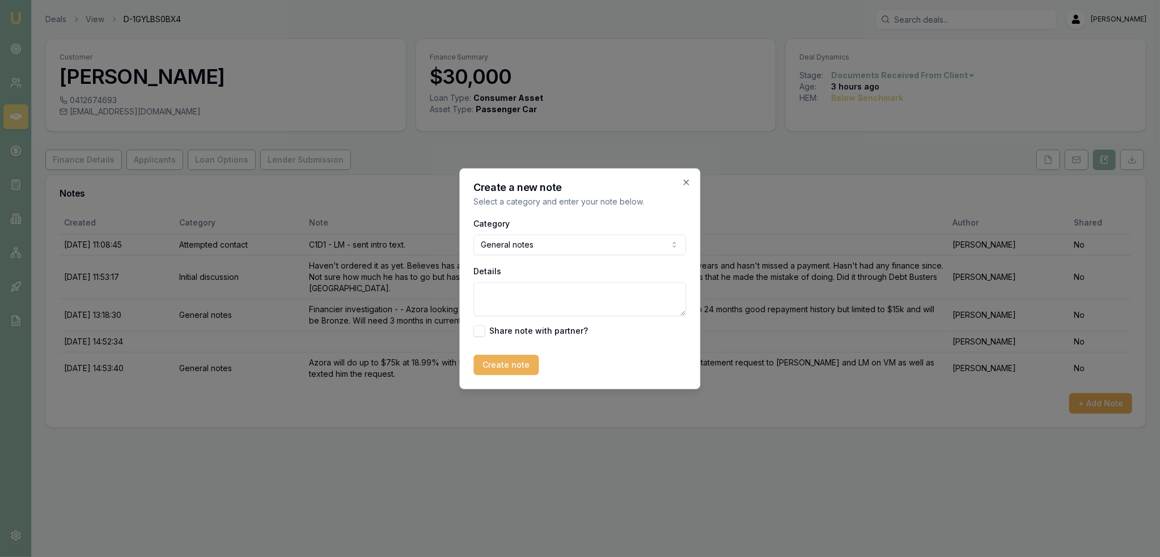
click at [535, 311] on textarea "Details" at bounding box center [580, 299] width 213 height 34
type textarea "j"
click at [568, 286] on textarea "The July Az" at bounding box center [580, 299] width 213 height 34
type textarea "The July Azora enquiry was done direct from [PERSON_NAME] and closed off no con…"
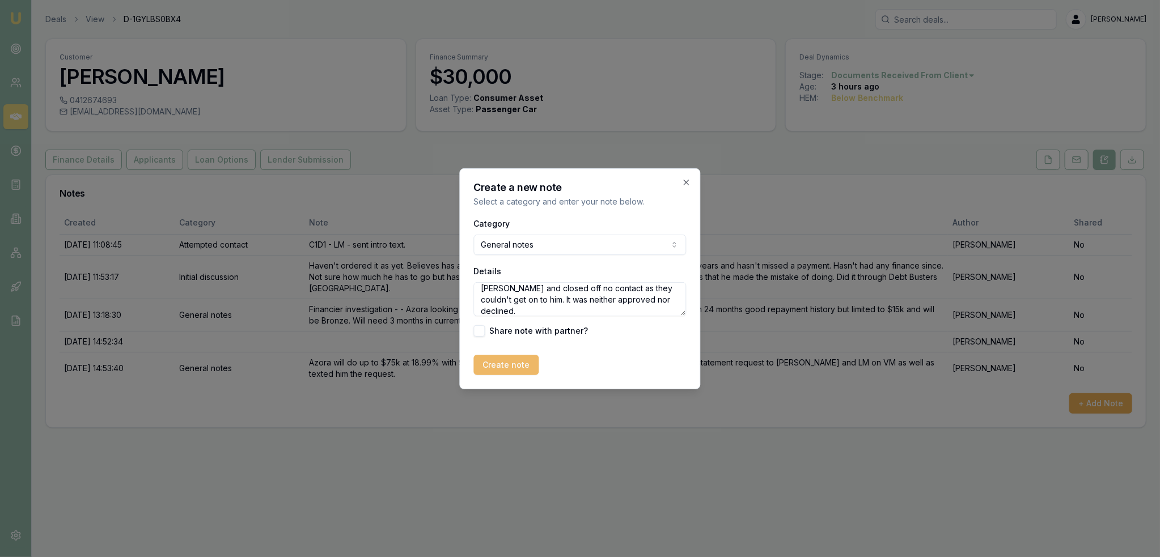
click at [509, 358] on button "Create note" at bounding box center [506, 365] width 65 height 20
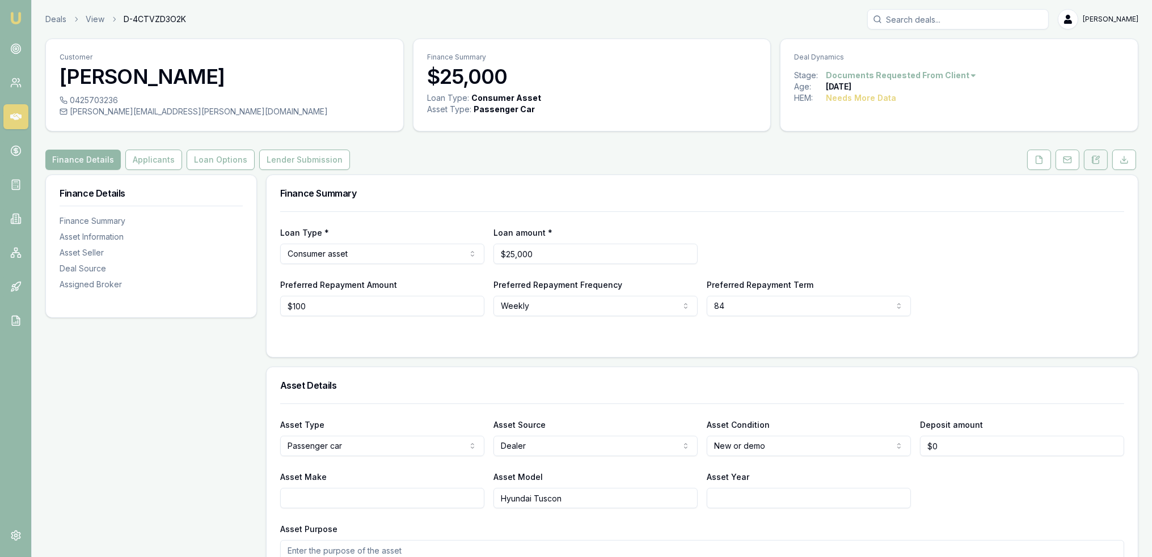
click at [1101, 156] on button at bounding box center [1096, 160] width 24 height 20
drag, startPoint x: 152, startPoint y: 161, endPoint x: 195, endPoint y: 193, distance: 53.9
click at [152, 161] on button "Applicants" at bounding box center [153, 160] width 57 height 20
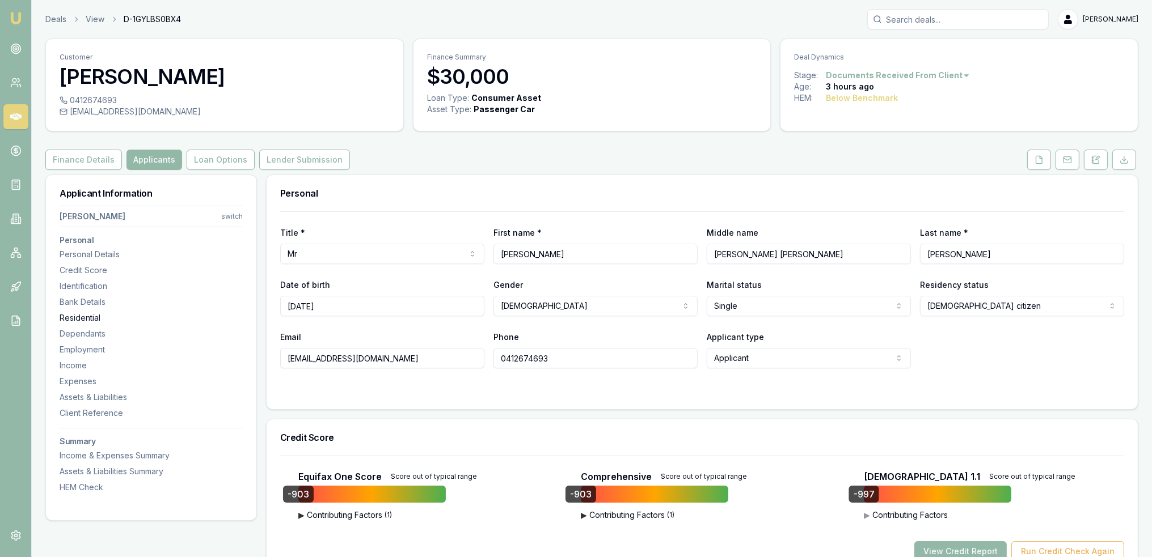
click at [90, 315] on div "Residential" at bounding box center [151, 317] width 183 height 11
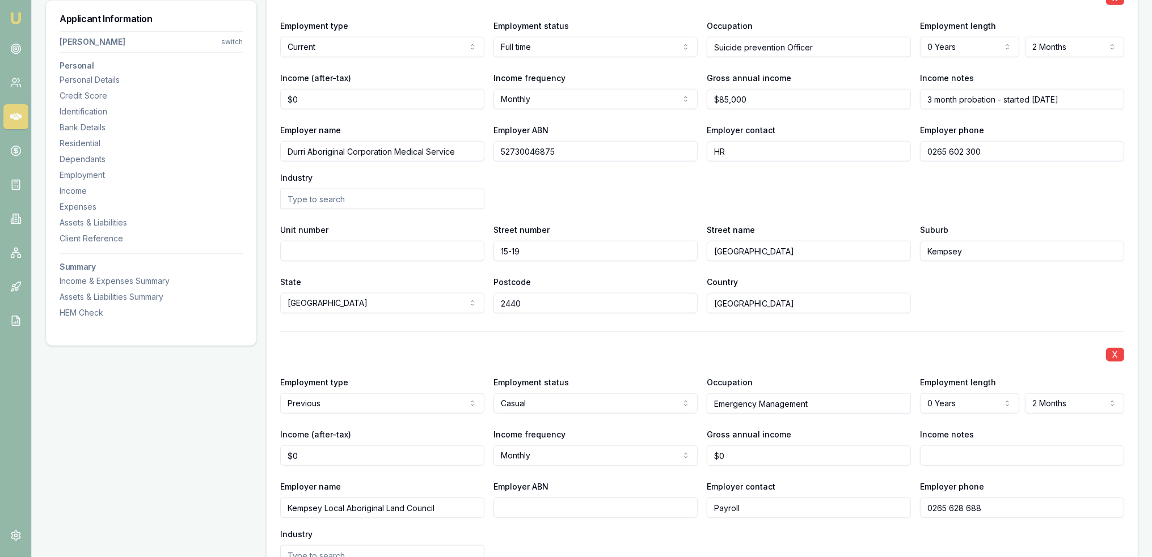
scroll to position [1799, 0]
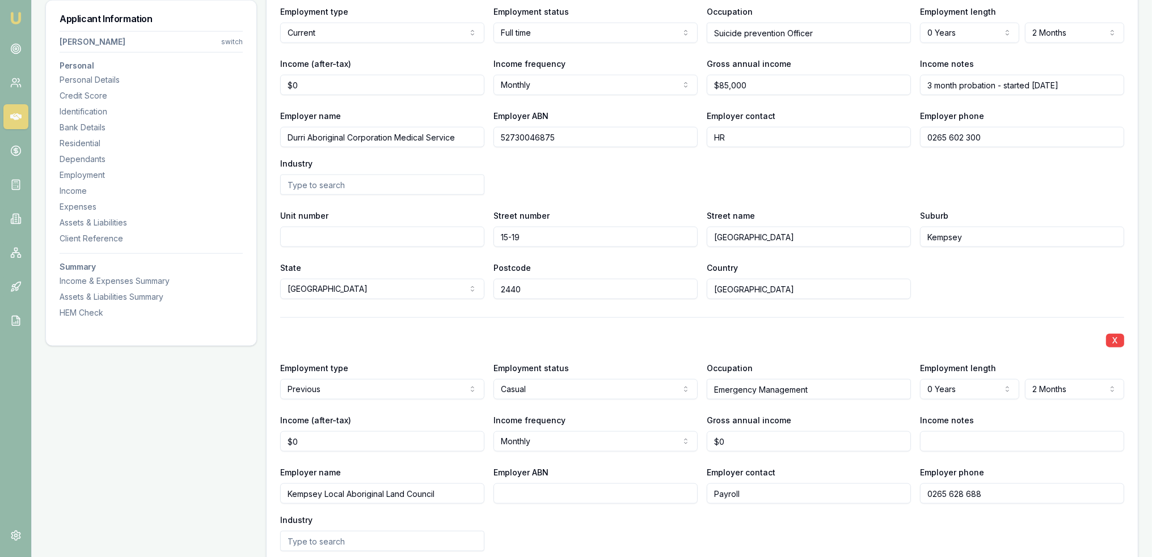
click at [308, 82] on input "$0" at bounding box center [382, 85] width 204 height 20
drag, startPoint x: 308, startPoint y: 82, endPoint x: 240, endPoint y: 84, distance: 68.1
type input "$6,573"
type input "85000"
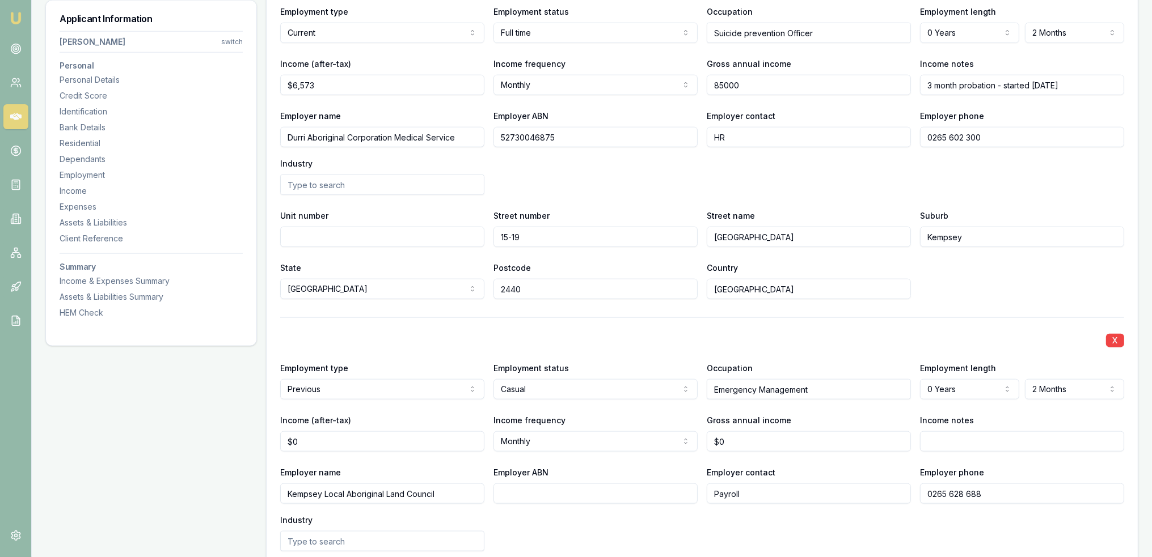
click at [843, 87] on input "85000" at bounding box center [809, 85] width 204 height 20
drag, startPoint x: 753, startPoint y: 76, endPoint x: 695, endPoint y: 83, distance: 58.3
click at [695, 83] on div "Income (after-tax) $6,573 Income frequency Monthly Weekly Fortnightly Monthly Q…" at bounding box center [702, 76] width 844 height 39
type input "$102,491"
click at [701, 189] on div "Employer name Durri Aboriginal Corporation Medical Service Employer ABN 5273004…" at bounding box center [702, 152] width 844 height 86
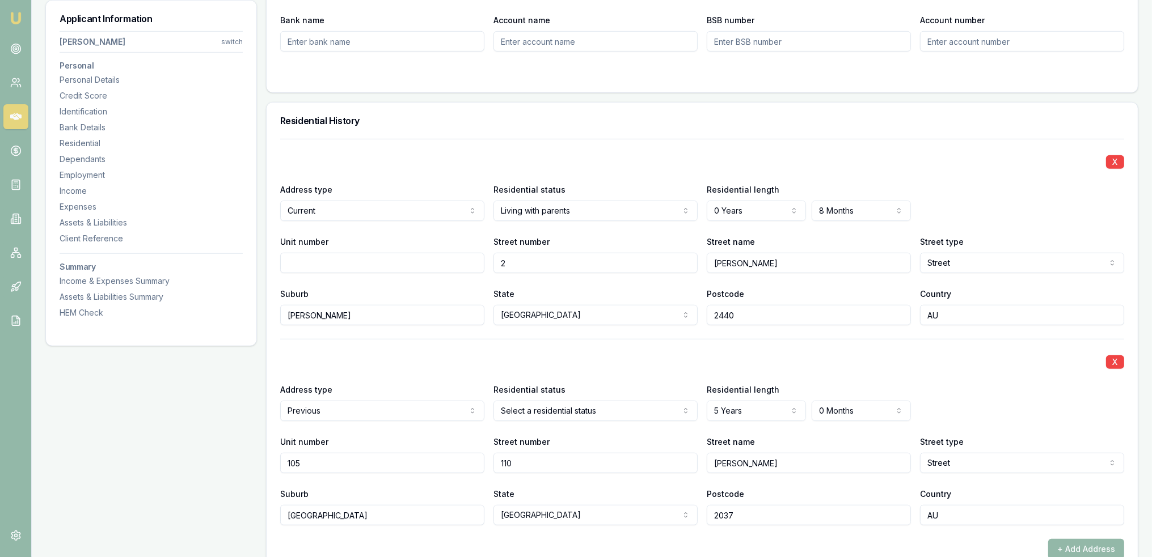
scroll to position [0, 0]
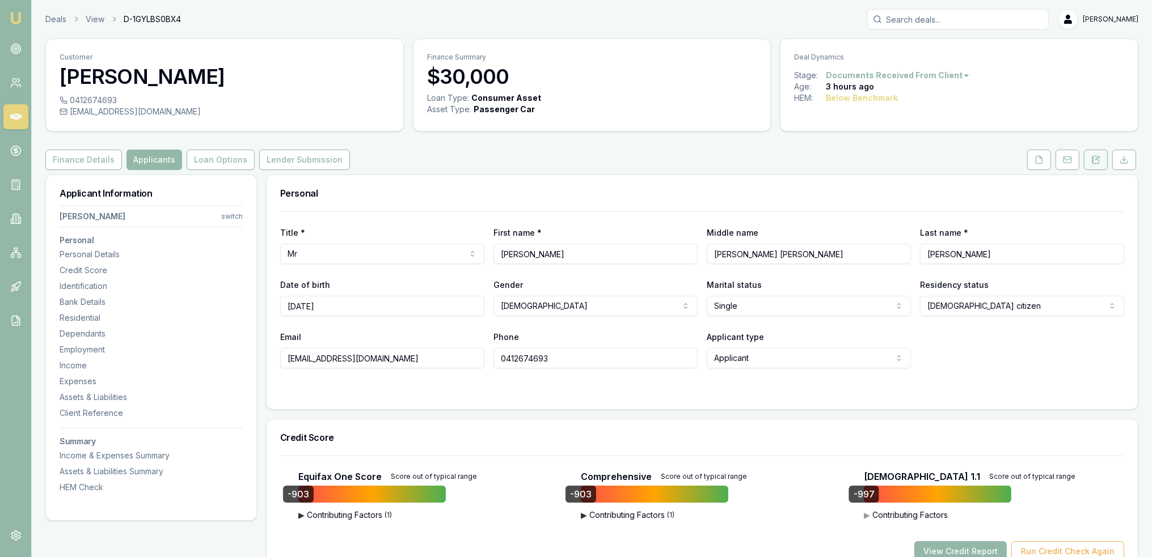
click at [1098, 155] on icon at bounding box center [1095, 159] width 9 height 9
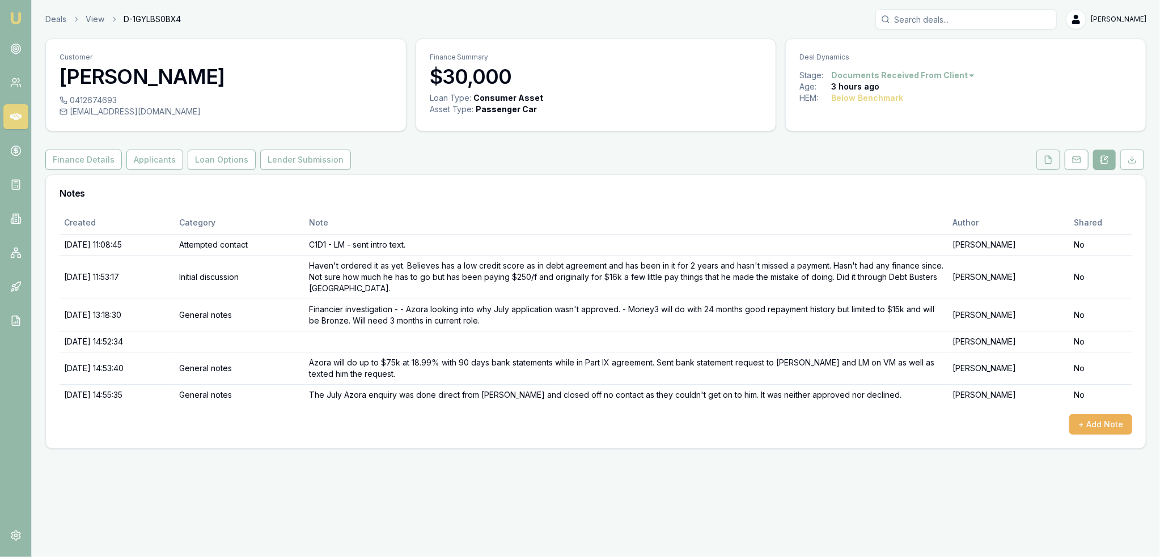
click at [1052, 156] on icon at bounding box center [1048, 159] width 9 height 9
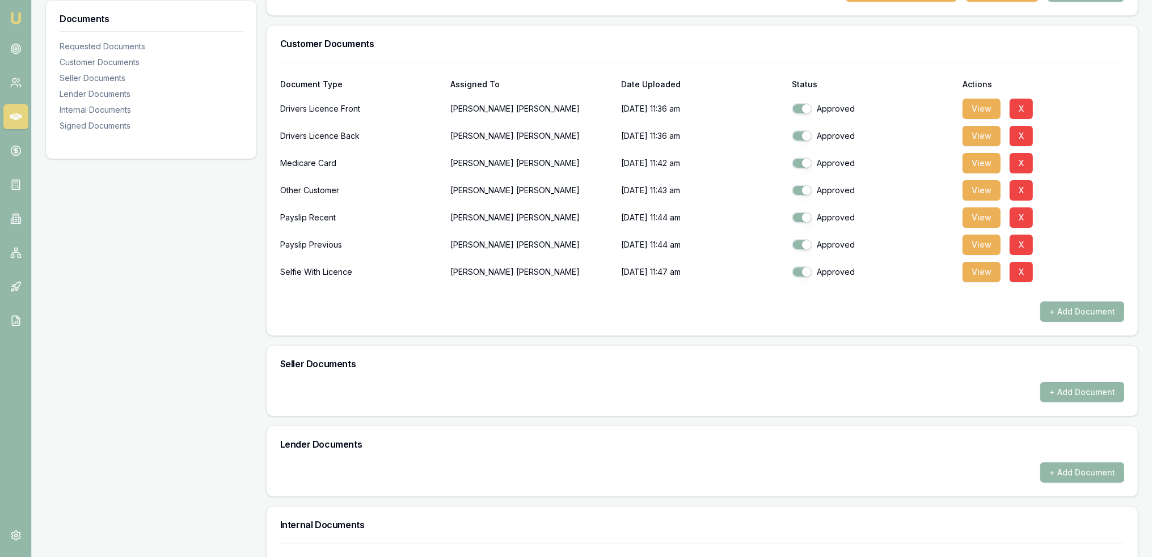
scroll to position [324, 0]
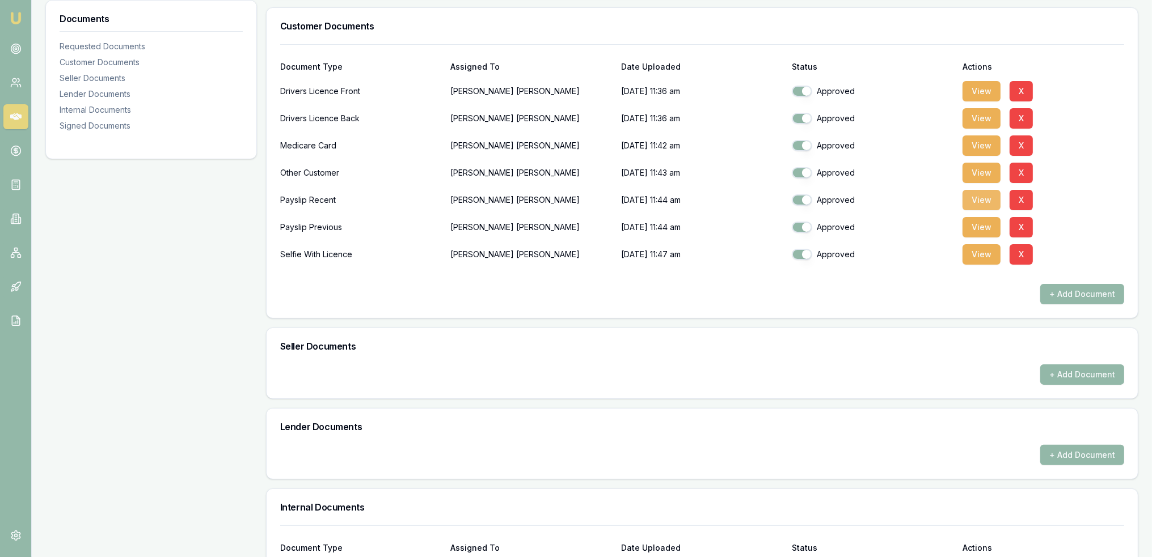
click at [978, 203] on button "View" at bounding box center [981, 200] width 38 height 20
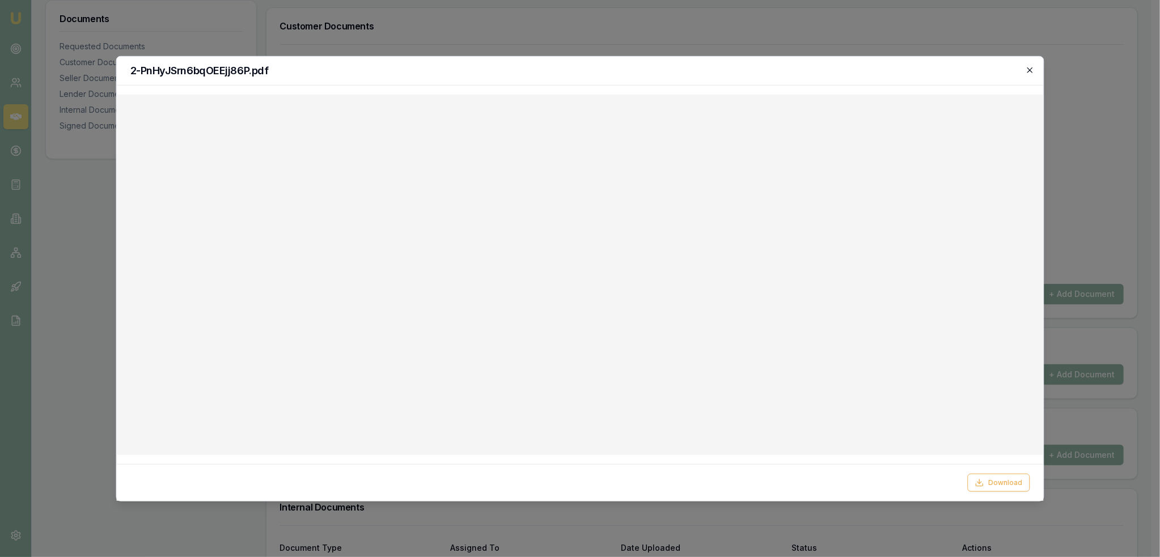
click at [1029, 70] on icon "button" at bounding box center [1029, 69] width 9 height 9
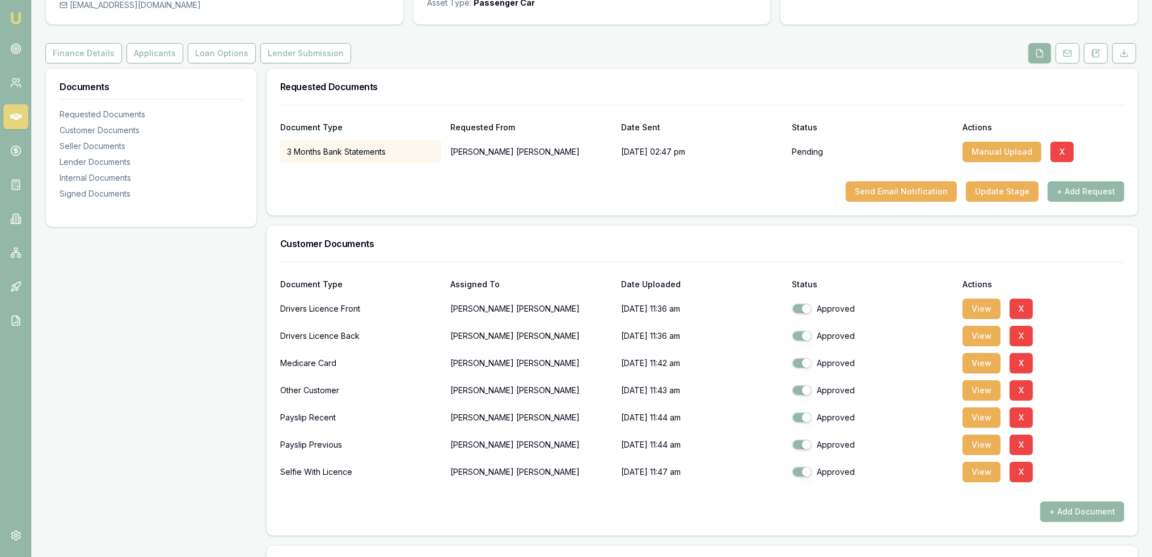
scroll to position [94, 0]
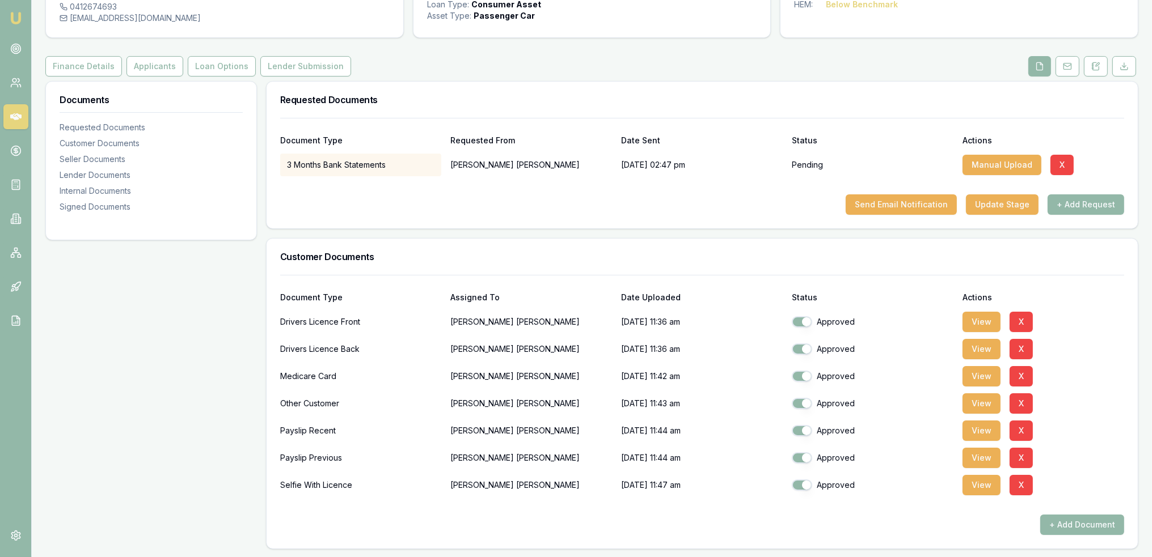
drag, startPoint x: 143, startPoint y: 63, endPoint x: 254, endPoint y: 88, distance: 113.9
click at [143, 63] on button "Applicants" at bounding box center [154, 66] width 57 height 20
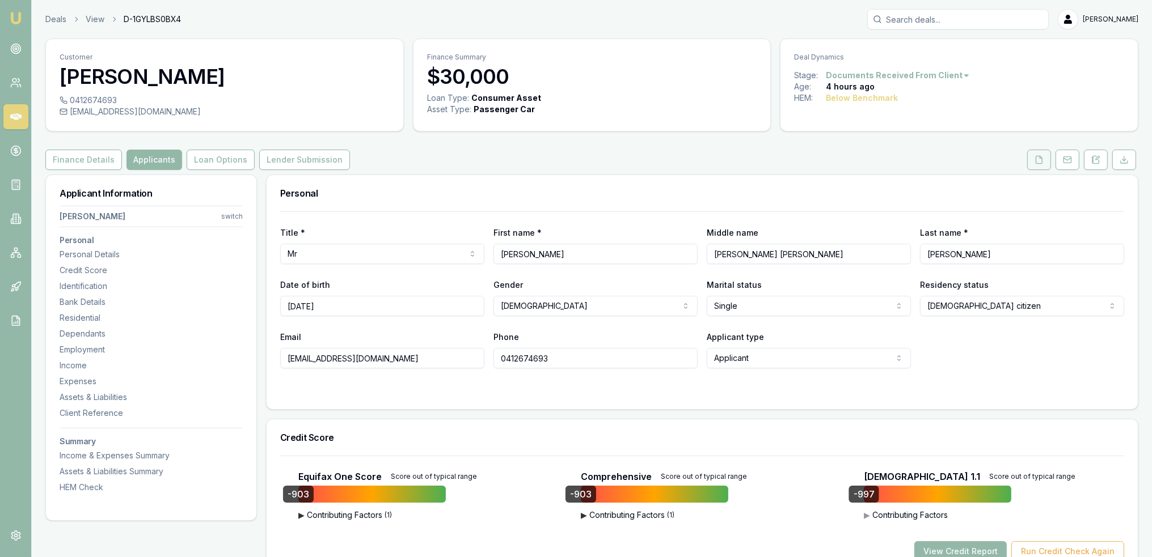
click at [1041, 154] on button at bounding box center [1039, 160] width 24 height 20
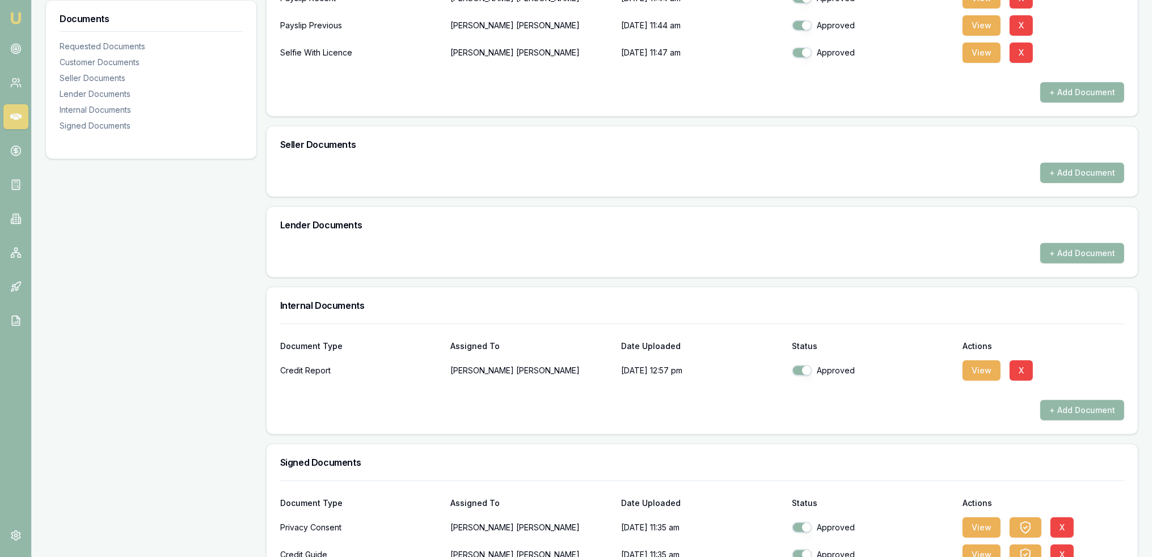
scroll to position [532, 0]
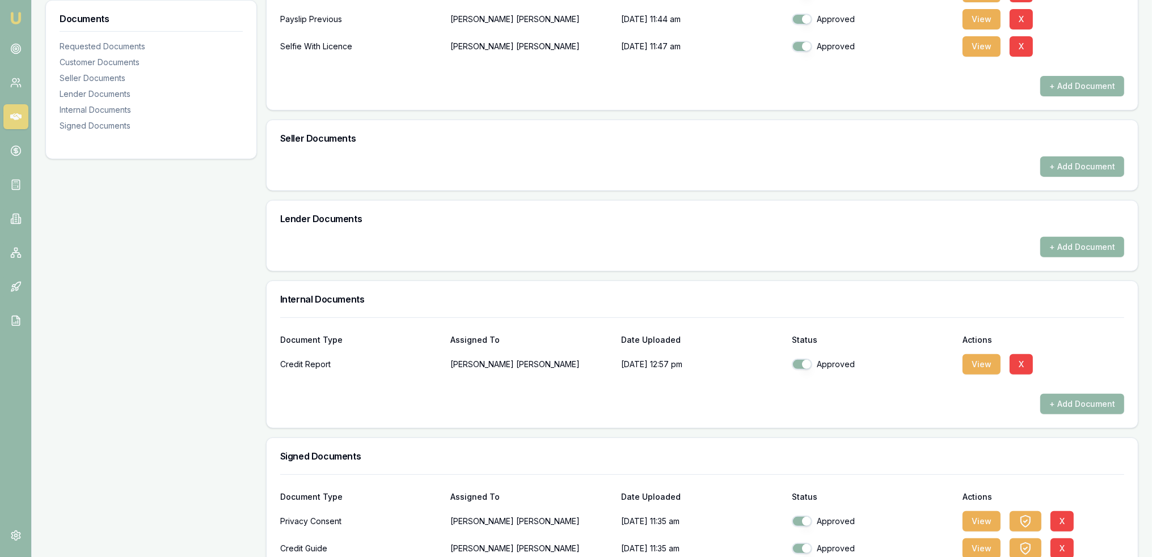
click at [1086, 251] on button "+ Add Document" at bounding box center [1082, 247] width 84 height 20
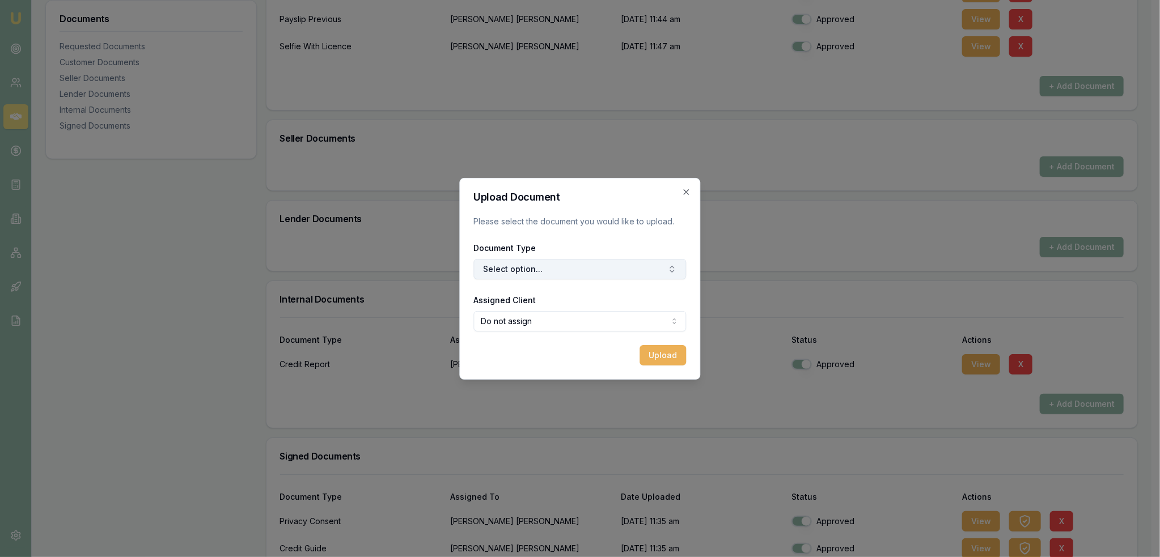
drag, startPoint x: 568, startPoint y: 267, endPoint x: 564, endPoint y: 274, distance: 8.1
click at [566, 269] on button "Select option..." at bounding box center [580, 269] width 213 height 20
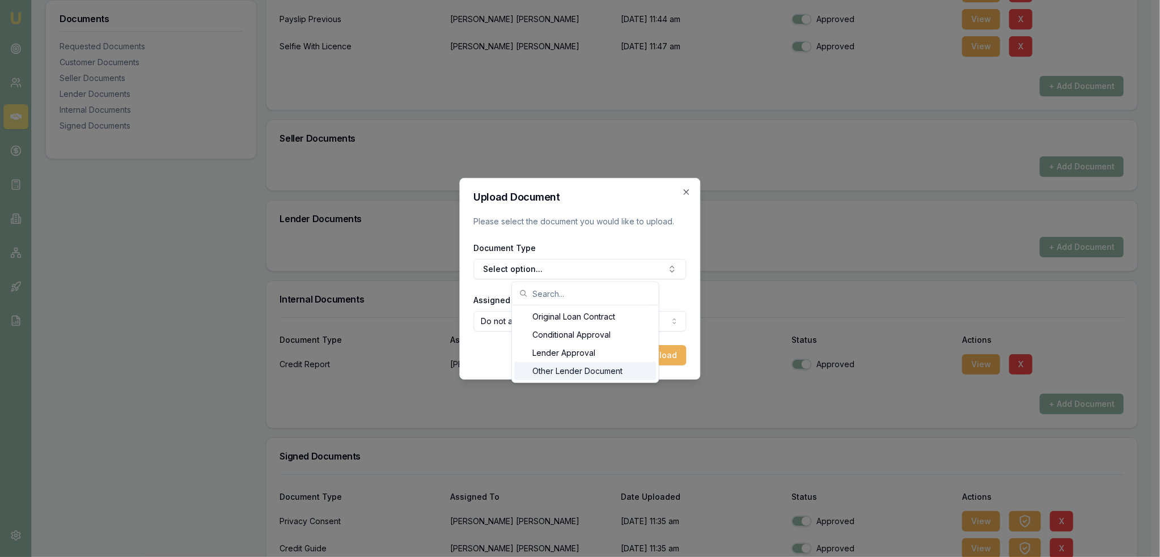
click at [547, 373] on div "Other Lender Document" at bounding box center [585, 371] width 142 height 18
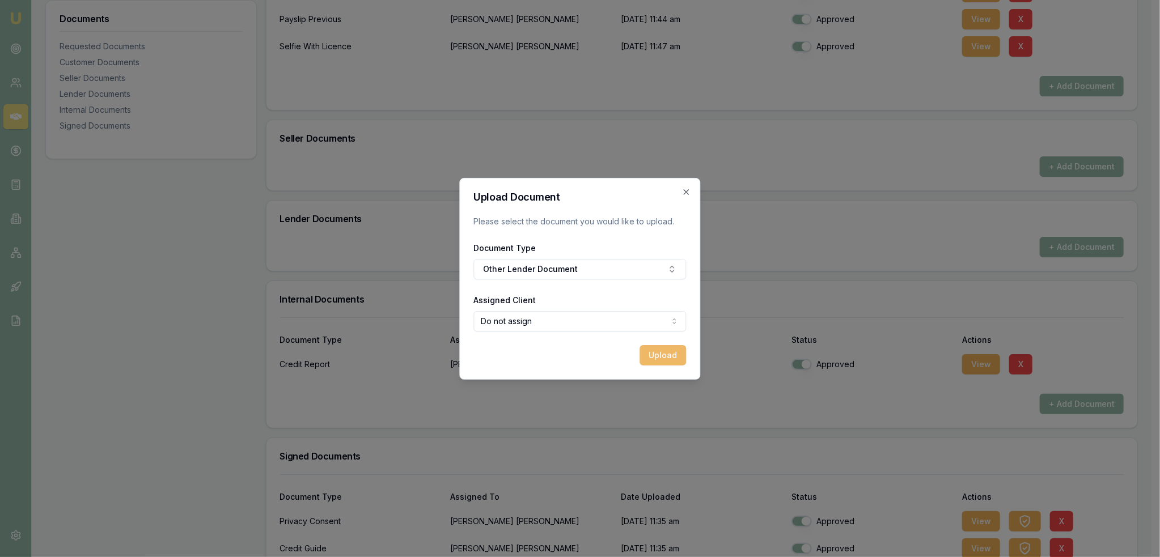
click at [656, 357] on button "Upload" at bounding box center [663, 355] width 46 height 20
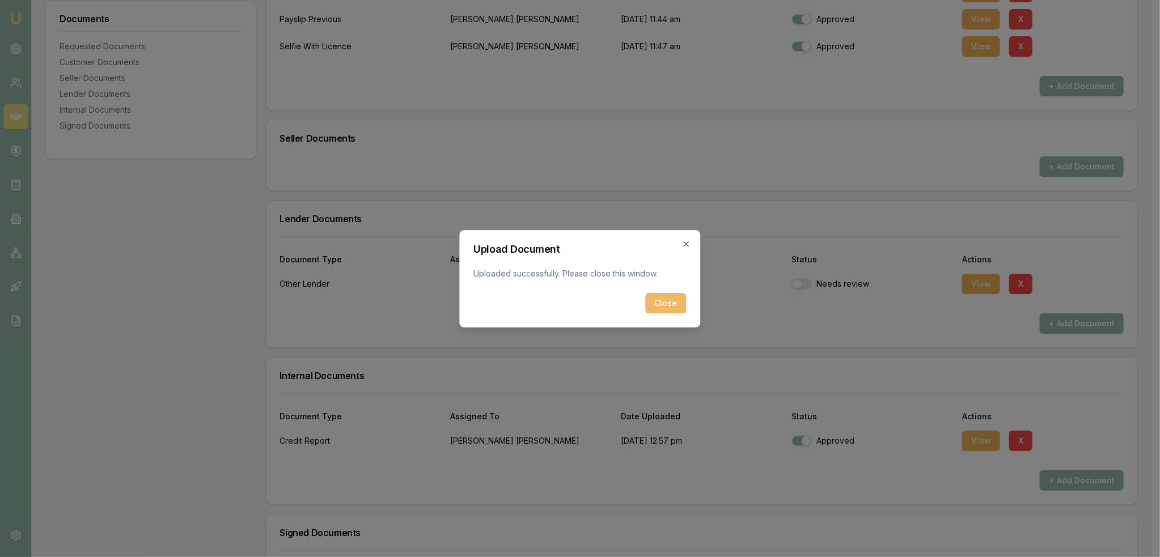
click at [658, 304] on button "Close" at bounding box center [666, 303] width 41 height 20
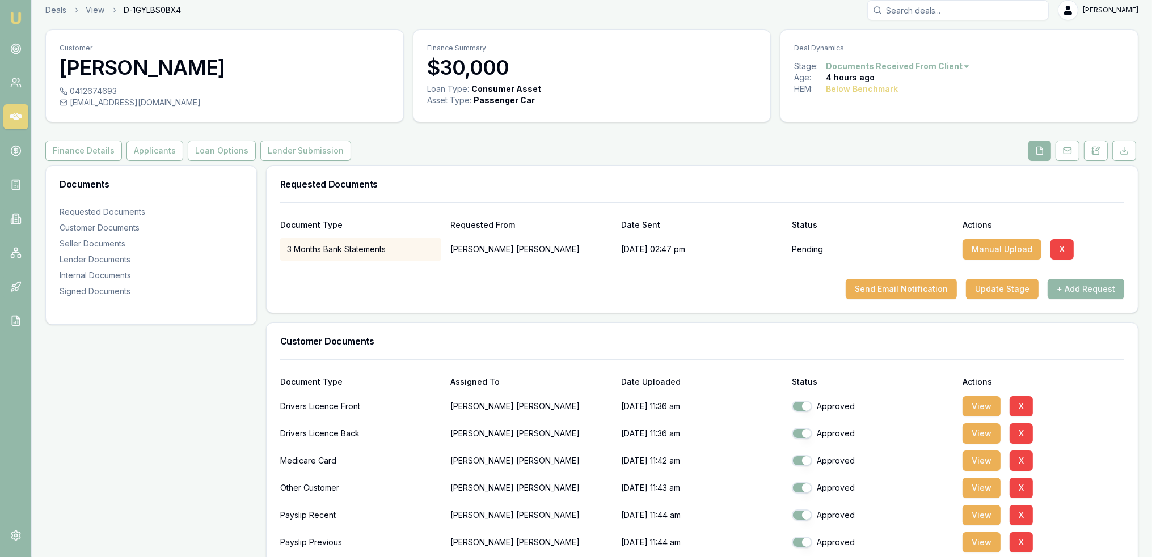
scroll to position [7, 0]
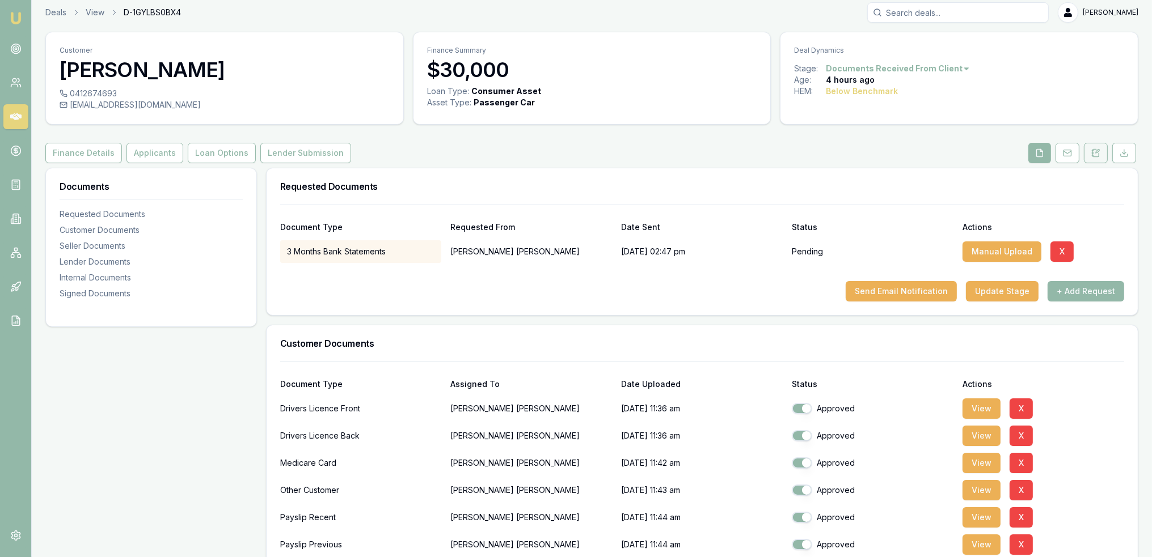
click at [1093, 149] on icon at bounding box center [1096, 152] width 6 height 7
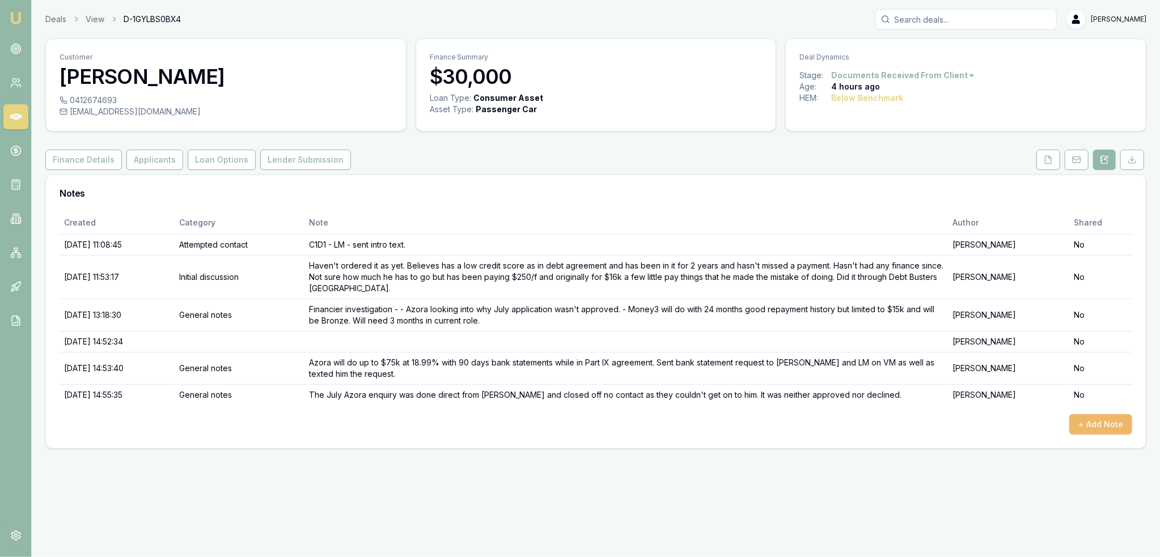
click at [1093, 424] on button "+ Add Note" at bounding box center [1100, 425] width 63 height 20
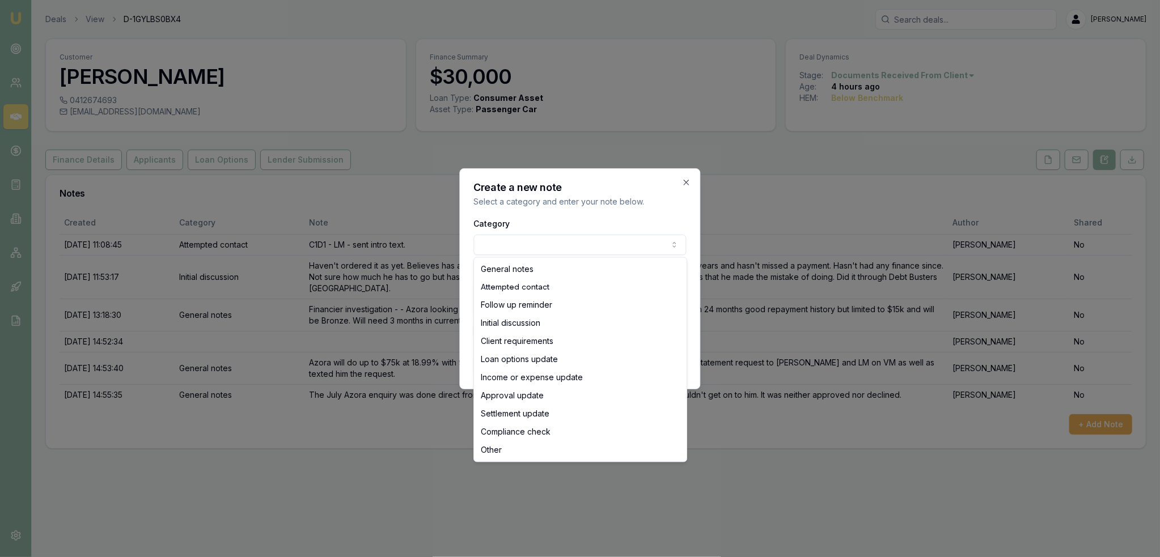
click at [587, 243] on body "Emu Broker Deals View D-1GYLBS0BX4 Robyn Adams Toggle Menu Customer Victor Dixo…" at bounding box center [580, 278] width 1160 height 557
select select "LOAN_OPTIONS_UPDATE"
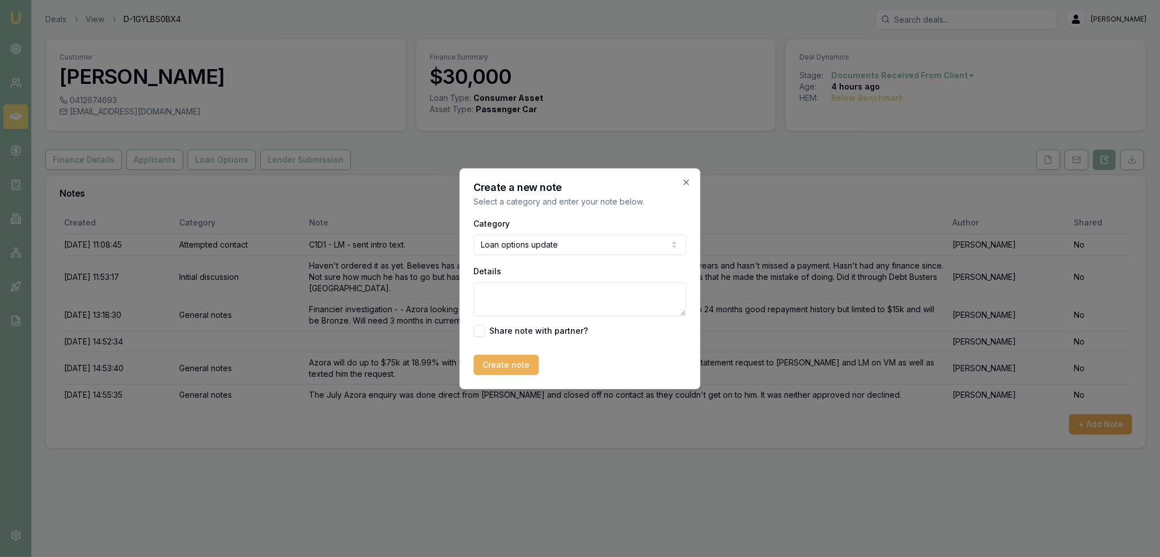
click at [551, 286] on textarea "Details" at bounding box center [580, 299] width 213 height 34
type textarea "Azora quote is 18.99% $902/m over 60 months."
click at [509, 363] on button "Create note" at bounding box center [506, 365] width 65 height 20
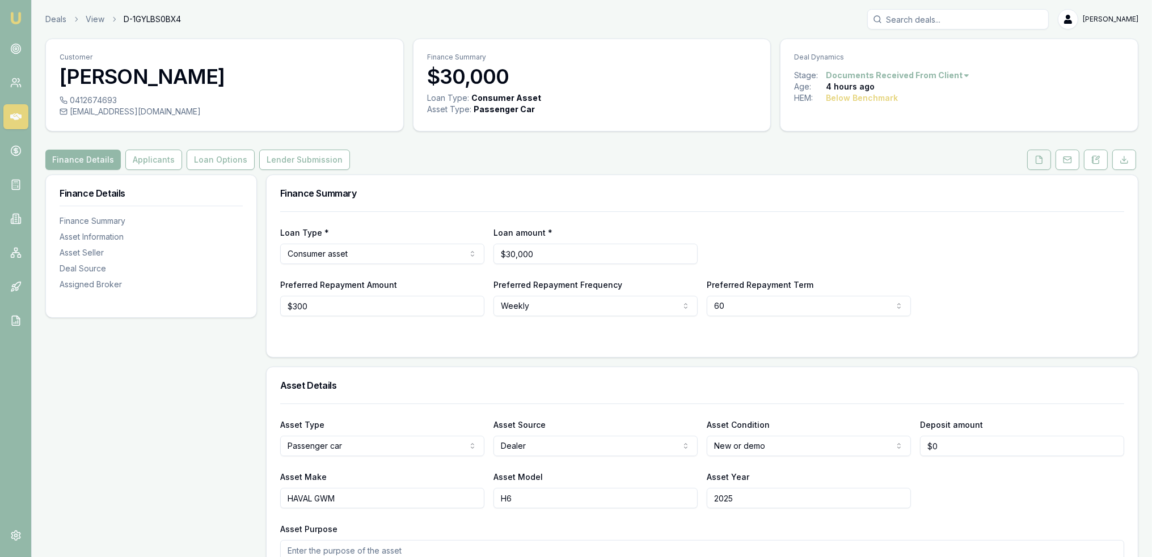
click at [1043, 162] on icon at bounding box center [1038, 159] width 9 height 9
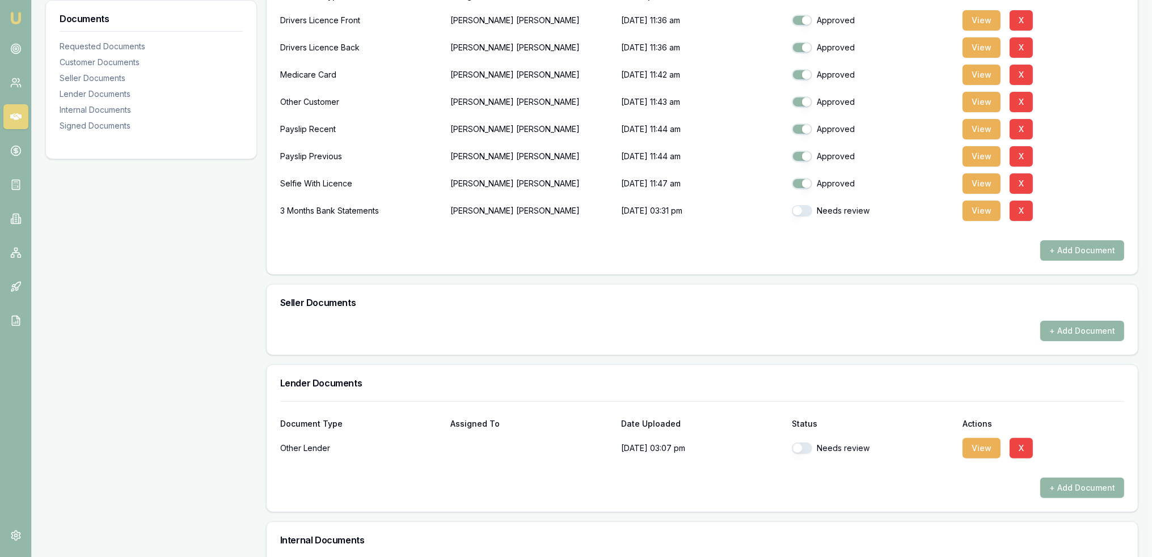
scroll to position [340, 0]
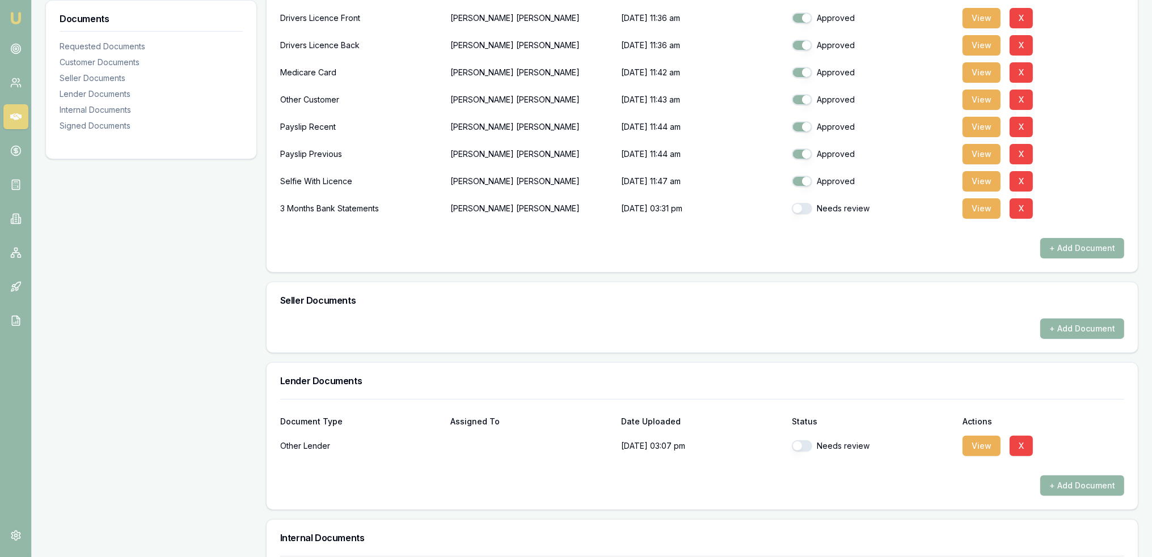
click at [802, 208] on button "button" at bounding box center [802, 208] width 20 height 11
checkbox input "true"
click at [975, 209] on button "View" at bounding box center [981, 208] width 38 height 20
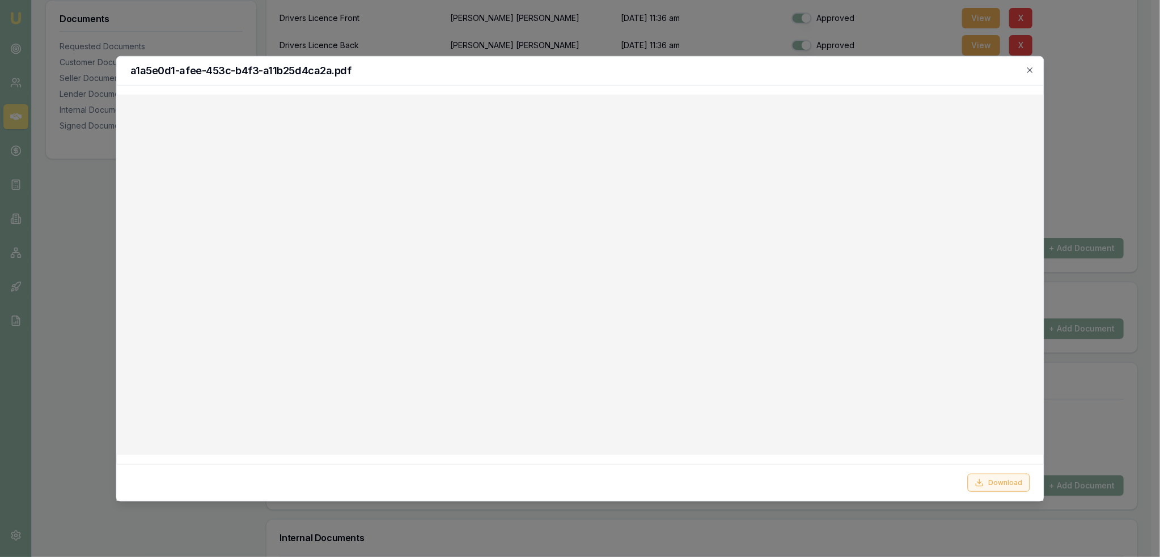
click at [1003, 478] on button "Download" at bounding box center [998, 483] width 62 height 18
click at [1027, 69] on icon "button" at bounding box center [1029, 69] width 9 height 9
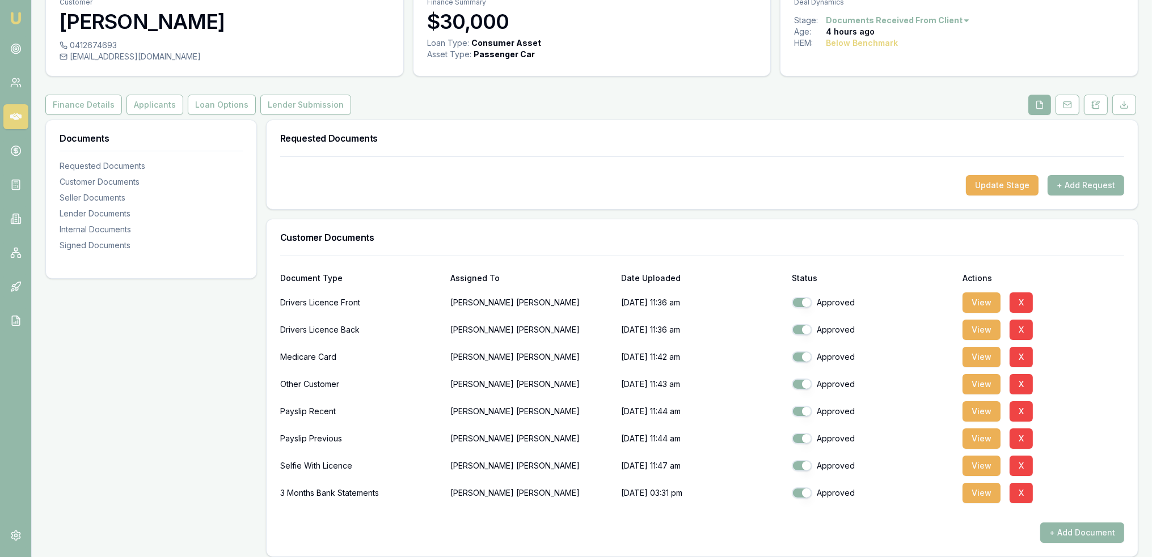
scroll to position [51, 0]
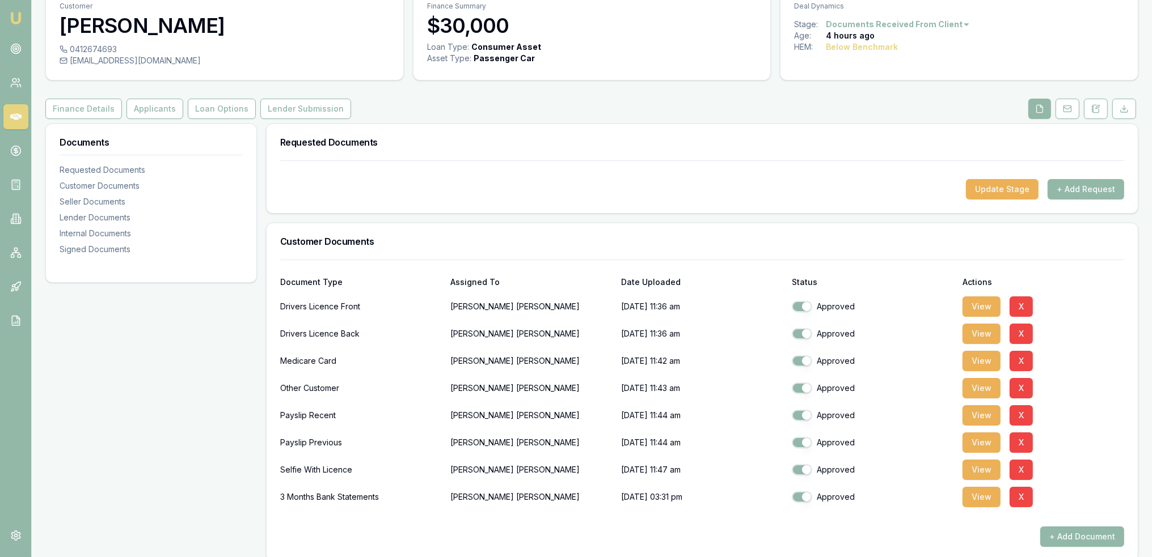
drag, startPoint x: 1102, startPoint y: 106, endPoint x: 1079, endPoint y: 121, distance: 27.8
click at [1102, 106] on button at bounding box center [1096, 109] width 24 height 20
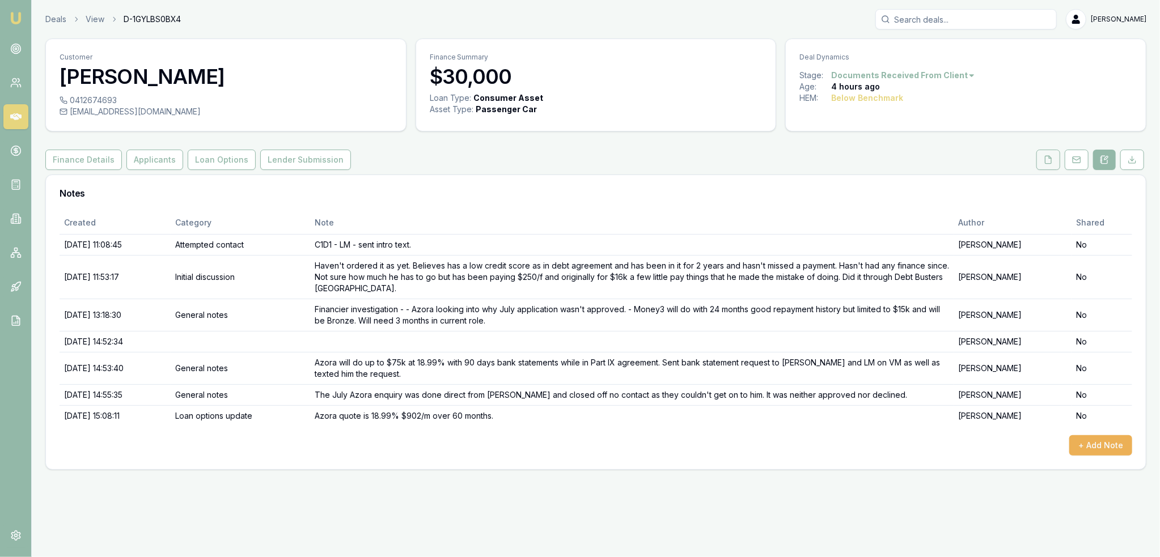
click at [1048, 156] on icon at bounding box center [1048, 159] width 9 height 9
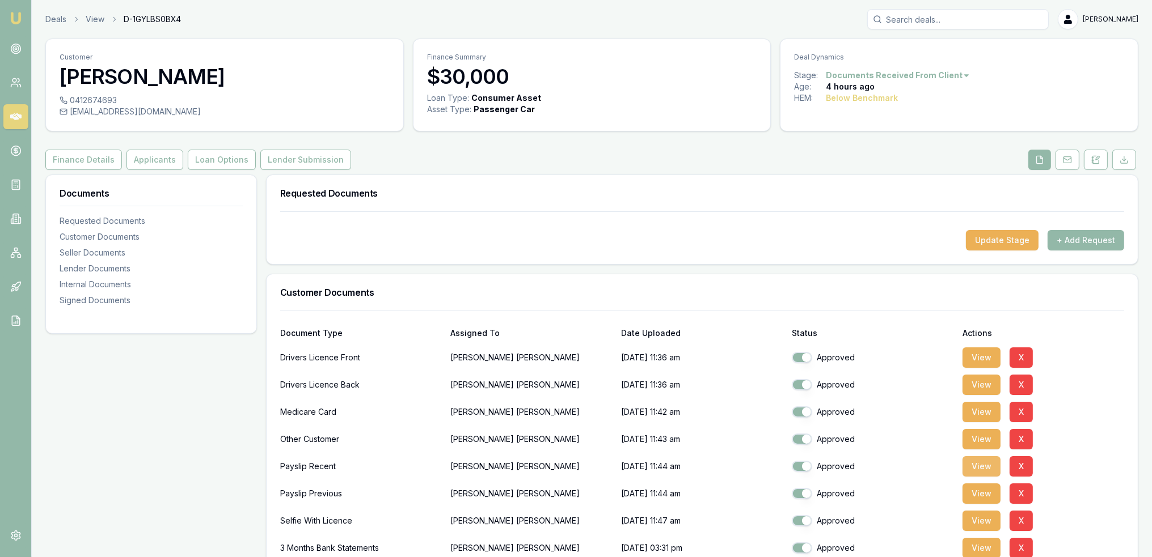
click at [992, 470] on button "View" at bounding box center [981, 466] width 38 height 20
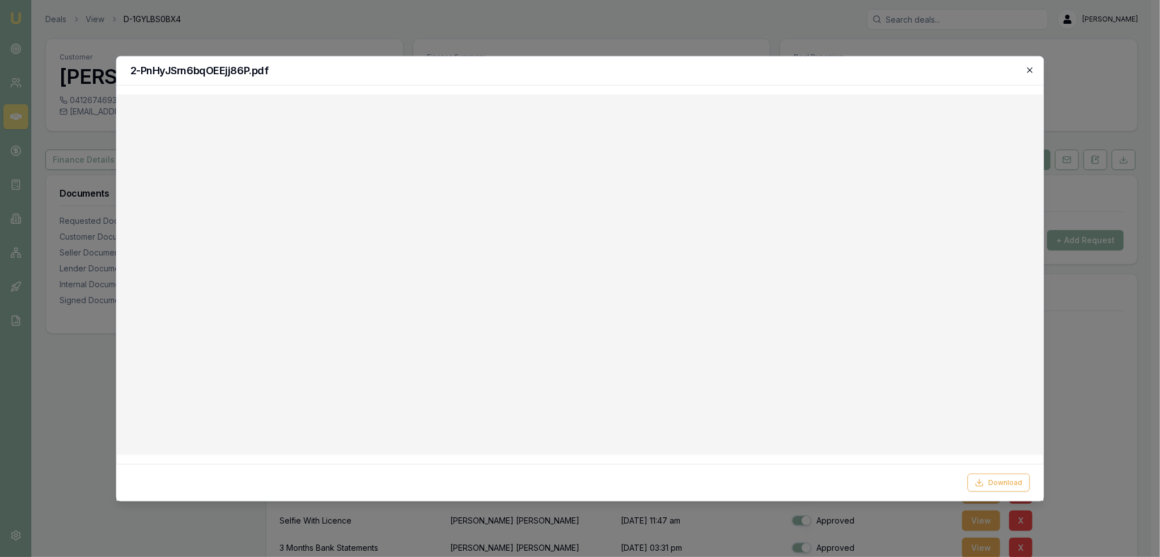
click at [1029, 70] on icon "button" at bounding box center [1029, 69] width 9 height 9
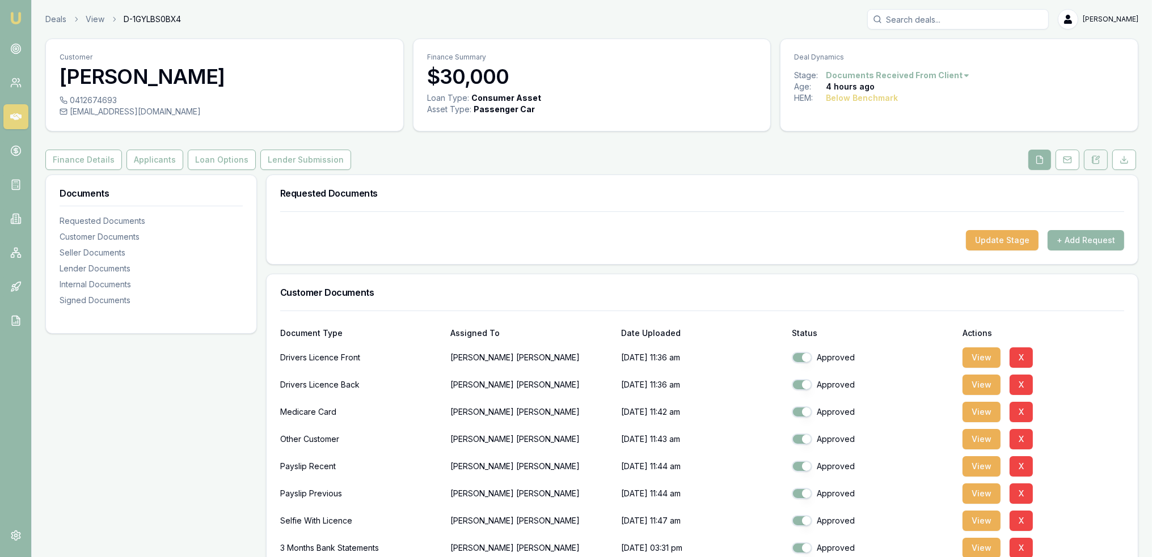
click at [1098, 162] on icon at bounding box center [1096, 159] width 6 height 7
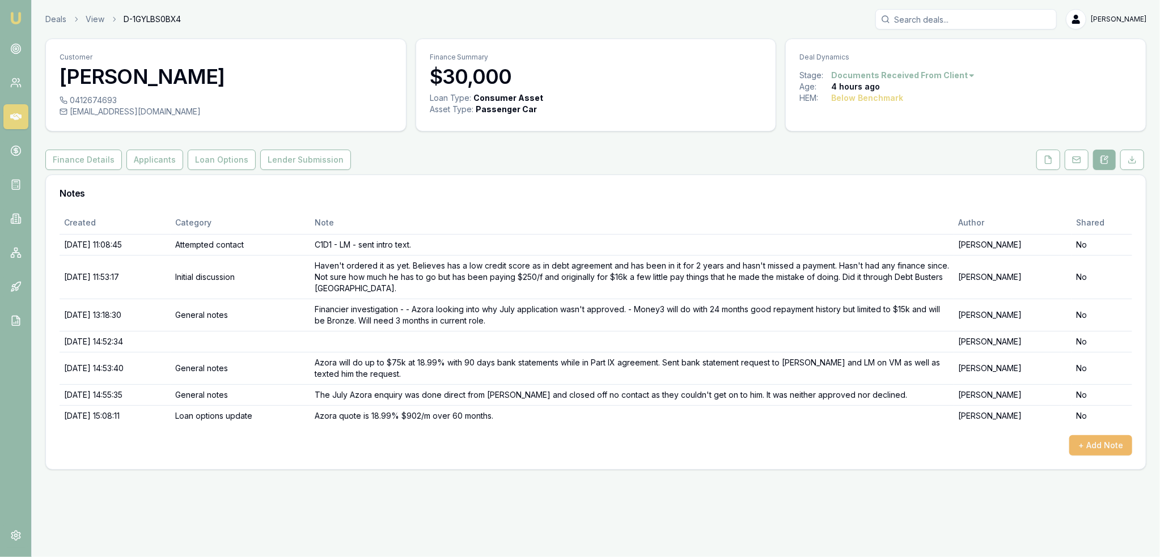
click at [1093, 453] on button "+ Add Note" at bounding box center [1100, 446] width 63 height 20
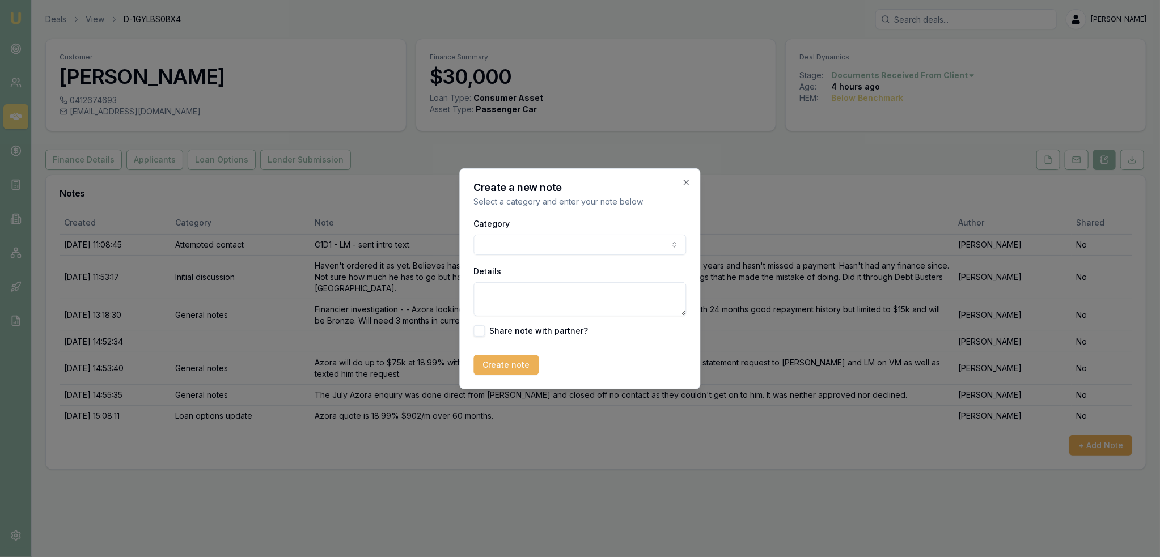
click at [540, 243] on body "Emu Broker Deals View D-1GYLBS0BX4 Robyn Adams Toggle Menu Customer Victor Dixo…" at bounding box center [580, 278] width 1160 height 557
click at [544, 285] on textarea "Details" at bounding box center [580, 299] width 213 height 34
type textarea "Bank statements received and sent to Azora for review. Has some dishonours but …"
click at [515, 356] on button "Create note" at bounding box center [506, 365] width 65 height 20
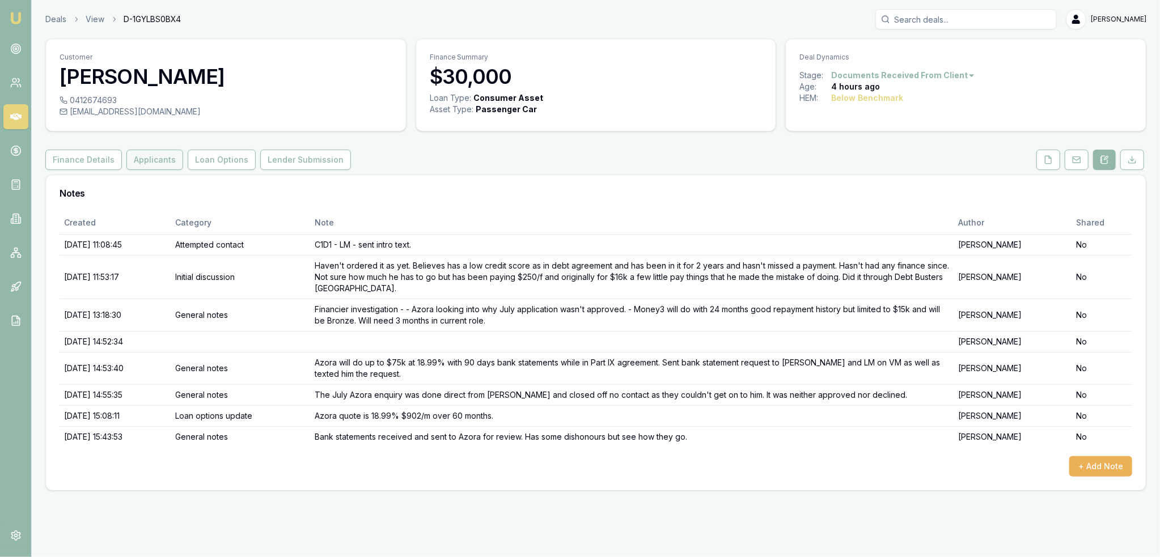
click at [143, 159] on button "Applicants" at bounding box center [154, 160] width 57 height 20
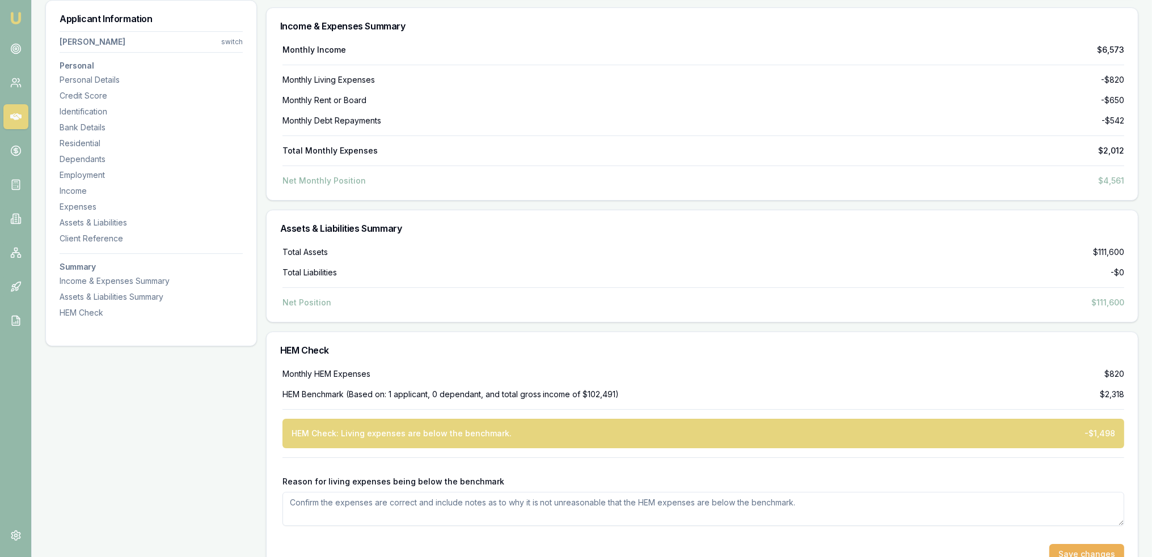
scroll to position [4977, 0]
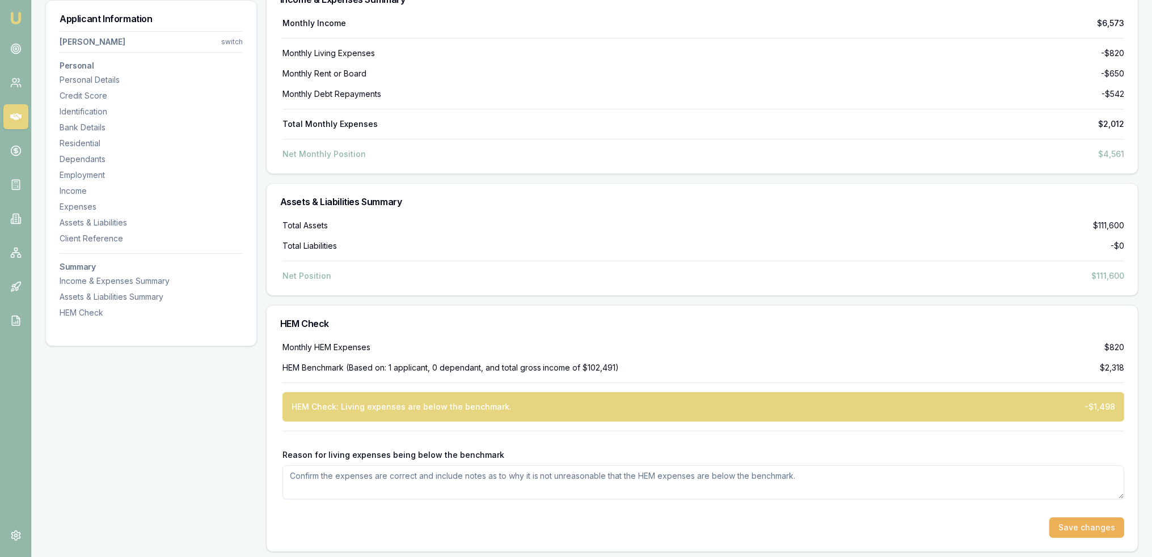
click at [411, 473] on textarea "Reason for living expenses being below the benchmark" at bounding box center [703, 483] width 842 height 34
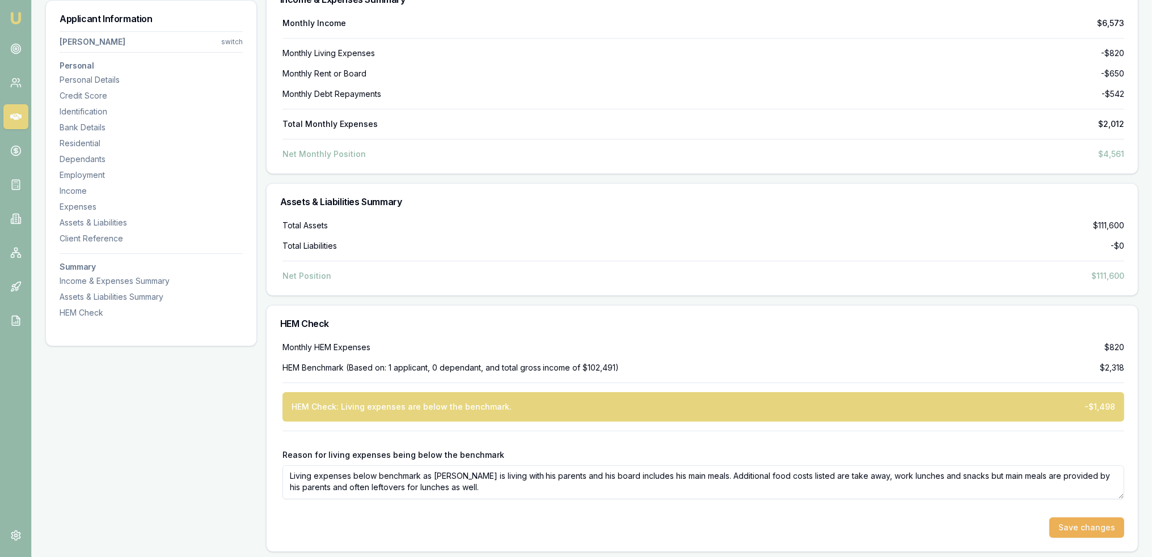
click at [688, 472] on textarea "Living expenses below benchmark as Victor is living with his parents and his bo…" at bounding box center [703, 483] width 842 height 34
click at [578, 481] on textarea "Living expenses below benchmark as Victor is living with his parents and his bo…" at bounding box center [703, 483] width 842 height 34
type textarea "Living expenses below benchmark as Victor is living with his parents and his bo…"
click at [1094, 521] on button "Save changes" at bounding box center [1086, 528] width 75 height 20
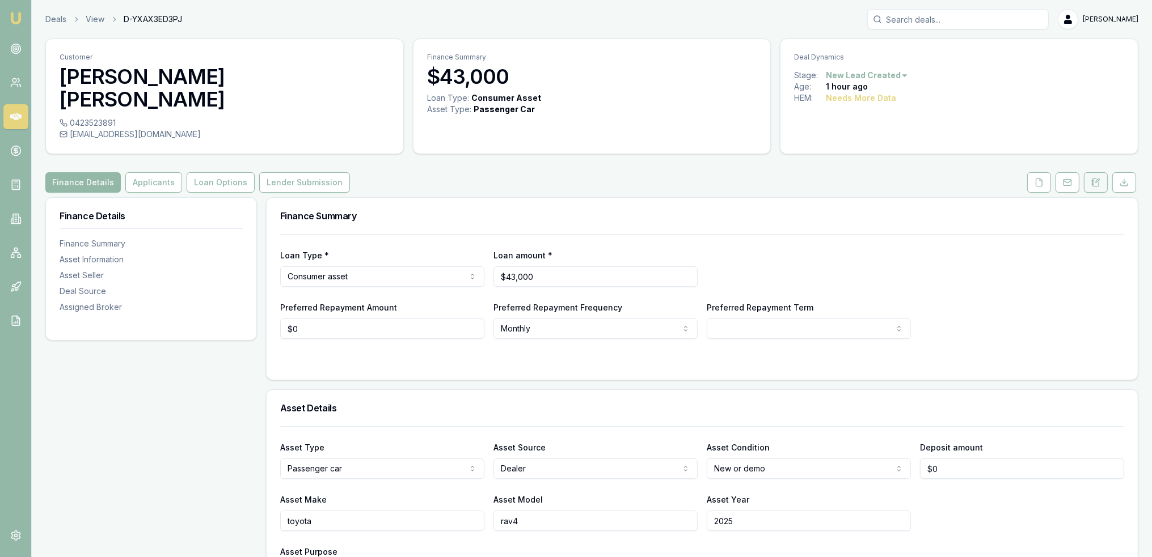
click at [1102, 172] on button at bounding box center [1096, 182] width 24 height 20
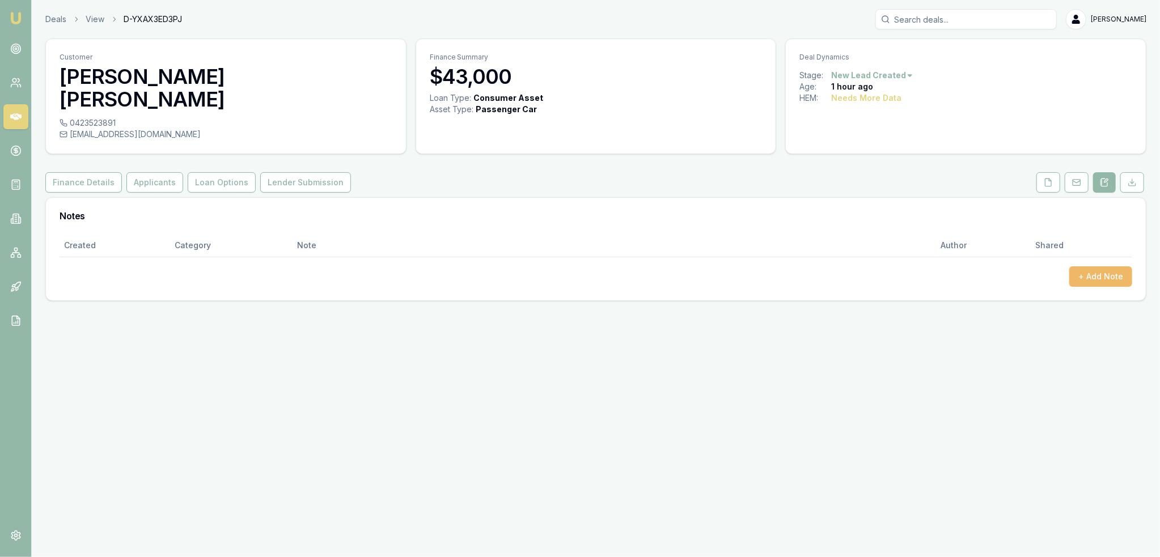
click at [1101, 267] on button "+ Add Note" at bounding box center [1100, 277] width 63 height 20
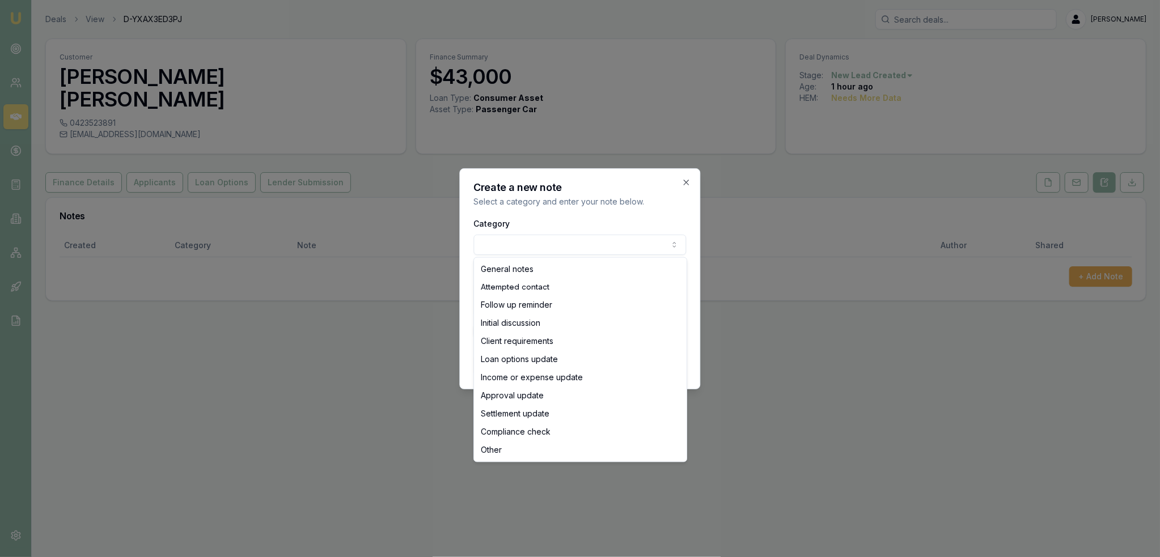
click at [546, 253] on body "Emu Broker Deals View D-YXAX3ED3PJ Robyn Adams Toggle Menu Customer Mohammad Sh…" at bounding box center [580, 278] width 1160 height 557
select select "ATTEMPTED_CONTACT"
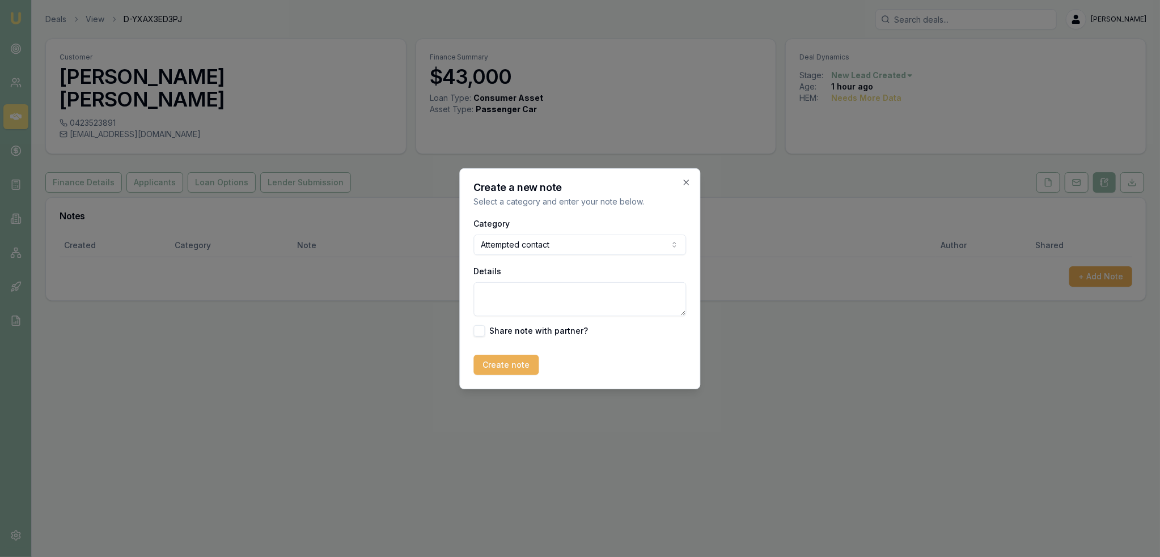
click at [540, 297] on textarea "Details" at bounding box center [580, 299] width 213 height 34
click at [479, 290] on textarea "D1C1 - LM - sent text and emailed." at bounding box center [580, 299] width 213 height 34
type textarea "2.34pm - D1C1 - LM - sent text and emailed."
click at [496, 362] on button "Create note" at bounding box center [506, 365] width 65 height 20
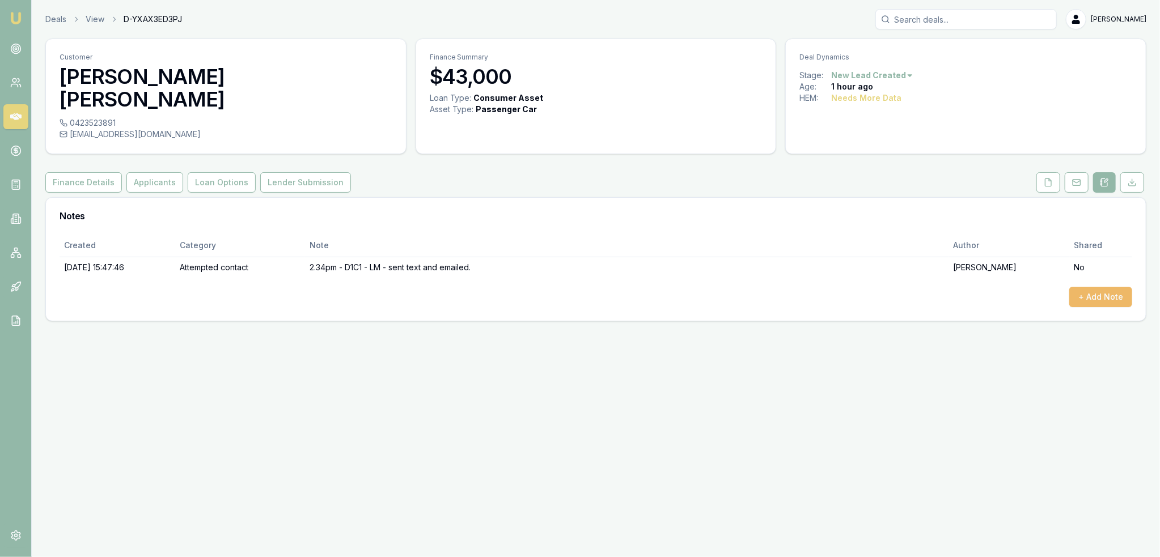
click at [1099, 287] on button "+ Add Note" at bounding box center [1100, 297] width 63 height 20
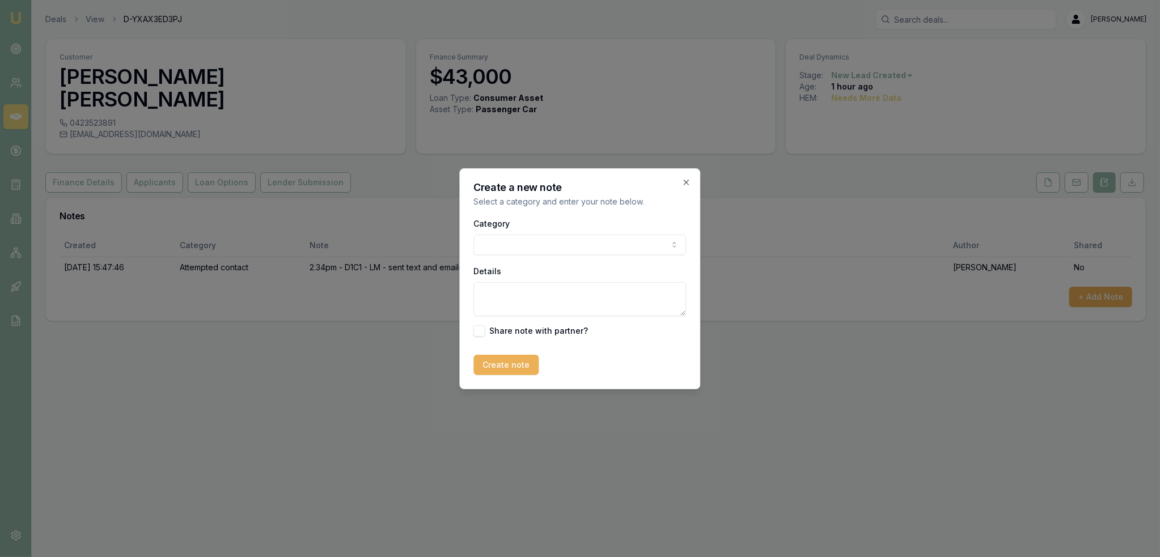
click at [610, 244] on body "Emu Broker Deals View D-YXAX3ED3PJ Robyn Adams Toggle Menu Customer Mohammad Sh…" at bounding box center [580, 278] width 1160 height 557
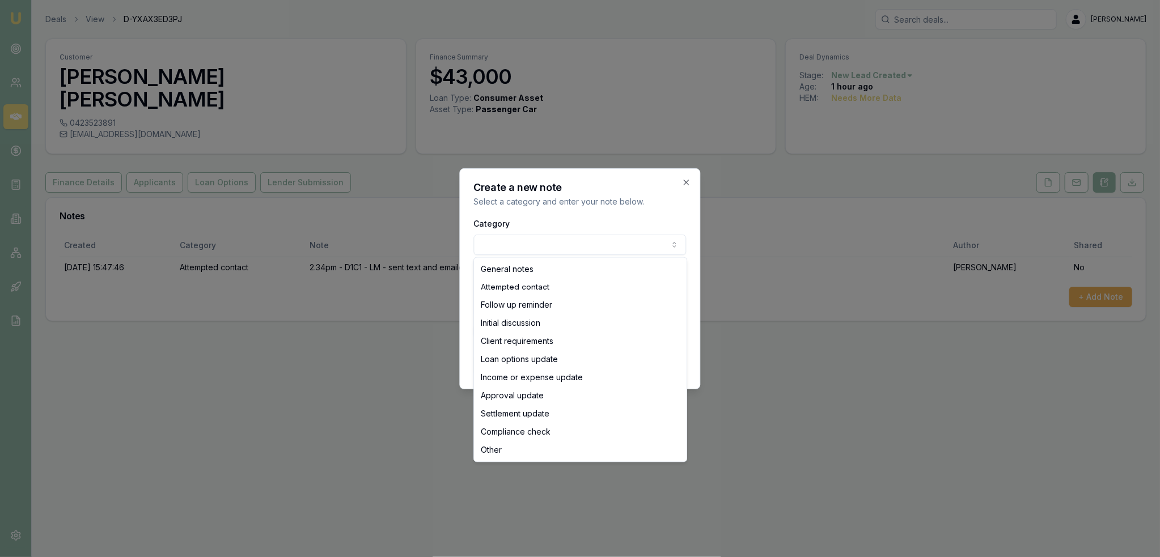
select select "ATTEMPTED_CONTACT"
drag, startPoint x: 532, startPoint y: 288, endPoint x: 527, endPoint y: 291, distance: 6.1
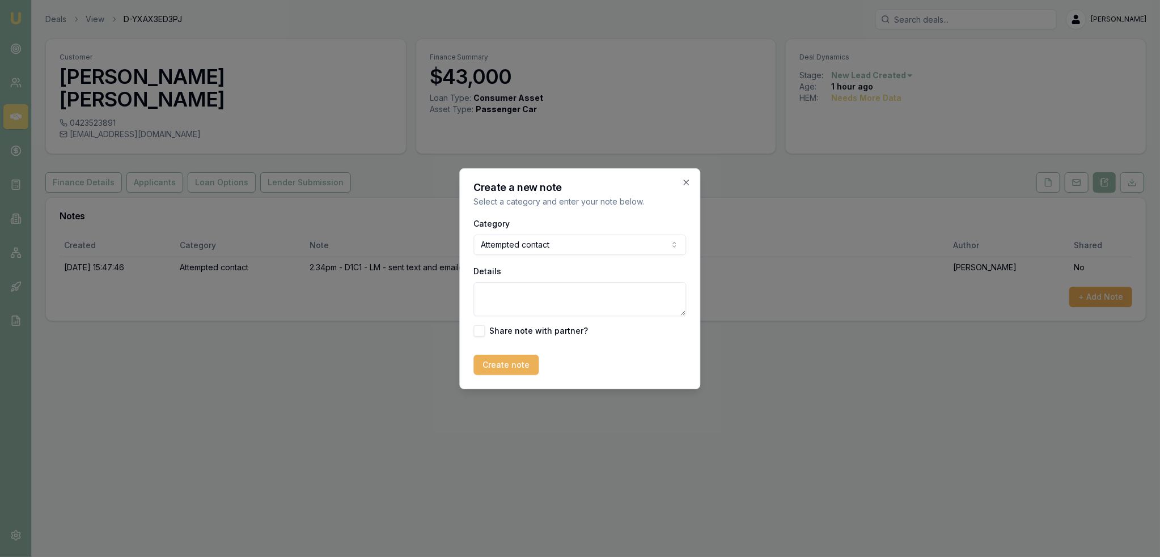
click at [524, 292] on textarea "Details" at bounding box center [580, 299] width 213 height 34
type textarea "D1C2 - LM - sent text."
click at [512, 361] on button "Create note" at bounding box center [506, 365] width 65 height 20
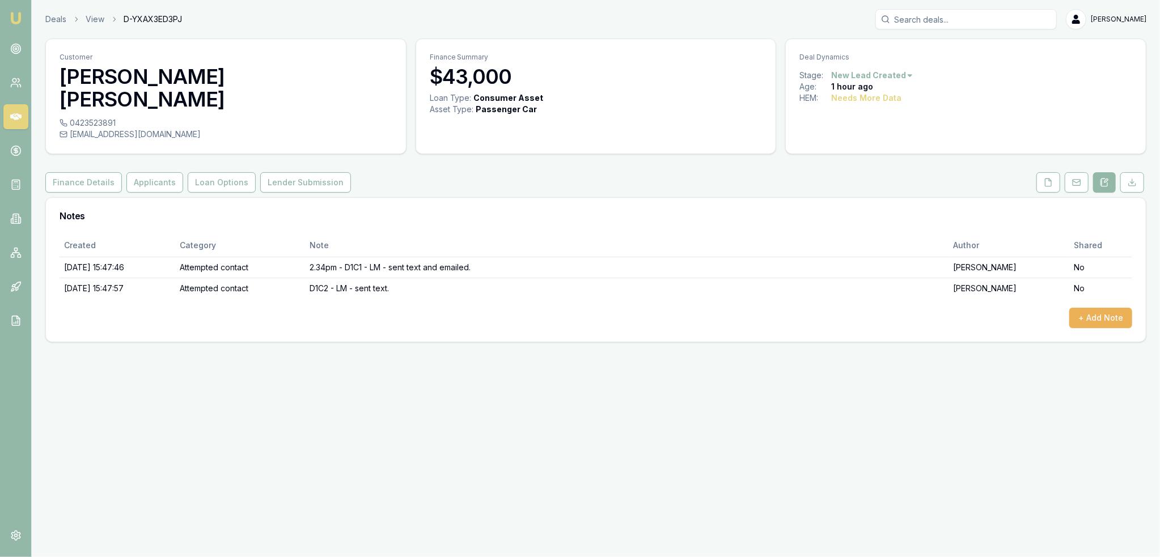
click at [154, 129] on div "tomal_3@hotmail.com" at bounding box center [226, 134] width 333 height 11
drag, startPoint x: 151, startPoint y: 111, endPoint x: 65, endPoint y: 115, distance: 86.3
click at [65, 129] on div "tomal_3@hotmail.com" at bounding box center [226, 134] width 333 height 11
copy div "tomal_3@hotmail.com"
drag, startPoint x: 19, startPoint y: 20, endPoint x: 43, endPoint y: 1, distance: 30.3
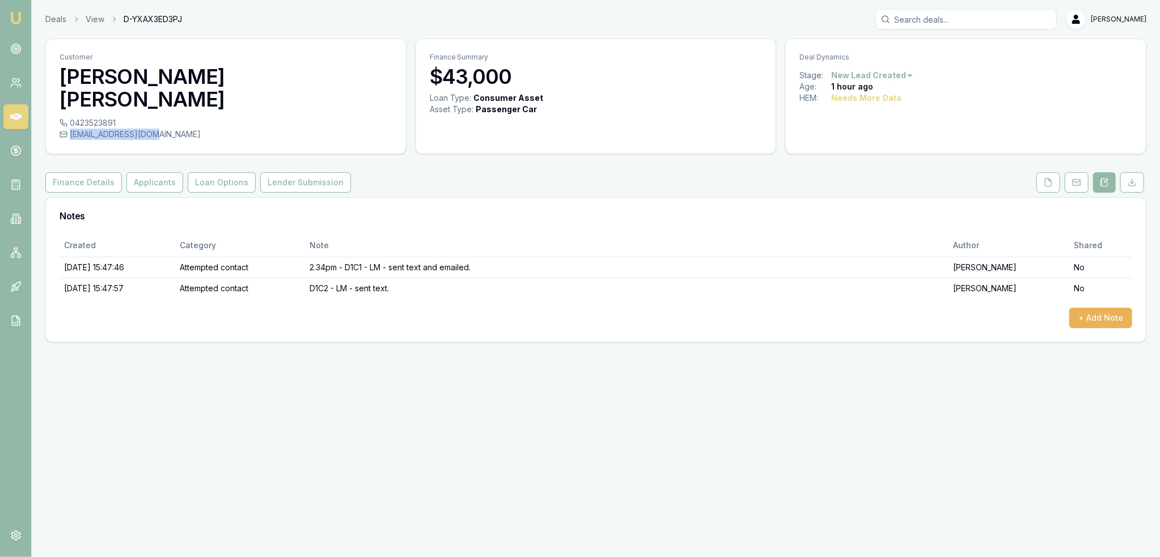
click at [20, 19] on img at bounding box center [16, 18] width 14 height 14
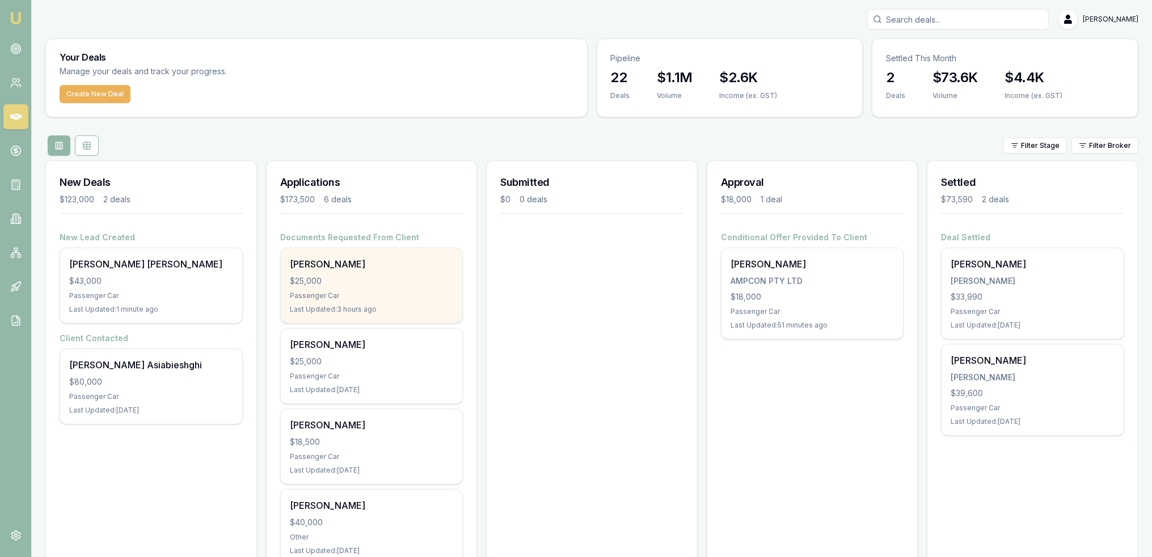
click at [370, 272] on div "Venkata Sri Ram $25,000 Passenger Car Last Updated: 3 hours ago" at bounding box center [372, 285] width 182 height 75
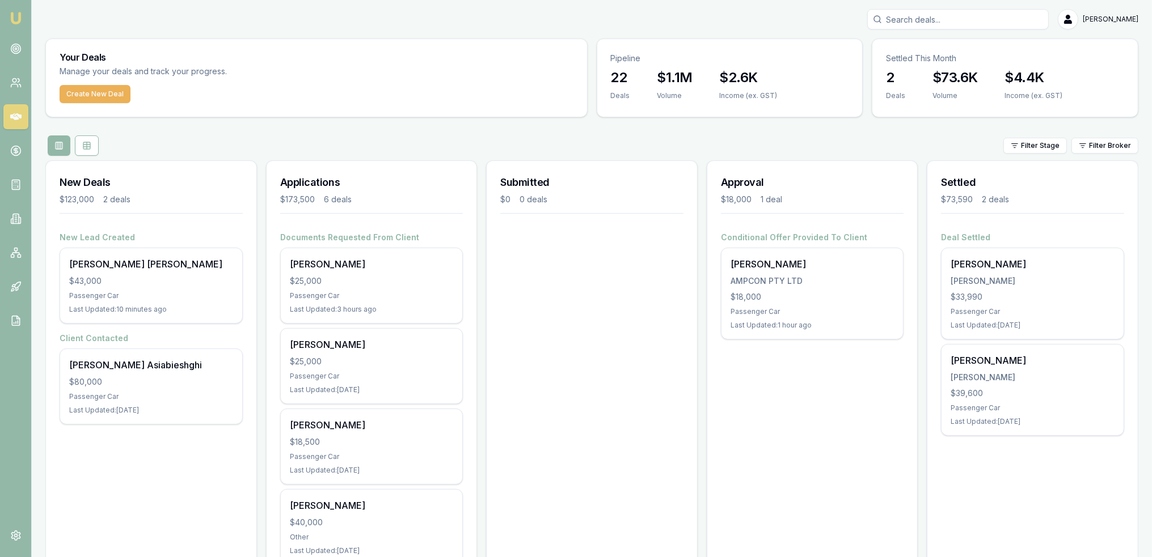
click at [15, 15] on img at bounding box center [16, 18] width 14 height 14
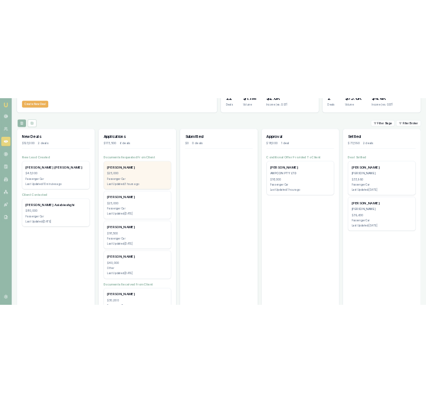
scroll to position [219, 0]
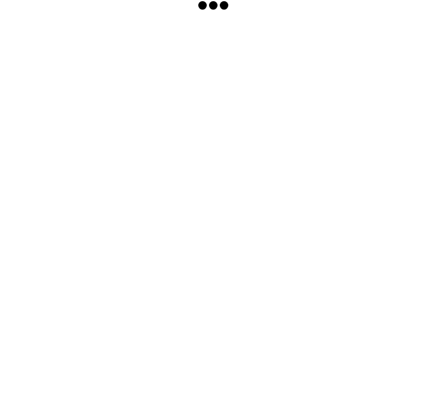
scroll to position [20, 0]
